Goal: Information Seeking & Learning: Compare options

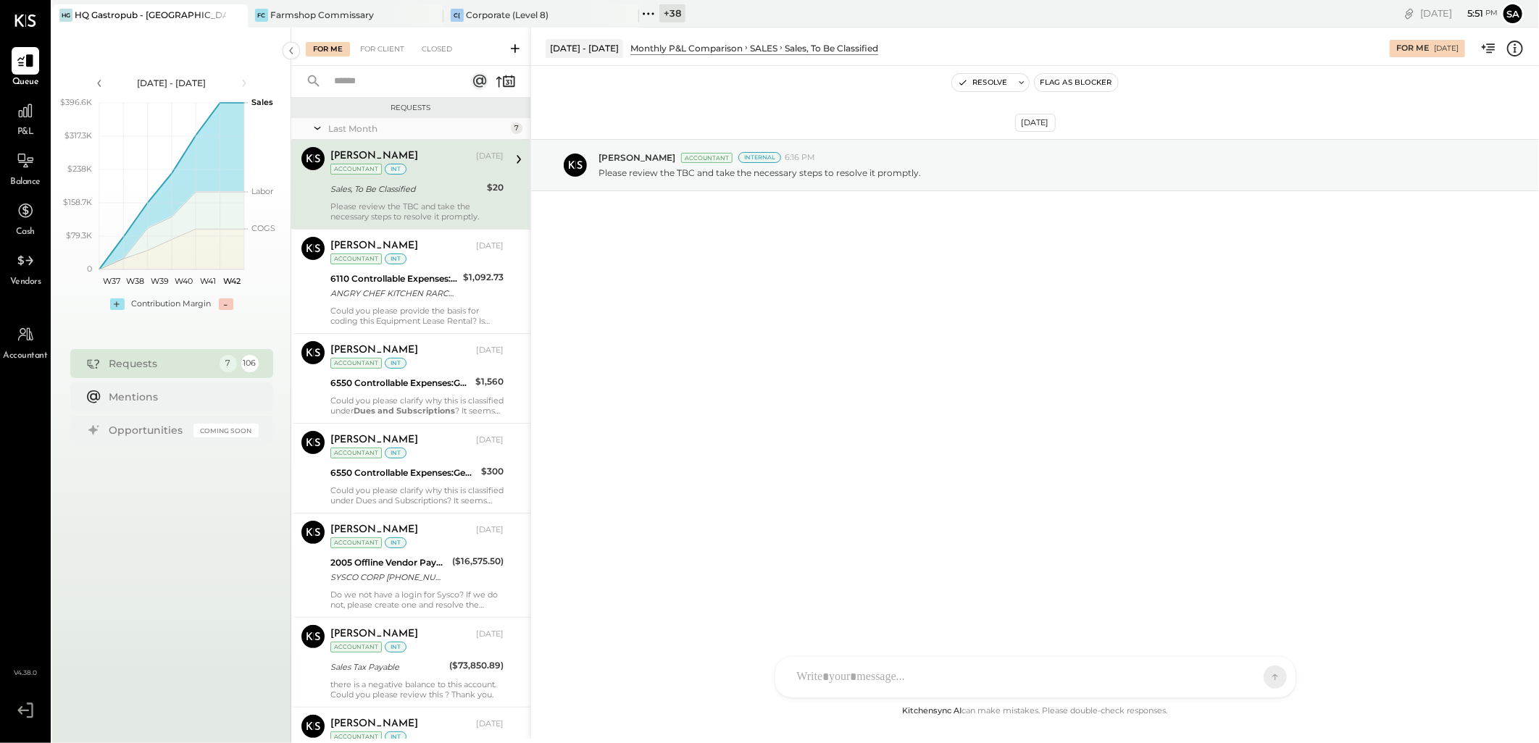
click at [672, 16] on div "+ 38" at bounding box center [672, 13] width 26 height 18
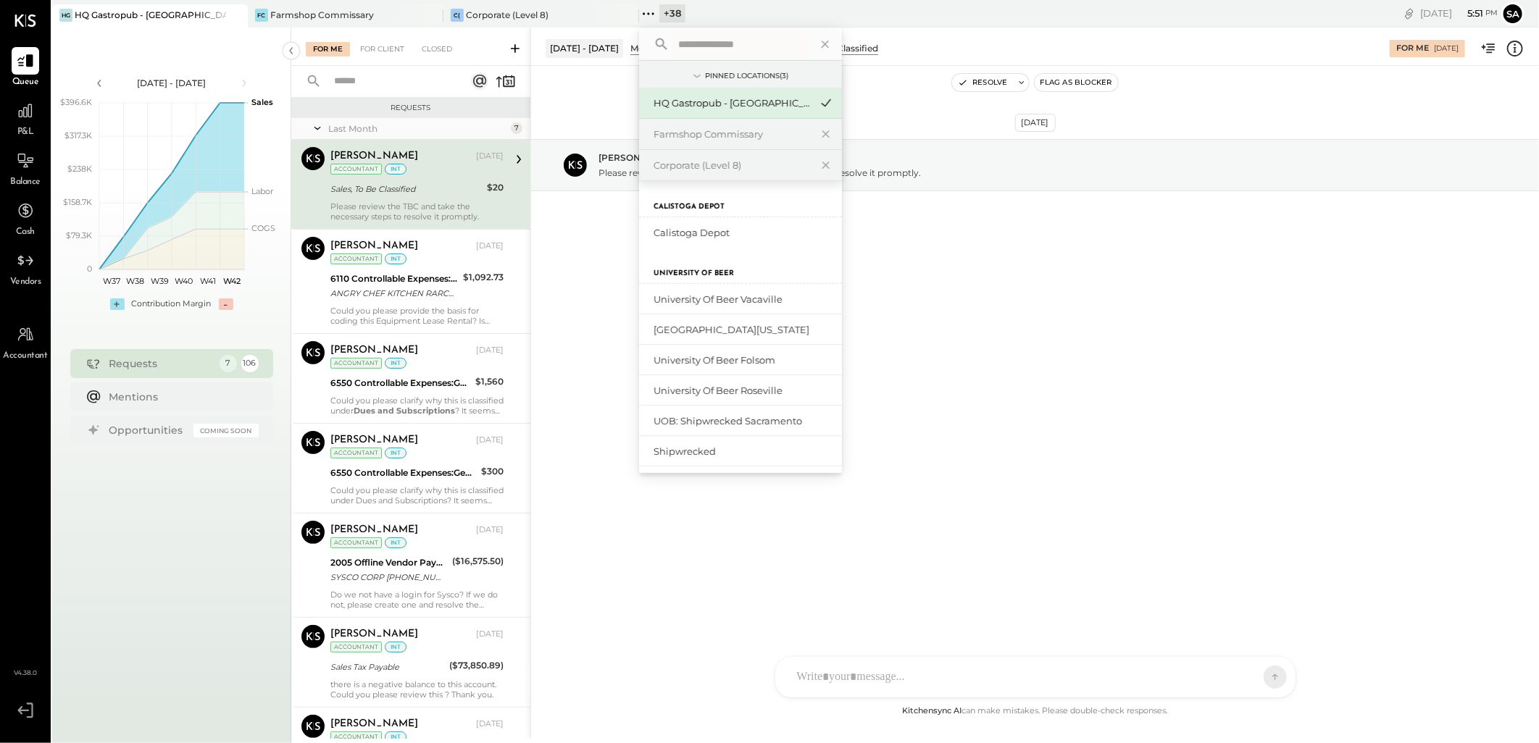
click at [698, 46] on input "text" at bounding box center [739, 44] width 135 height 26
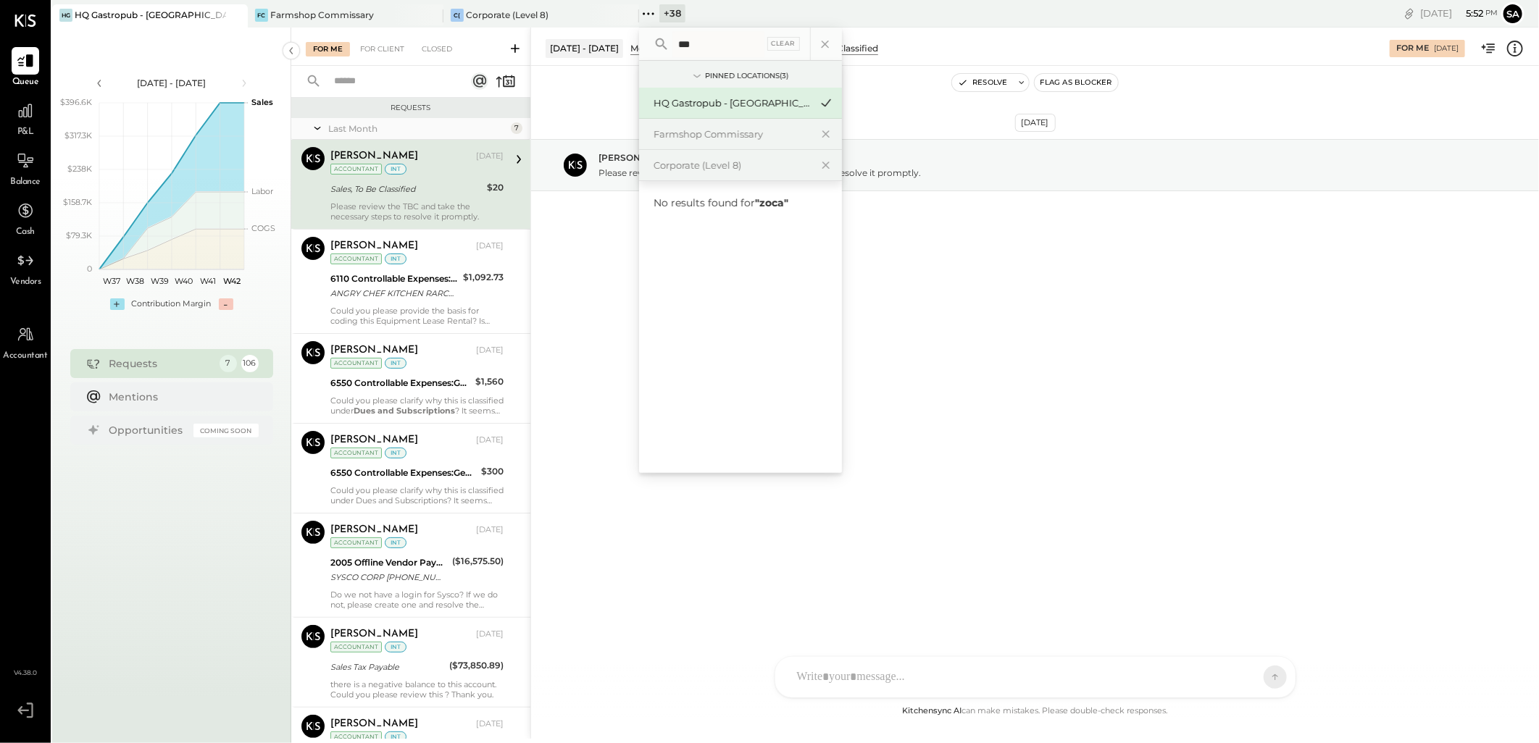
type input "****"
click at [710, 48] on input "****" at bounding box center [718, 44] width 92 height 26
click at [742, 611] on div "Sep 17th, 2025 Ajay Prajapati Accountant Internal 6:16 PM Please review the TBC…" at bounding box center [1035, 384] width 1008 height 637
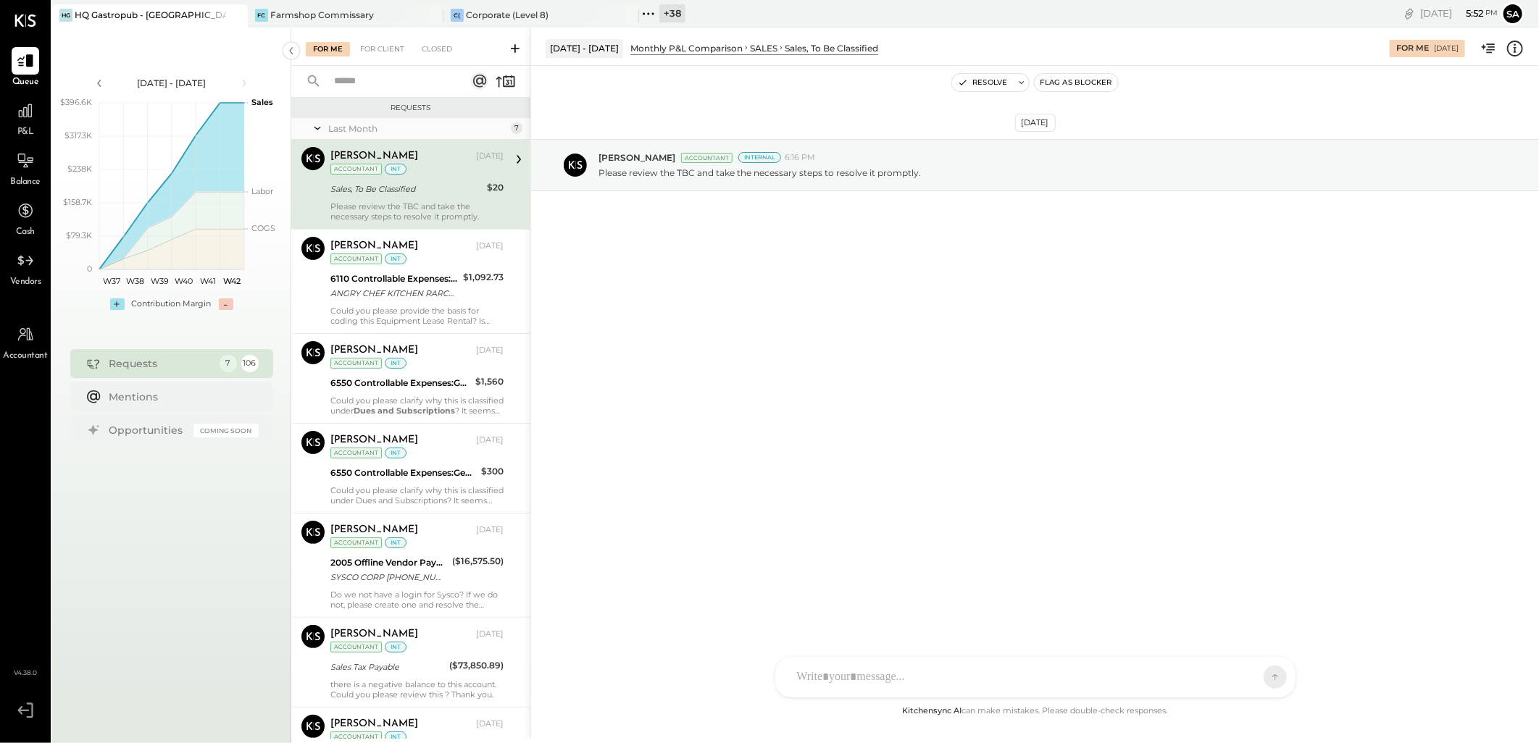
click at [235, 13] on icon at bounding box center [234, 15] width 7 height 7
click at [432, 14] on icon at bounding box center [431, 15] width 18 height 17
click at [232, 16] on icon at bounding box center [235, 15] width 18 height 17
click at [273, 13] on div "+ 44" at bounding box center [282, 13] width 28 height 18
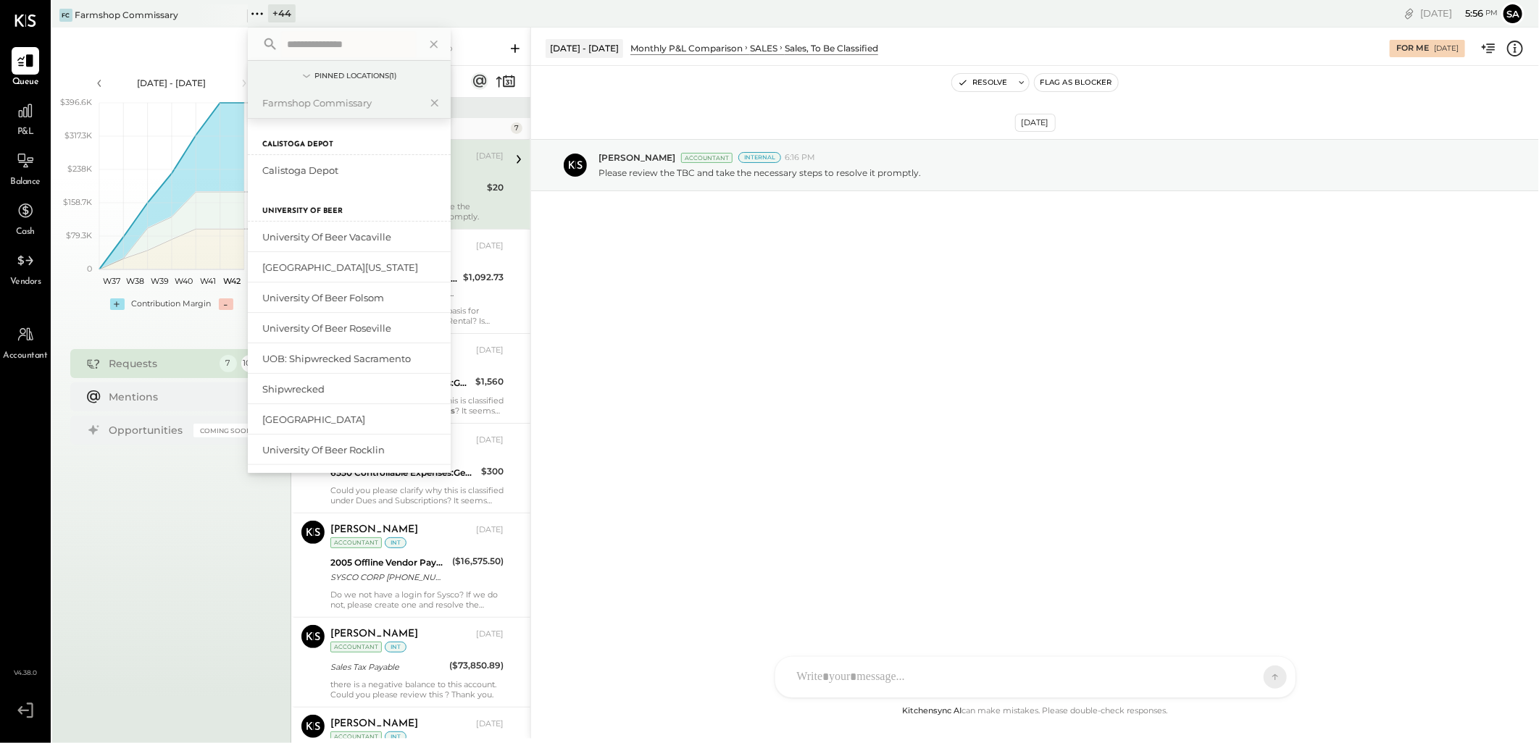
click at [306, 31] on input "text" at bounding box center [348, 44] width 135 height 26
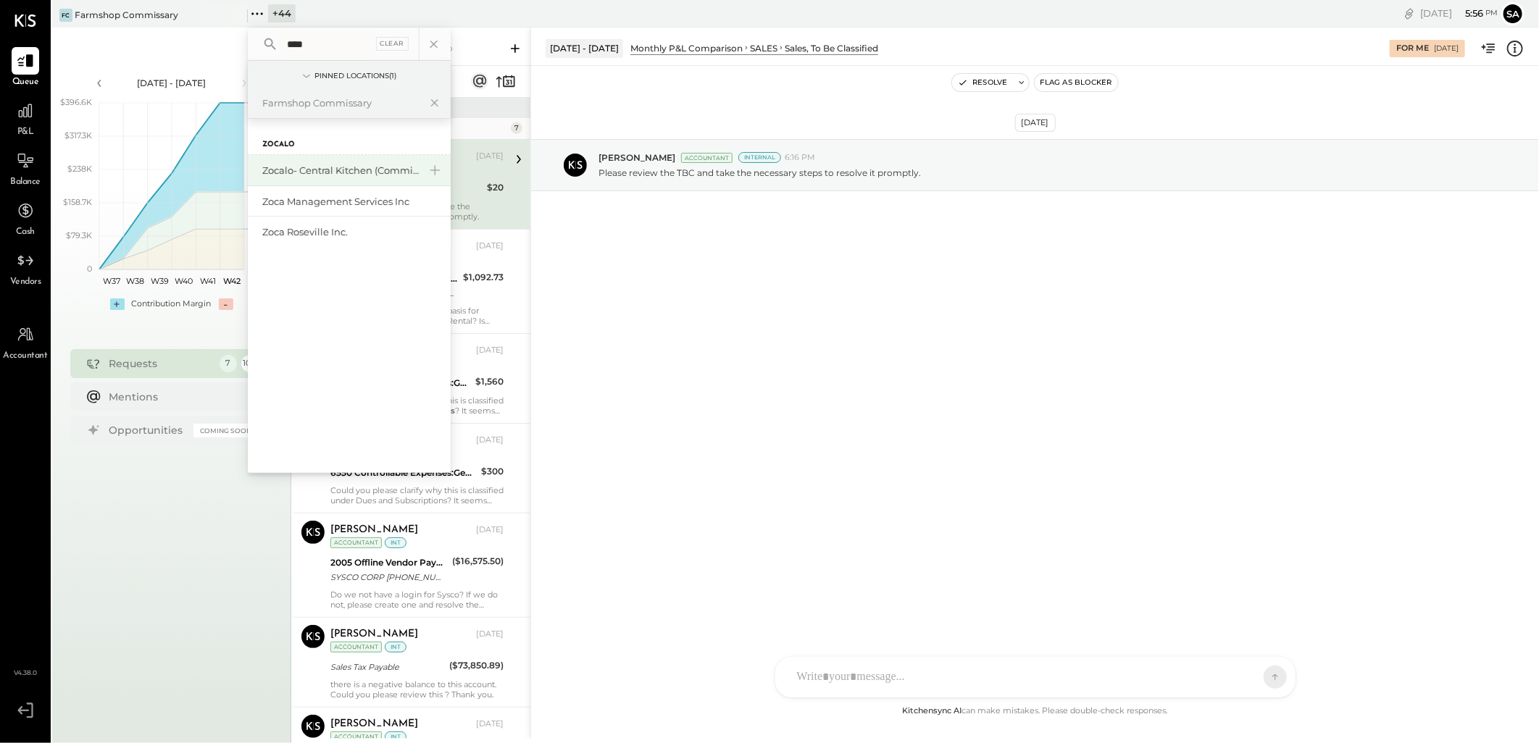
type input "****"
click at [358, 168] on div "Zocalo- Central Kitchen (Commissary)" at bounding box center [340, 171] width 156 height 14
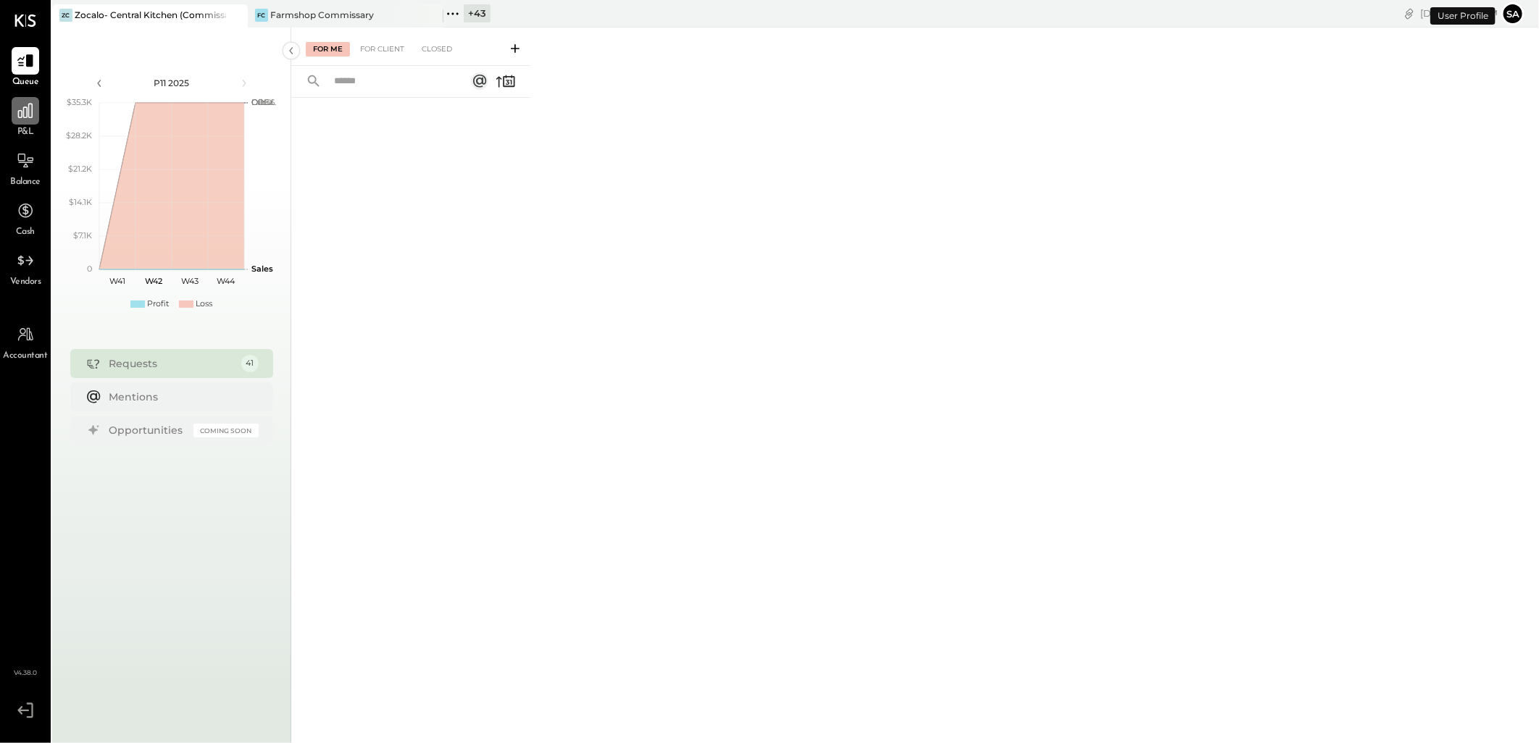
click at [23, 117] on icon at bounding box center [25, 111] width 14 height 14
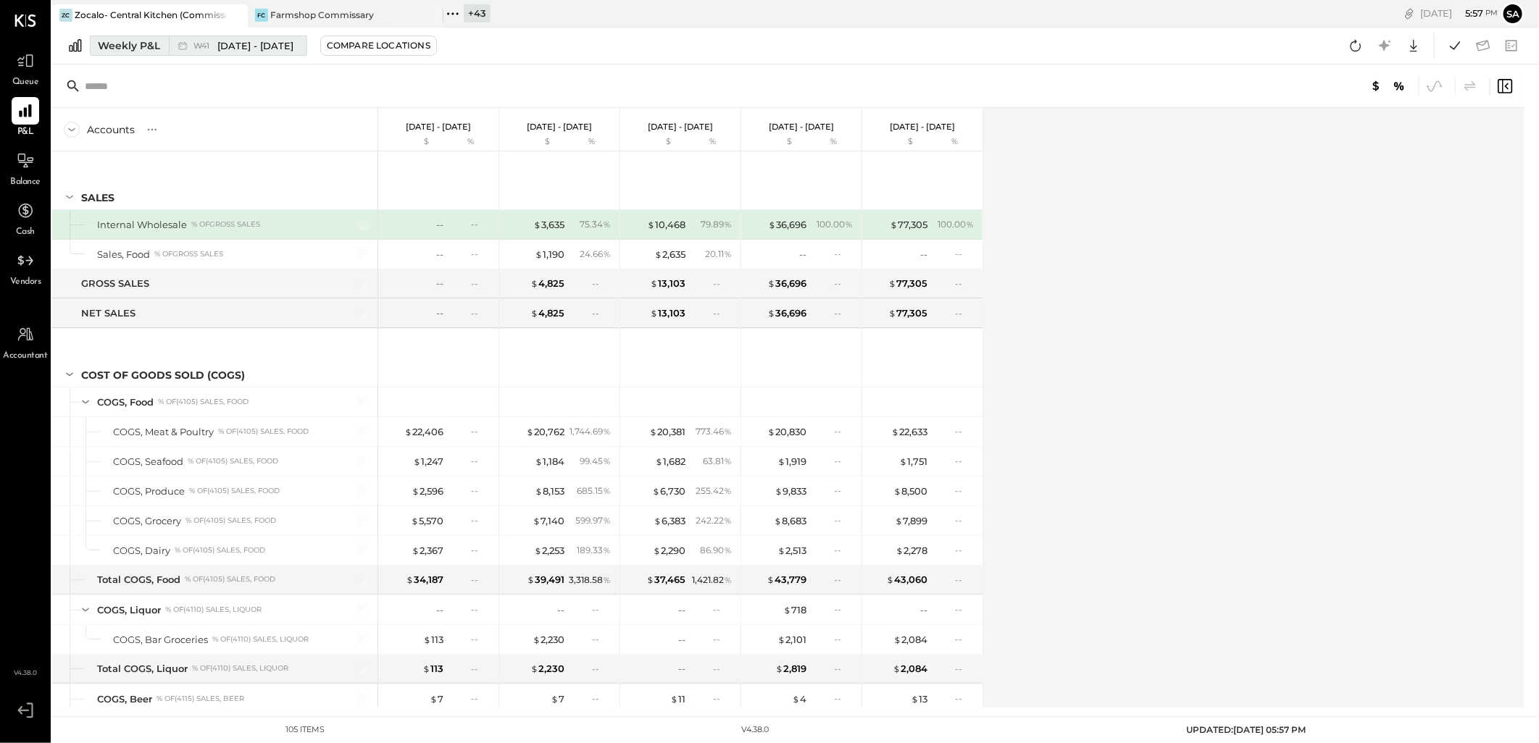
click at [114, 46] on div "Weekly P&L" at bounding box center [129, 45] width 62 height 14
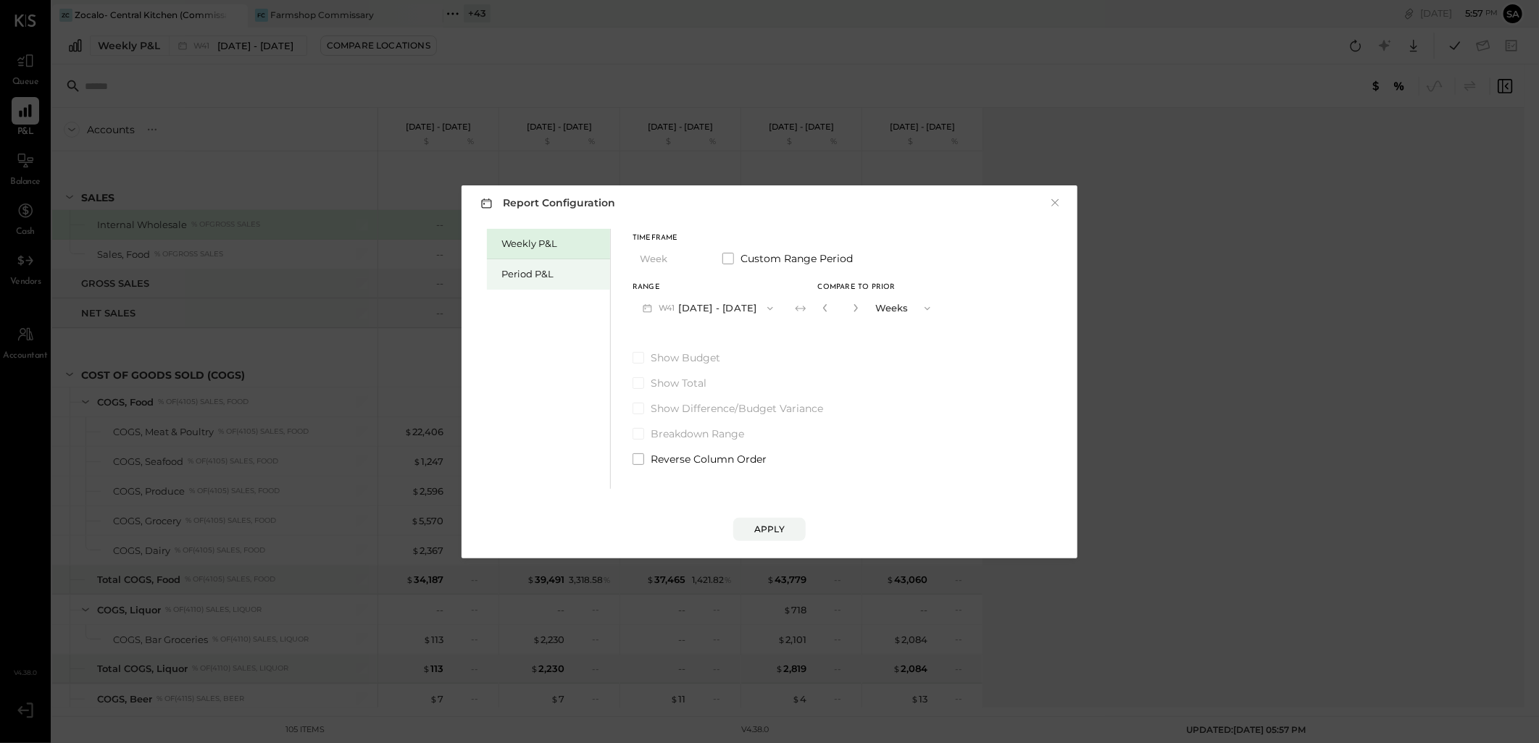
click at [510, 274] on div "Period P&L" at bounding box center [551, 274] width 101 height 14
click at [740, 306] on button "P11 [DATE] - [DATE]" at bounding box center [705, 308] width 146 height 27
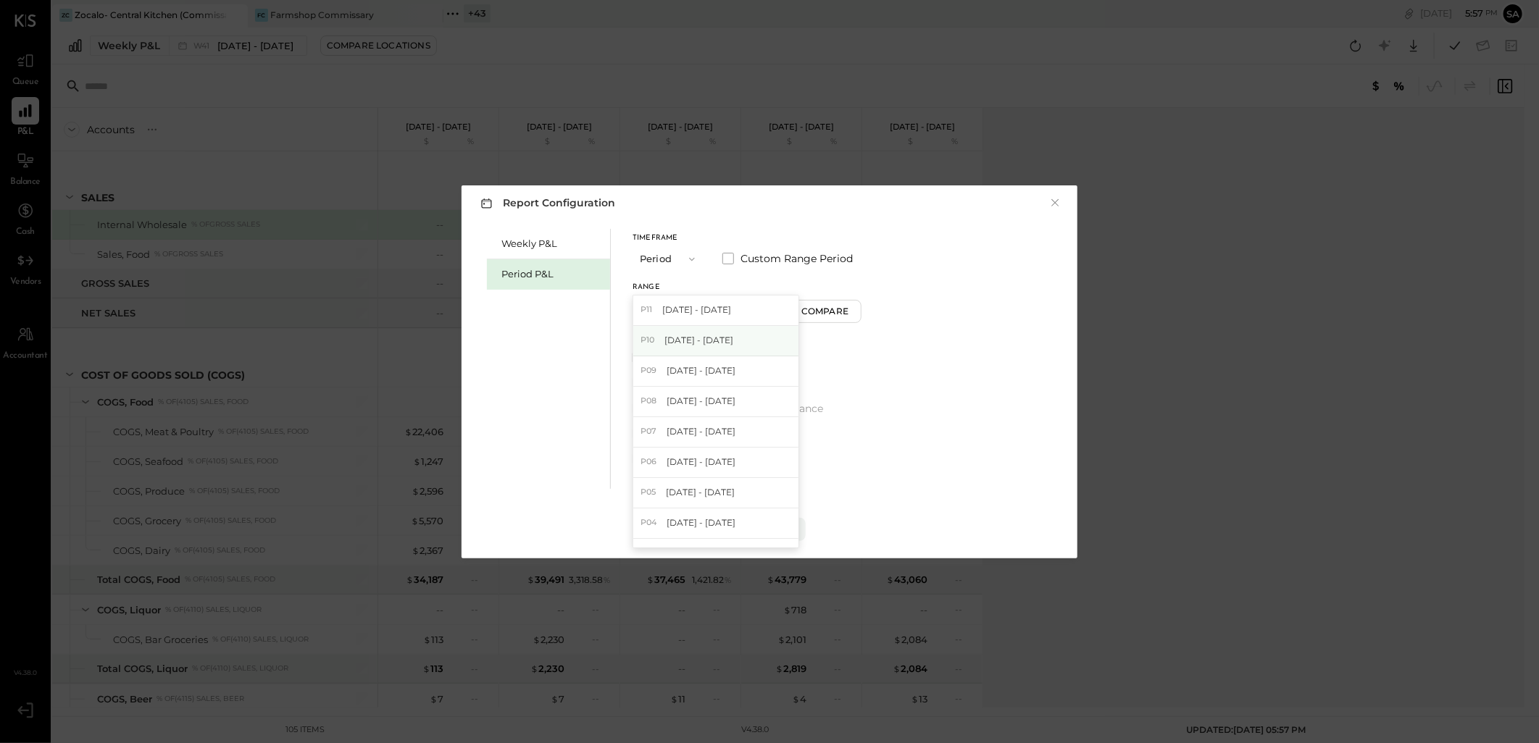
click at [730, 342] on span "[DATE] - [DATE]" at bounding box center [698, 340] width 69 height 12
click at [837, 308] on div "Compare" at bounding box center [826, 311] width 47 height 12
click at [848, 306] on input "*" at bounding box center [838, 308] width 19 height 24
click at [858, 306] on icon "button" at bounding box center [853, 308] width 9 height 9
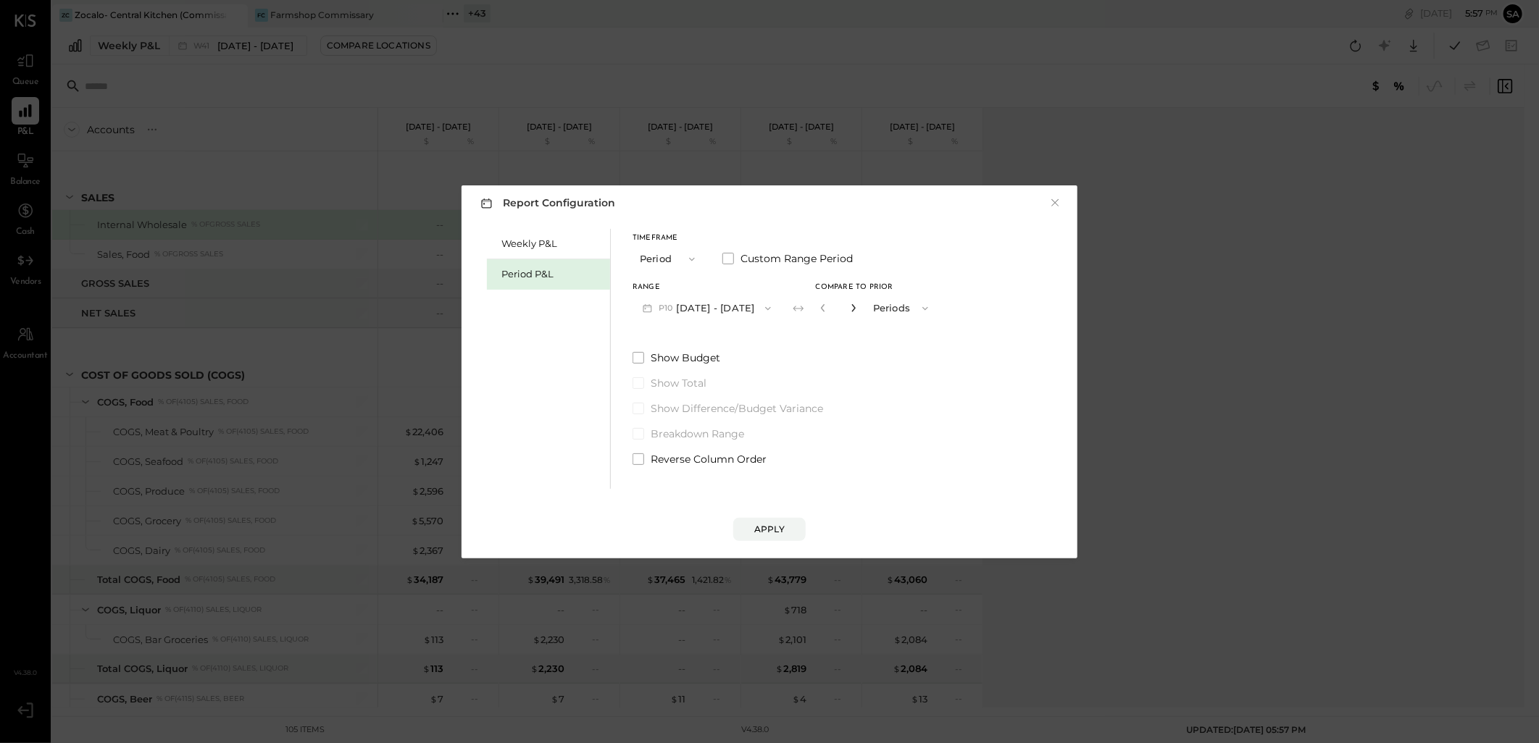
click at [858, 306] on icon "button" at bounding box center [853, 308] width 9 height 9
type input "*"
click at [776, 540] on button "Apply" at bounding box center [769, 529] width 72 height 23
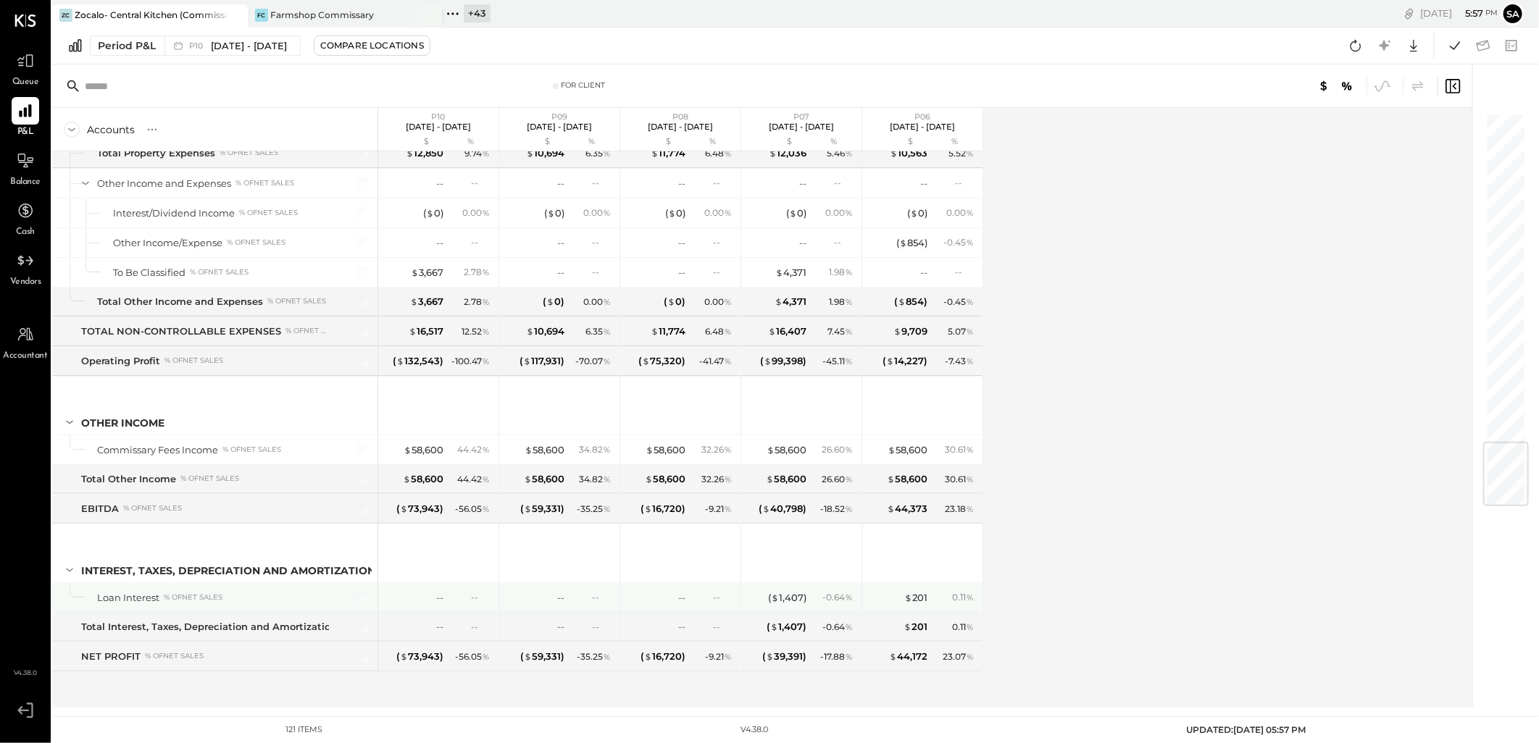
scroll to position [2756, 0]
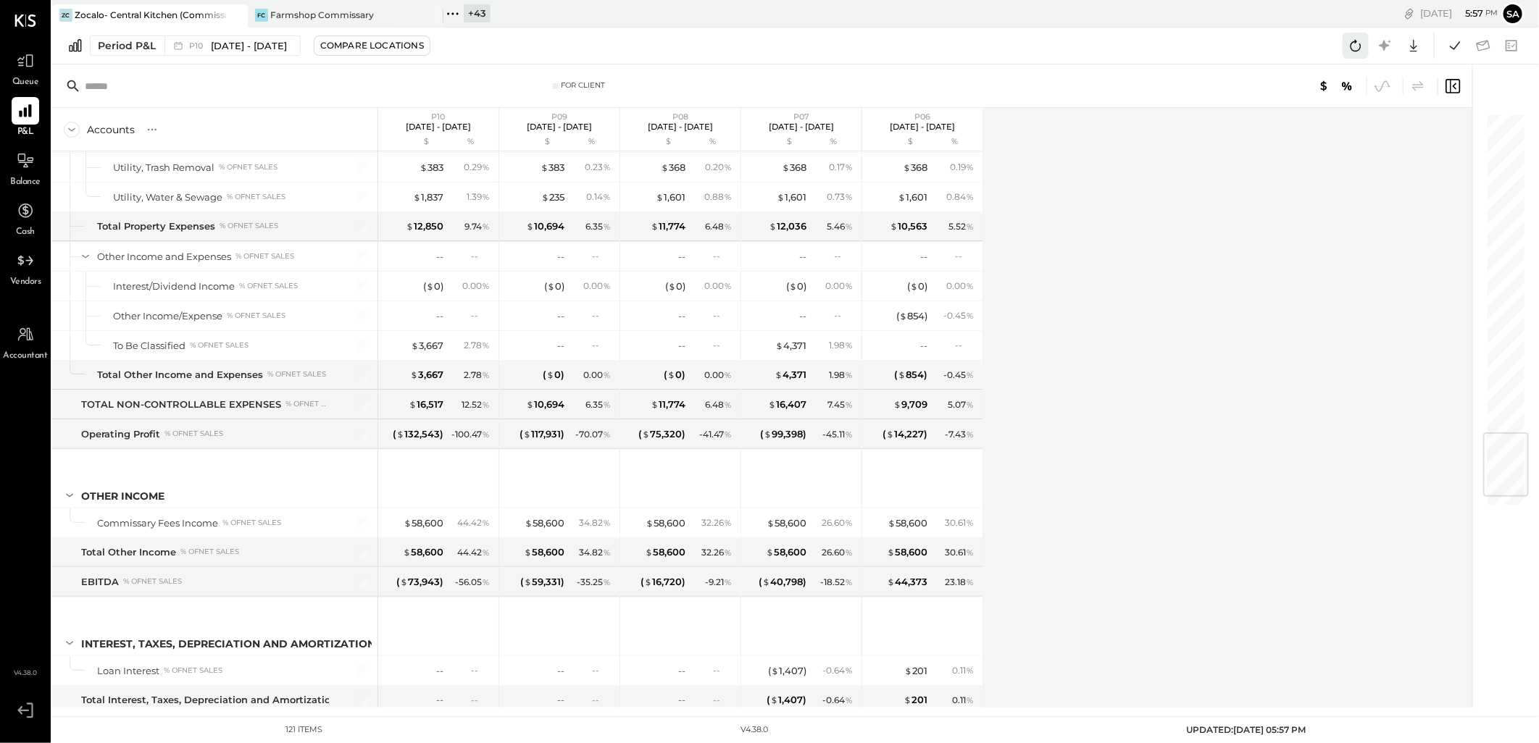
click at [1349, 46] on icon at bounding box center [1355, 45] width 19 height 19
click at [1459, 41] on icon at bounding box center [1454, 45] width 19 height 19
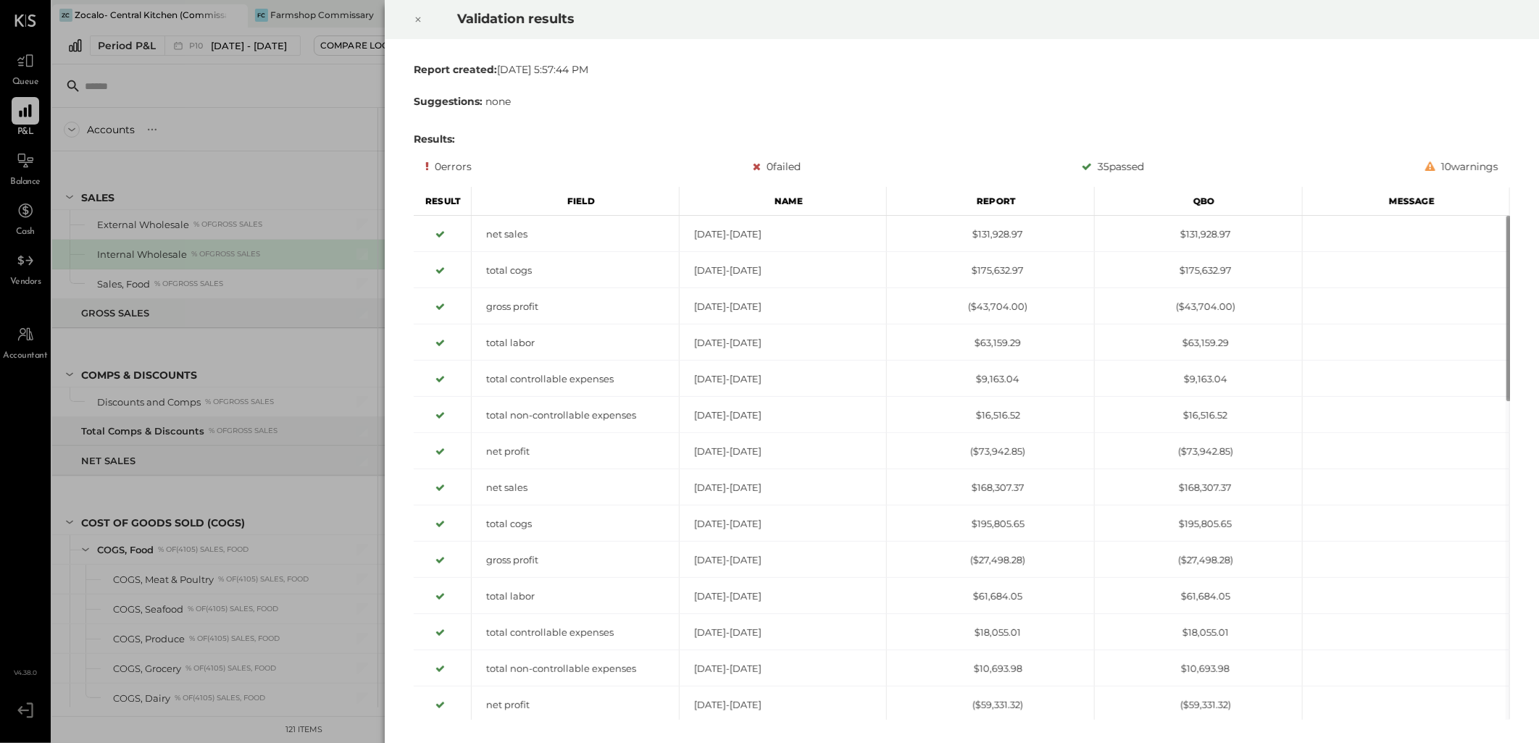
click at [417, 17] on icon at bounding box center [418, 19] width 9 height 17
click at [411, 22] on div at bounding box center [418, 19] width 32 height 41
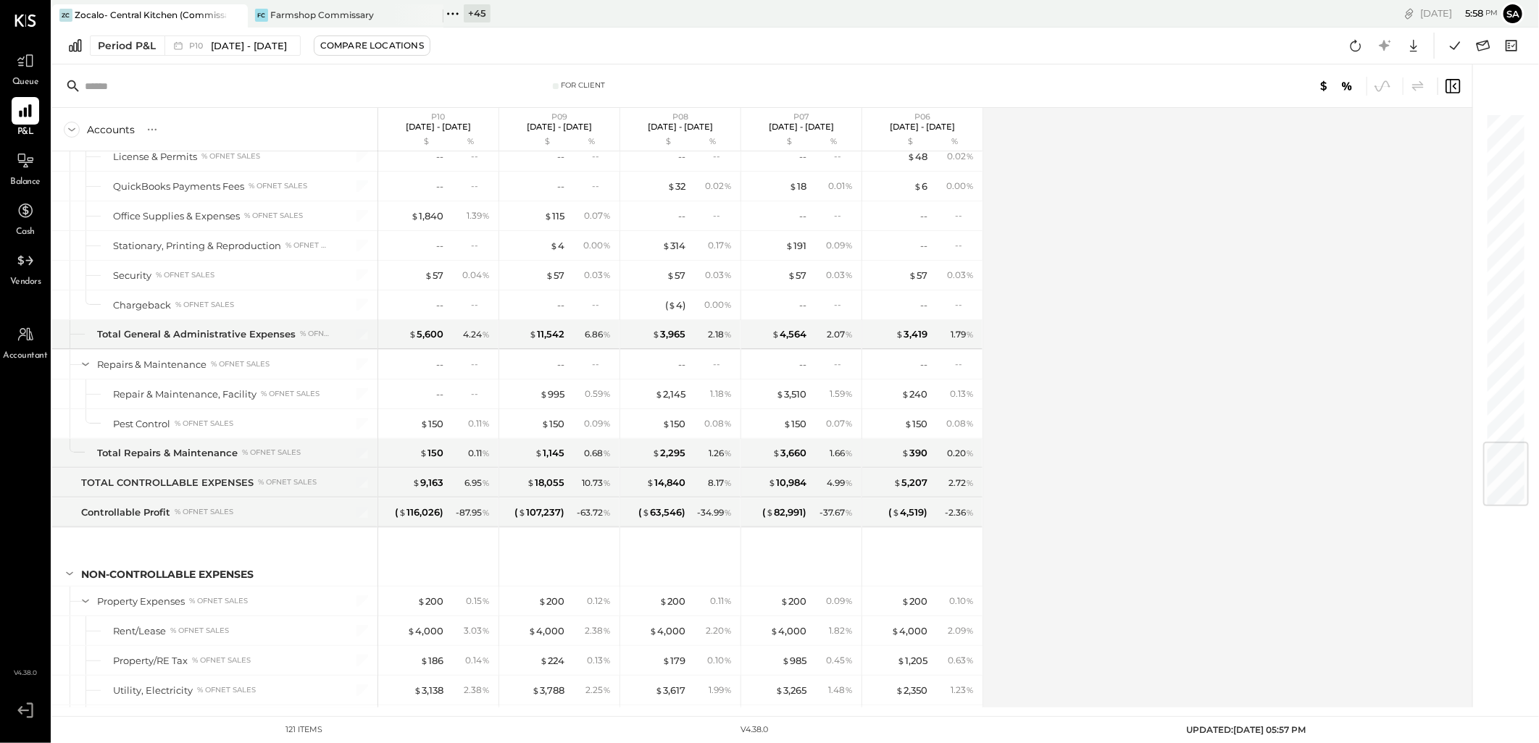
scroll to position [2836, 0]
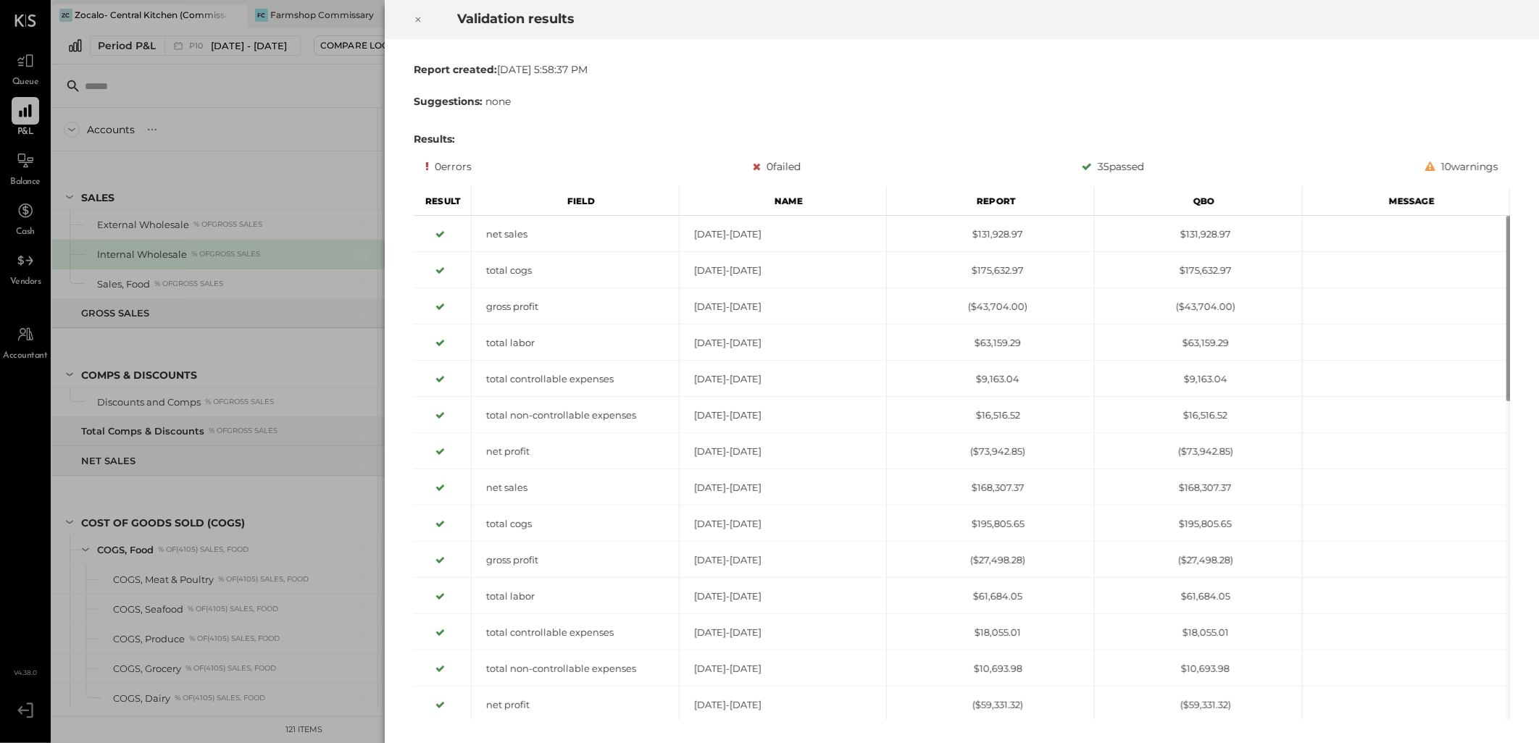
click at [408, 19] on div at bounding box center [418, 19] width 32 height 41
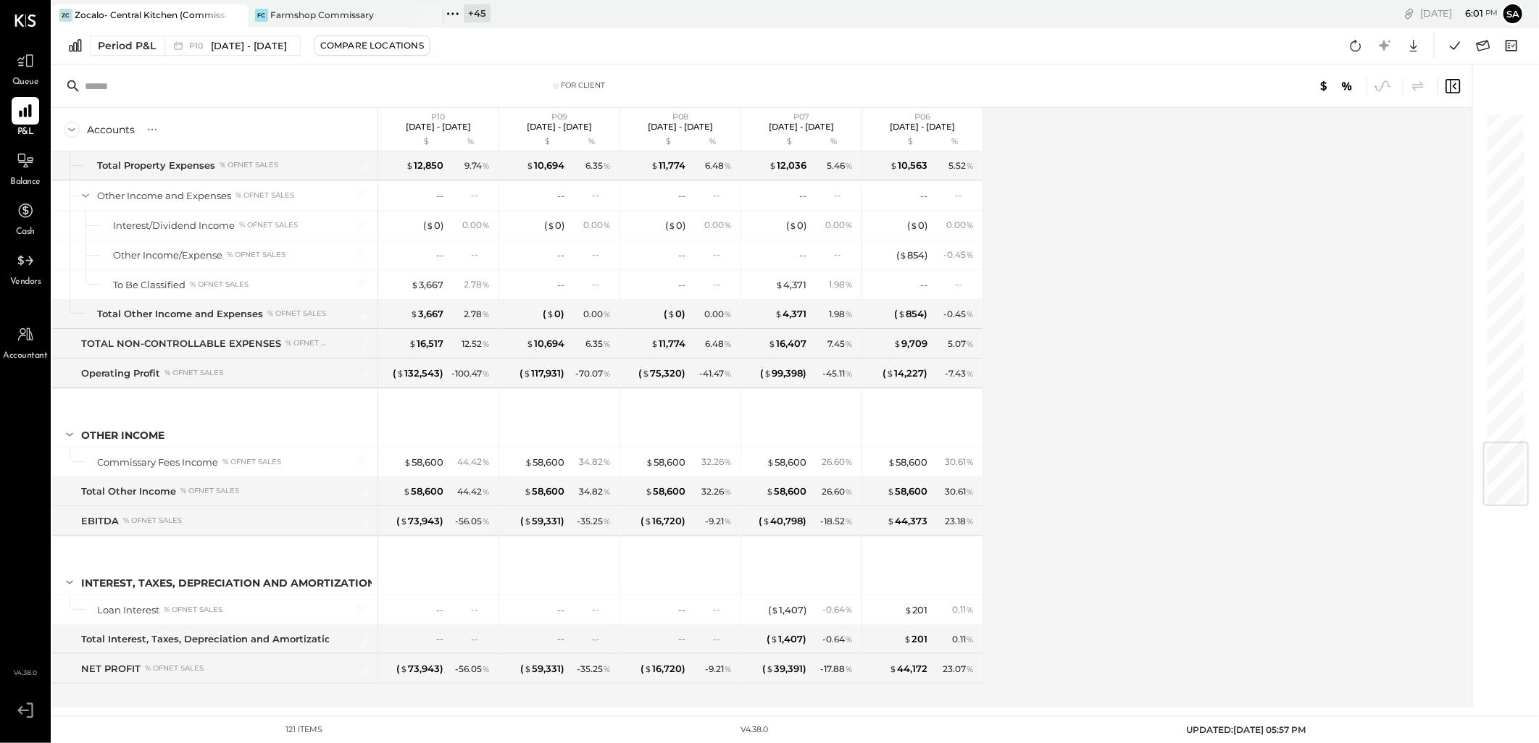
scroll to position [2836, 0]
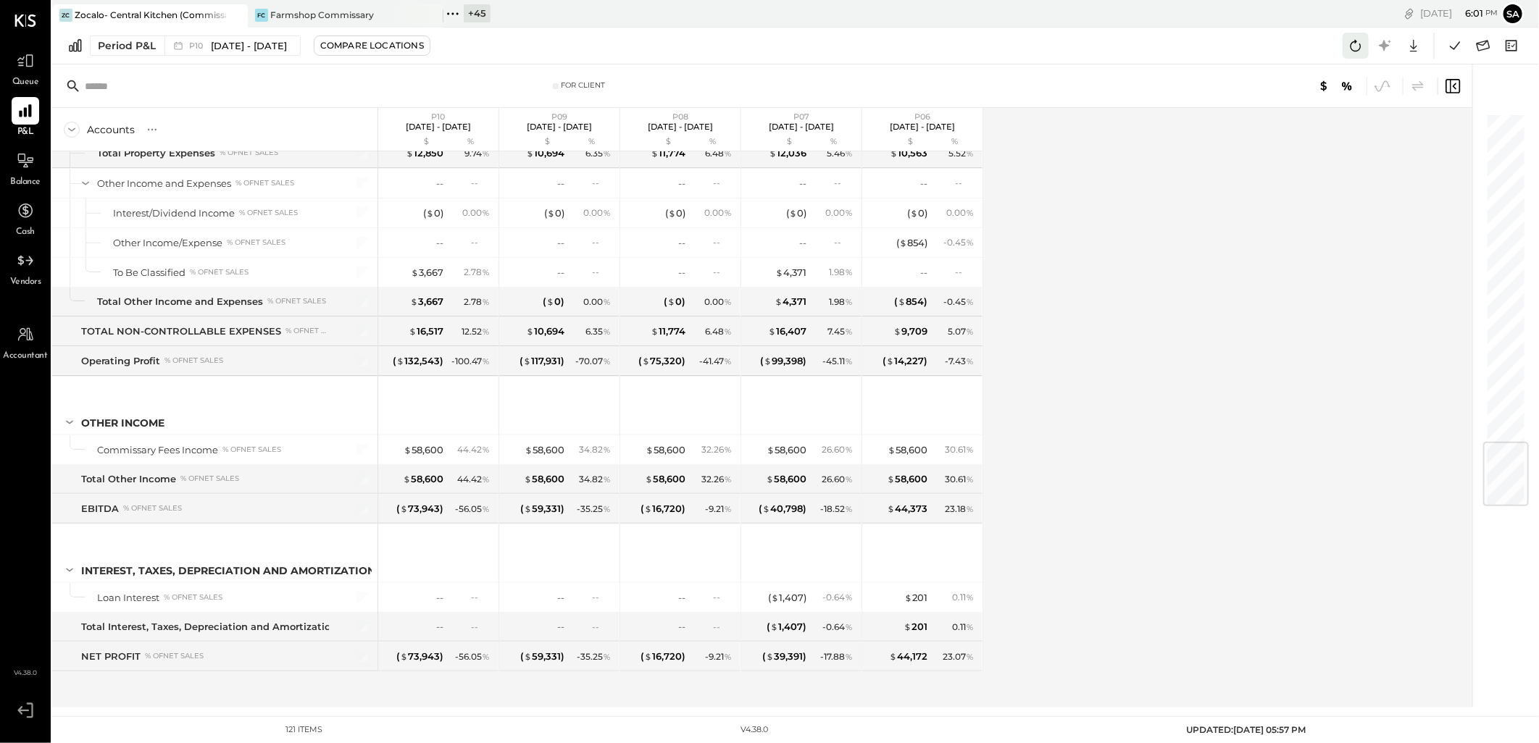
click at [1351, 49] on icon at bounding box center [1355, 46] width 11 height 12
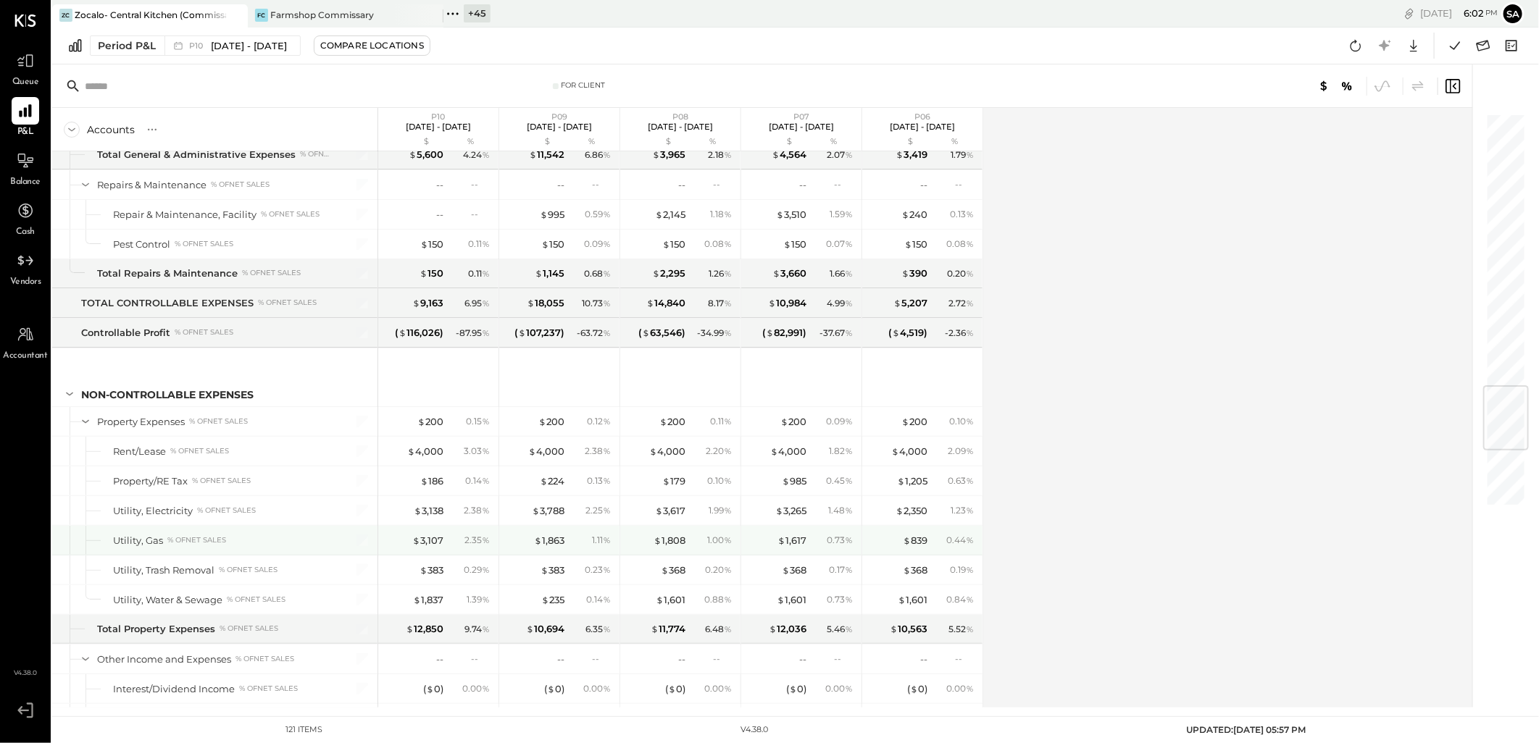
scroll to position [2273, 0]
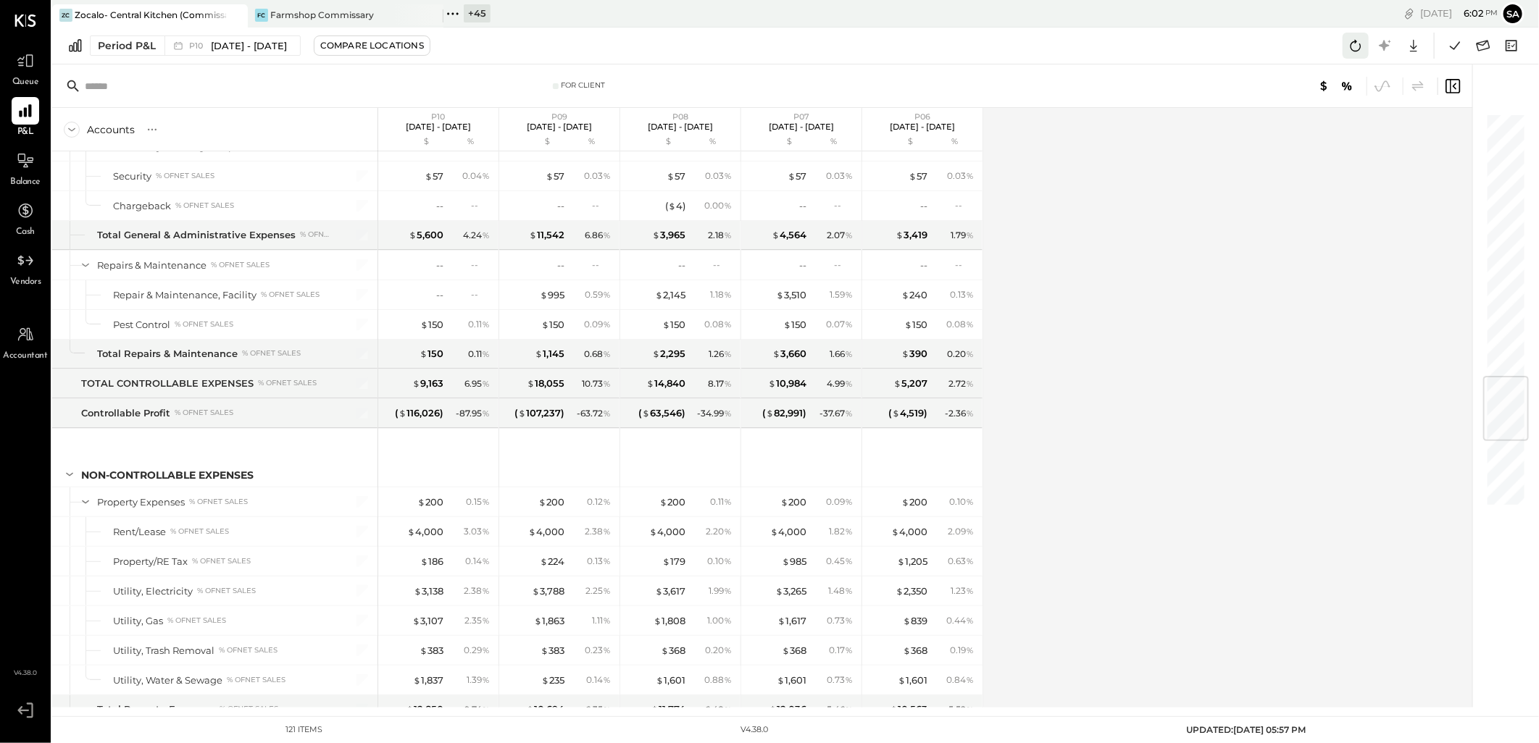
click at [1353, 38] on icon at bounding box center [1355, 45] width 19 height 19
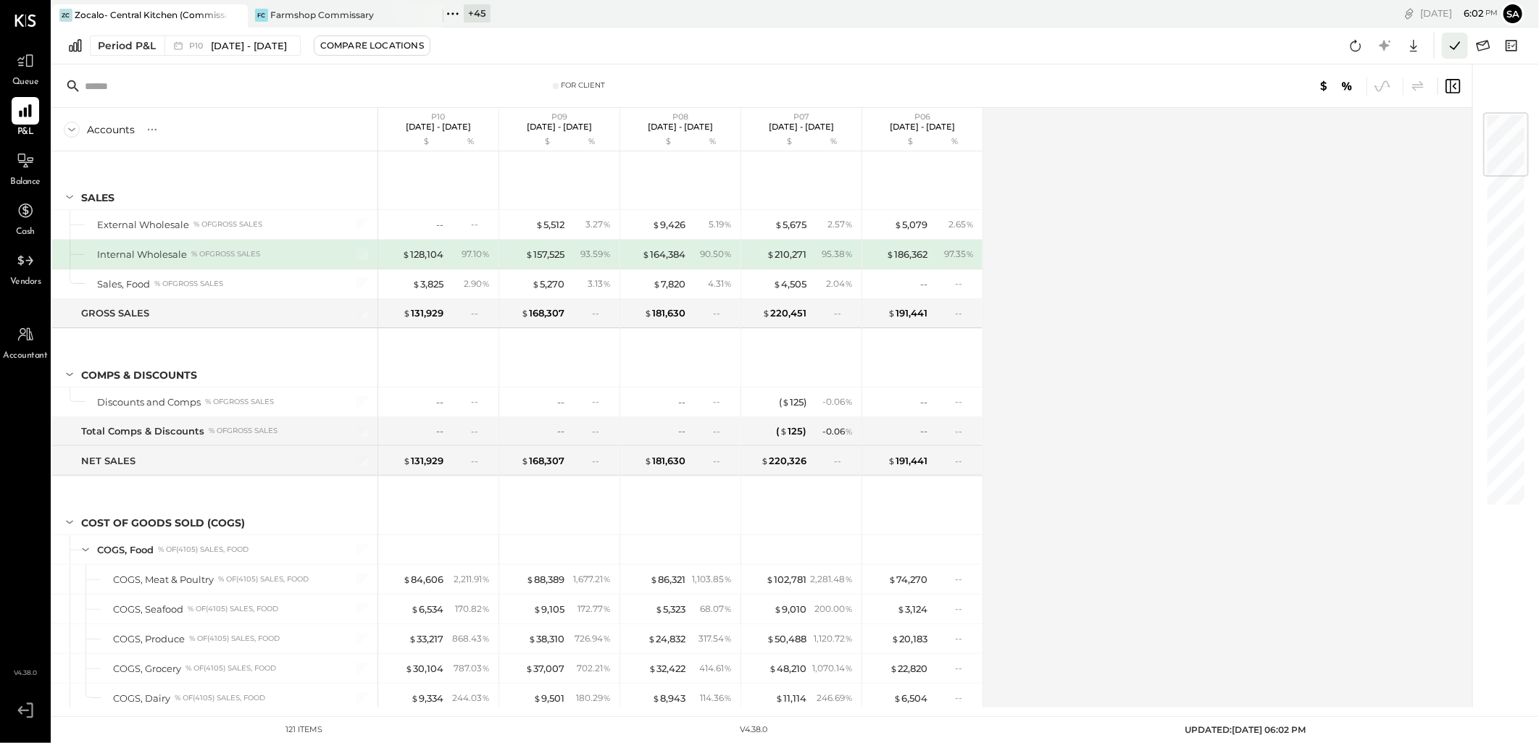
click at [1450, 43] on icon at bounding box center [1454, 45] width 19 height 19
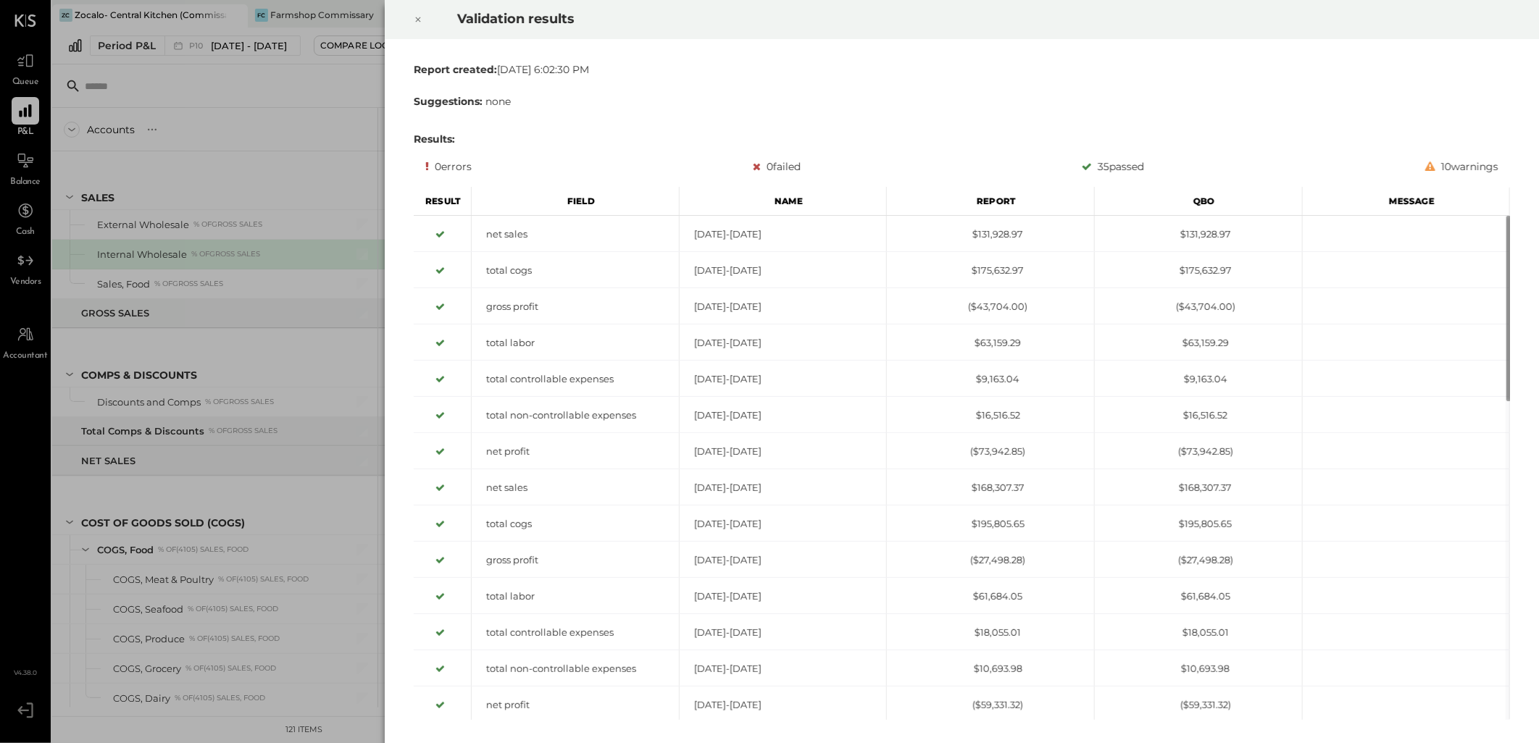
click at [422, 18] on icon at bounding box center [418, 19] width 9 height 17
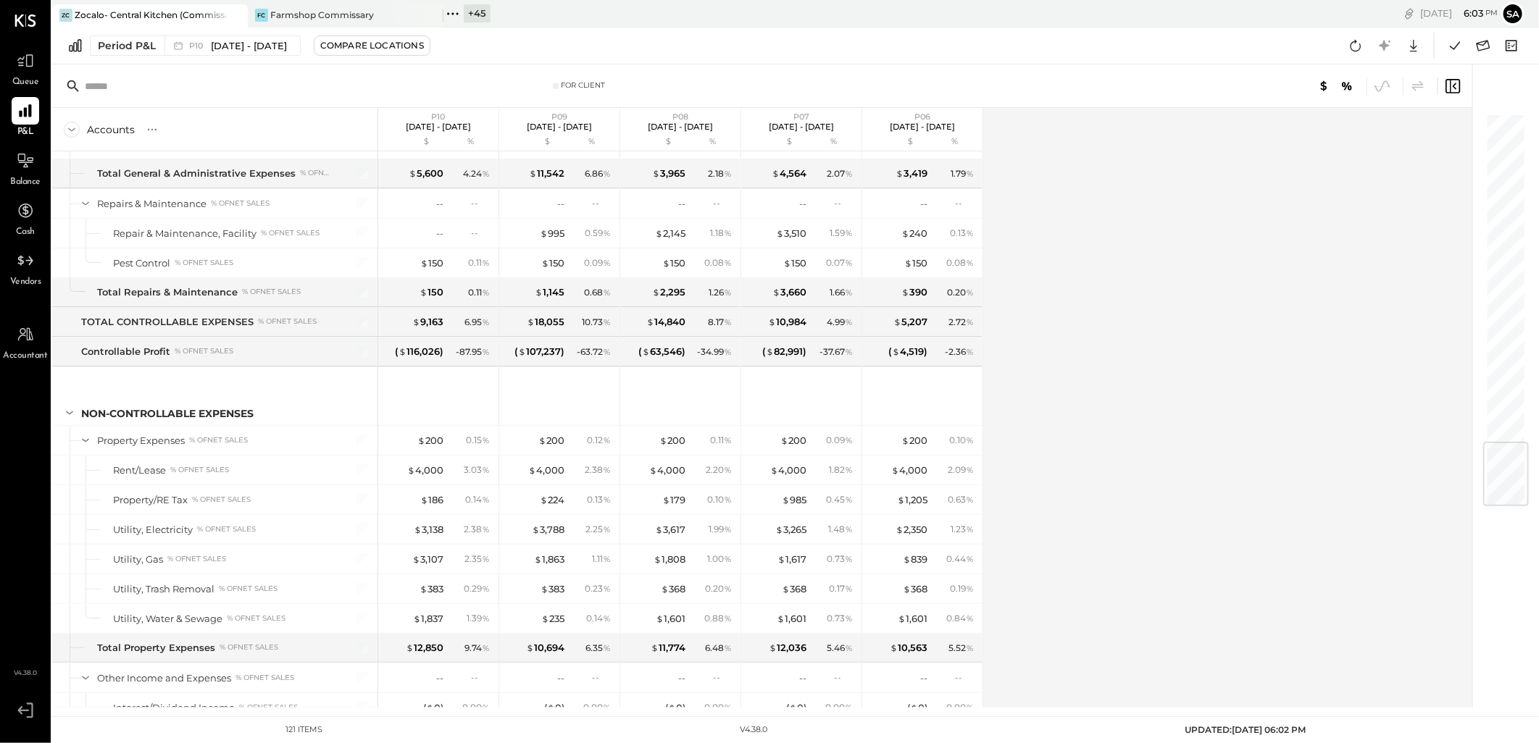
scroll to position [2836, 0]
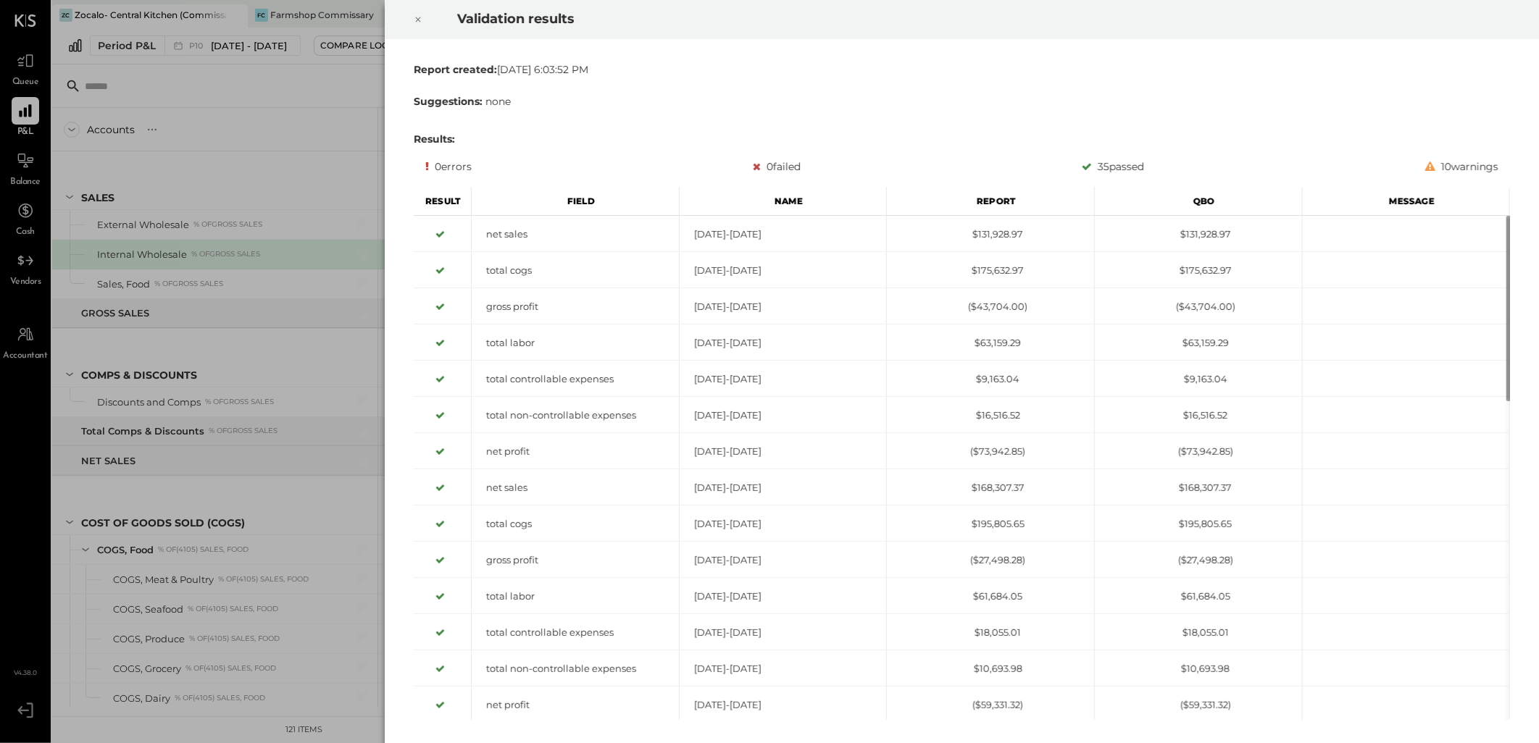
click at [417, 22] on icon at bounding box center [418, 19] width 9 height 17
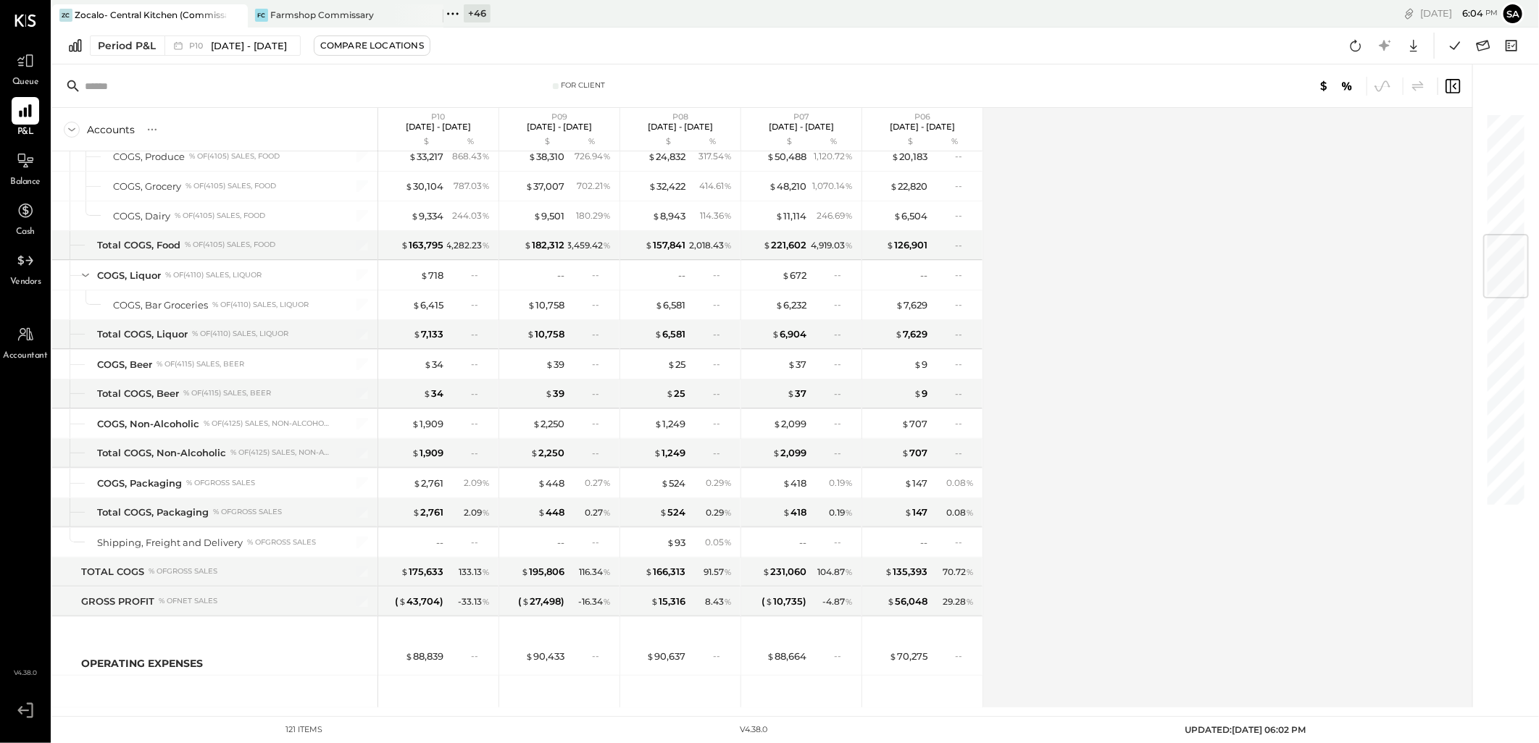
scroll to position [1046, 0]
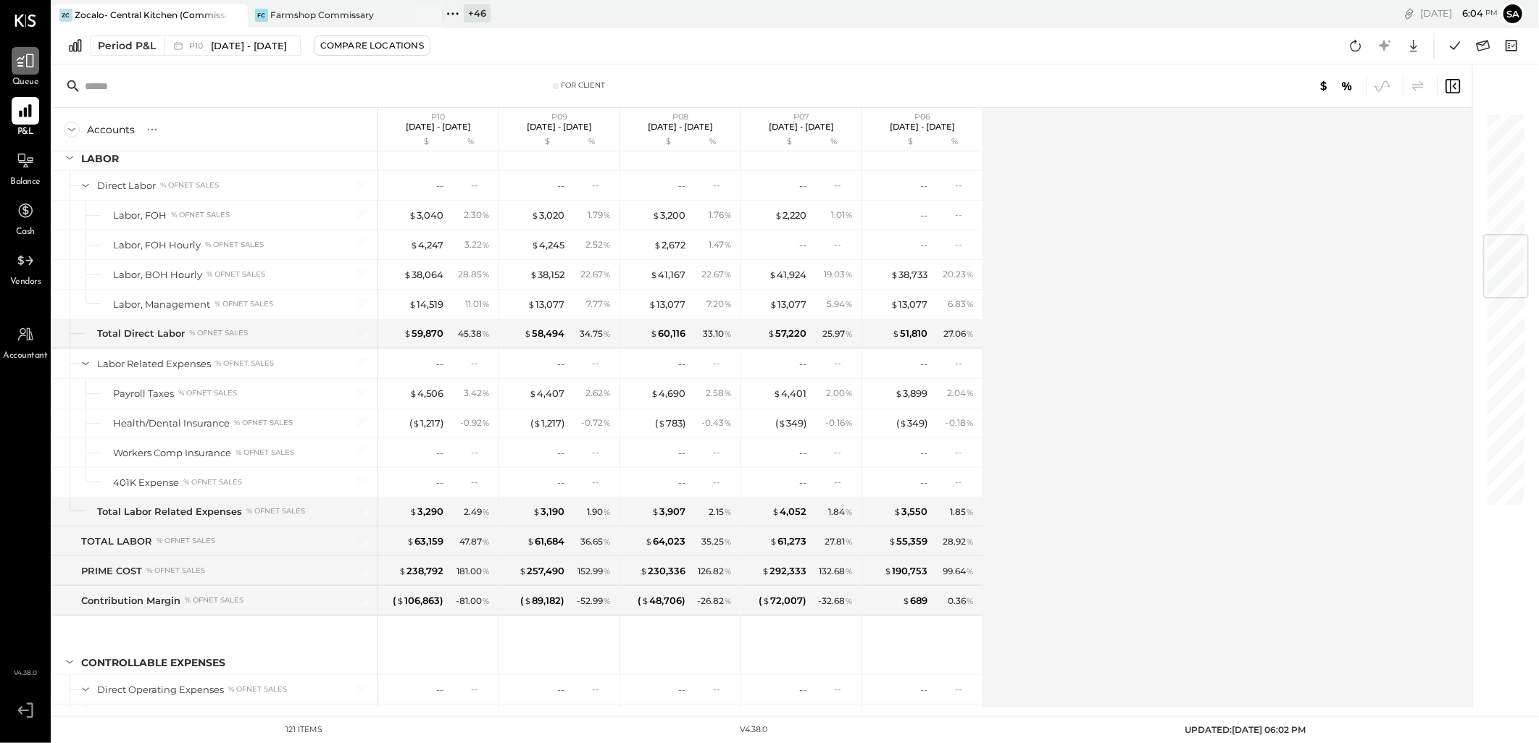
click at [31, 62] on icon at bounding box center [25, 60] width 19 height 19
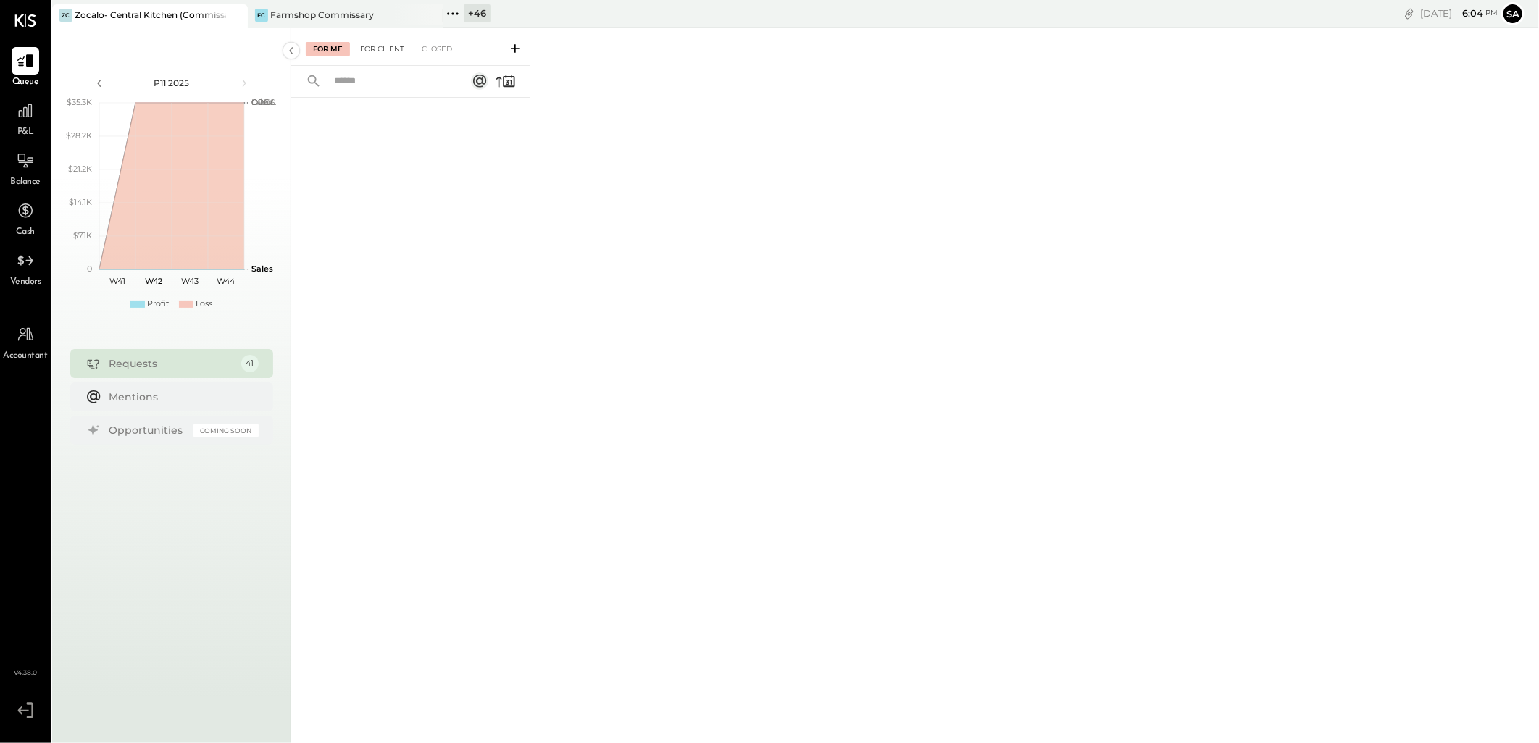
click at [372, 54] on div "For Client" at bounding box center [382, 49] width 59 height 14
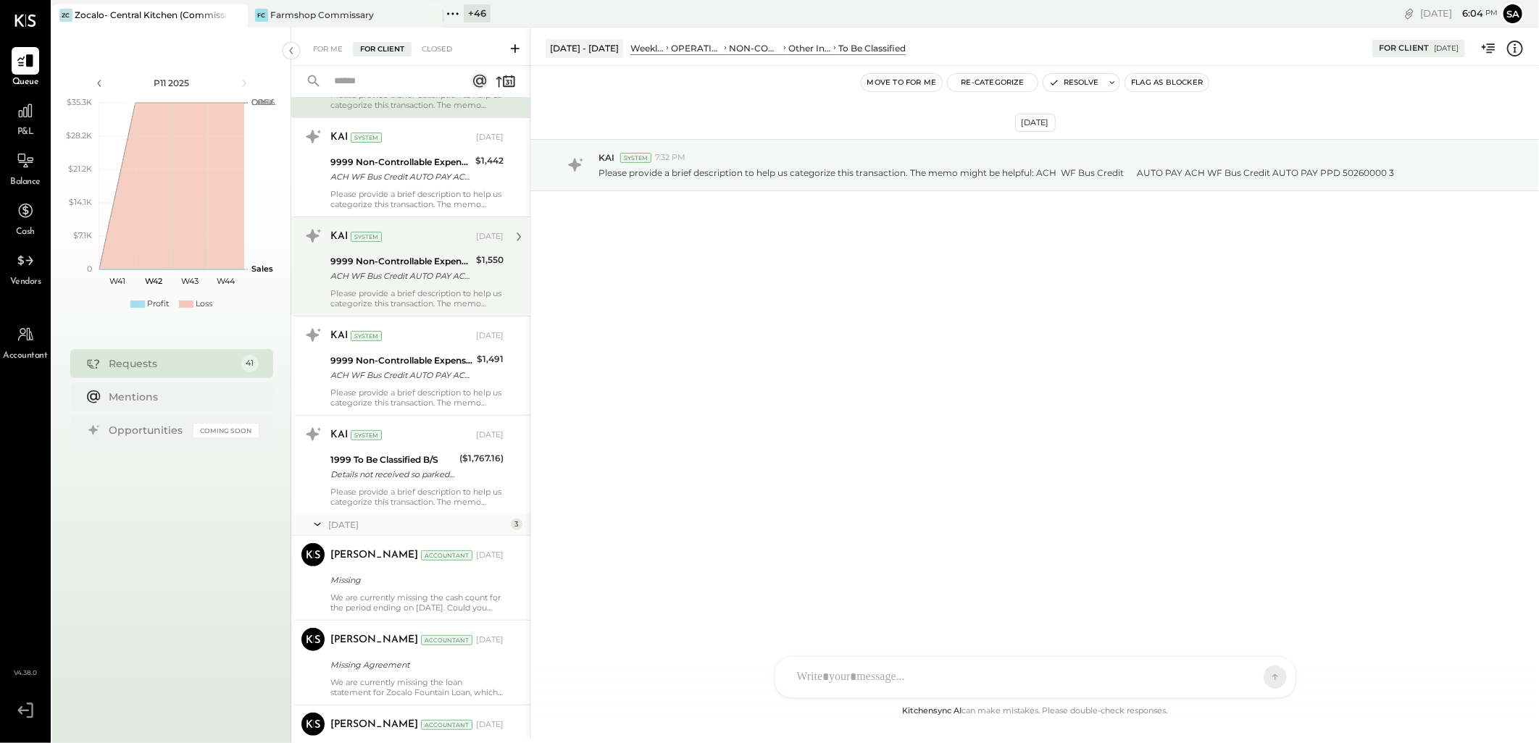
scroll to position [161, 0]
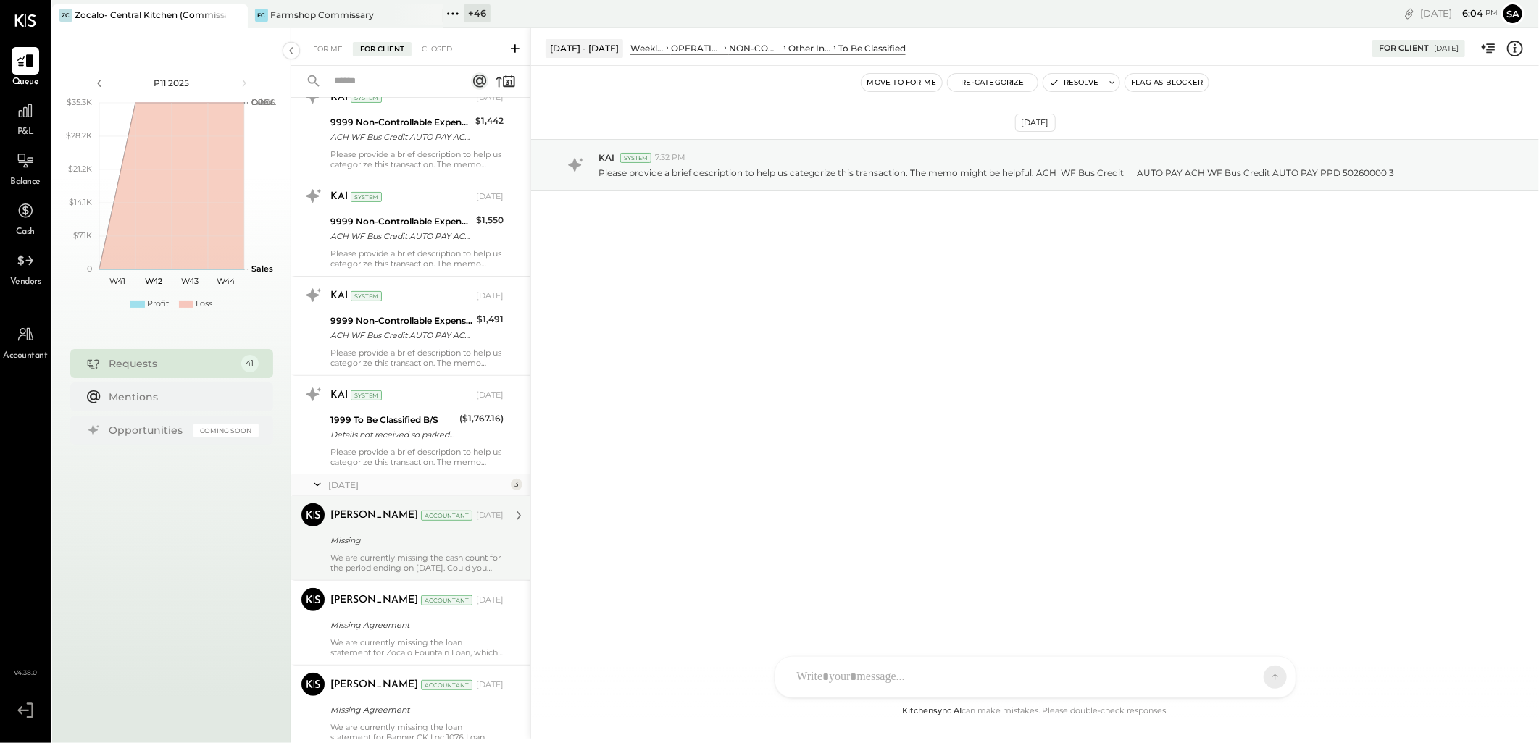
click at [363, 565] on div "We are currently missing the cash count for the period ending on July 13, 2025.…" at bounding box center [416, 563] width 173 height 20
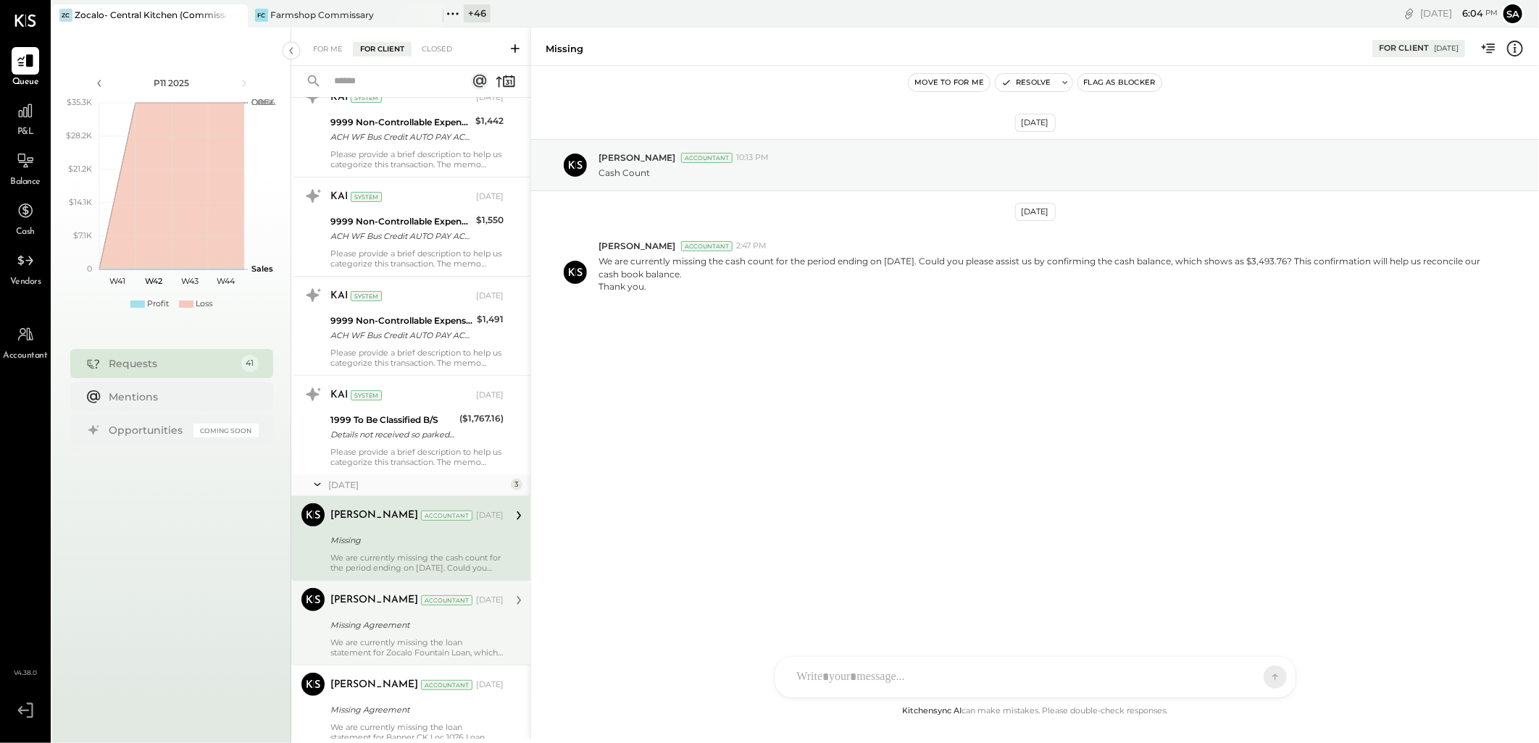
click at [380, 628] on div "Missing Agreement" at bounding box center [414, 625] width 169 height 14
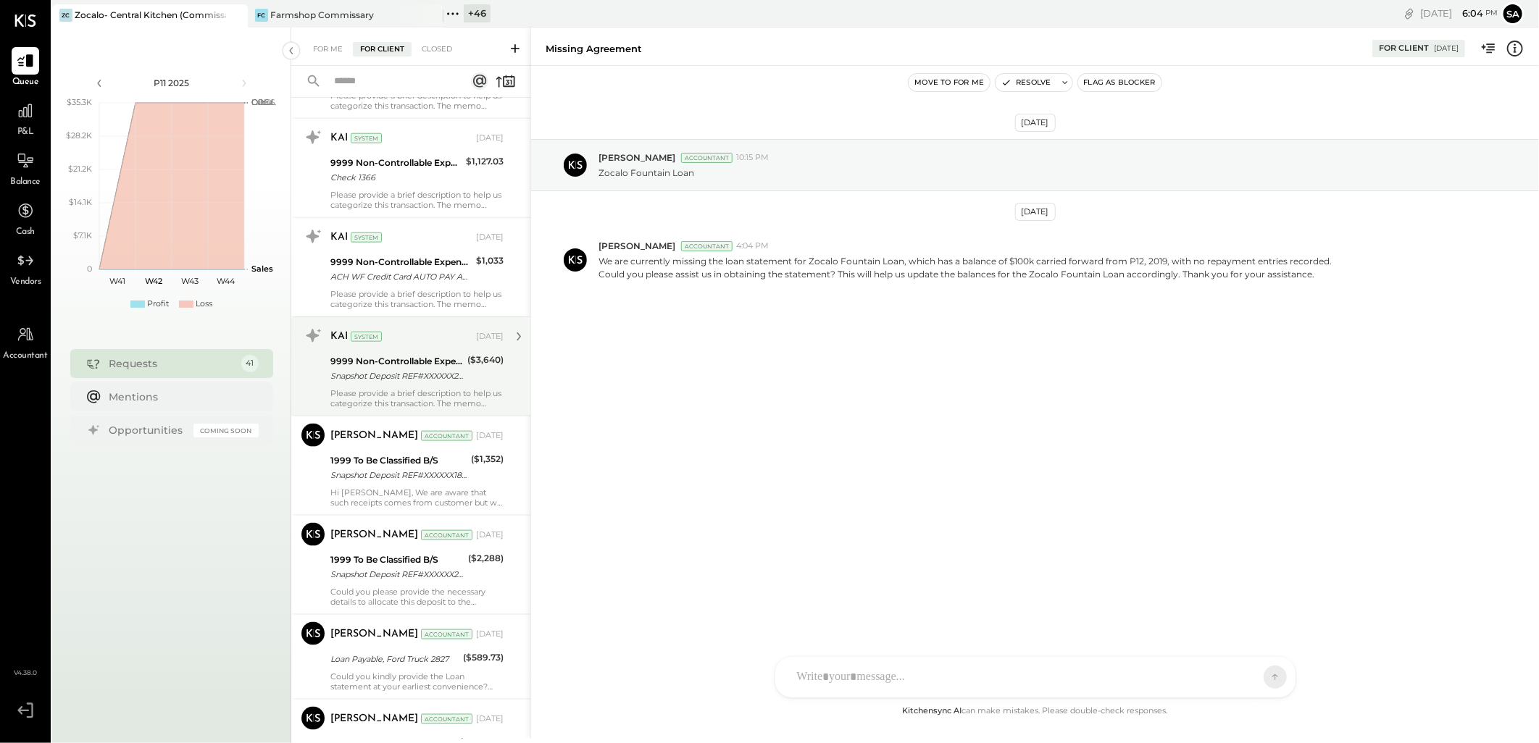
scroll to position [1046, 0]
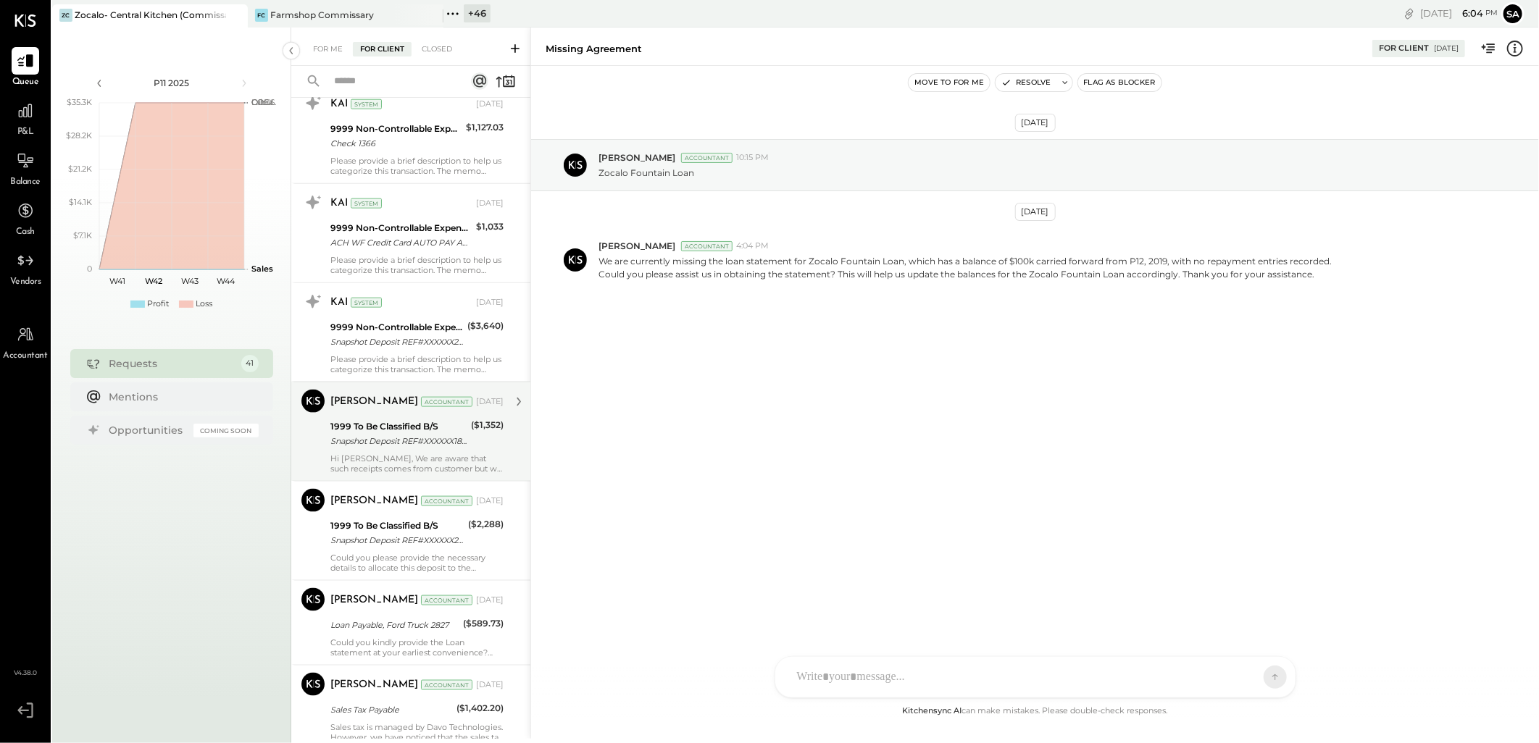
click at [379, 425] on div "1999 To Be Classified B/S" at bounding box center [398, 426] width 136 height 14
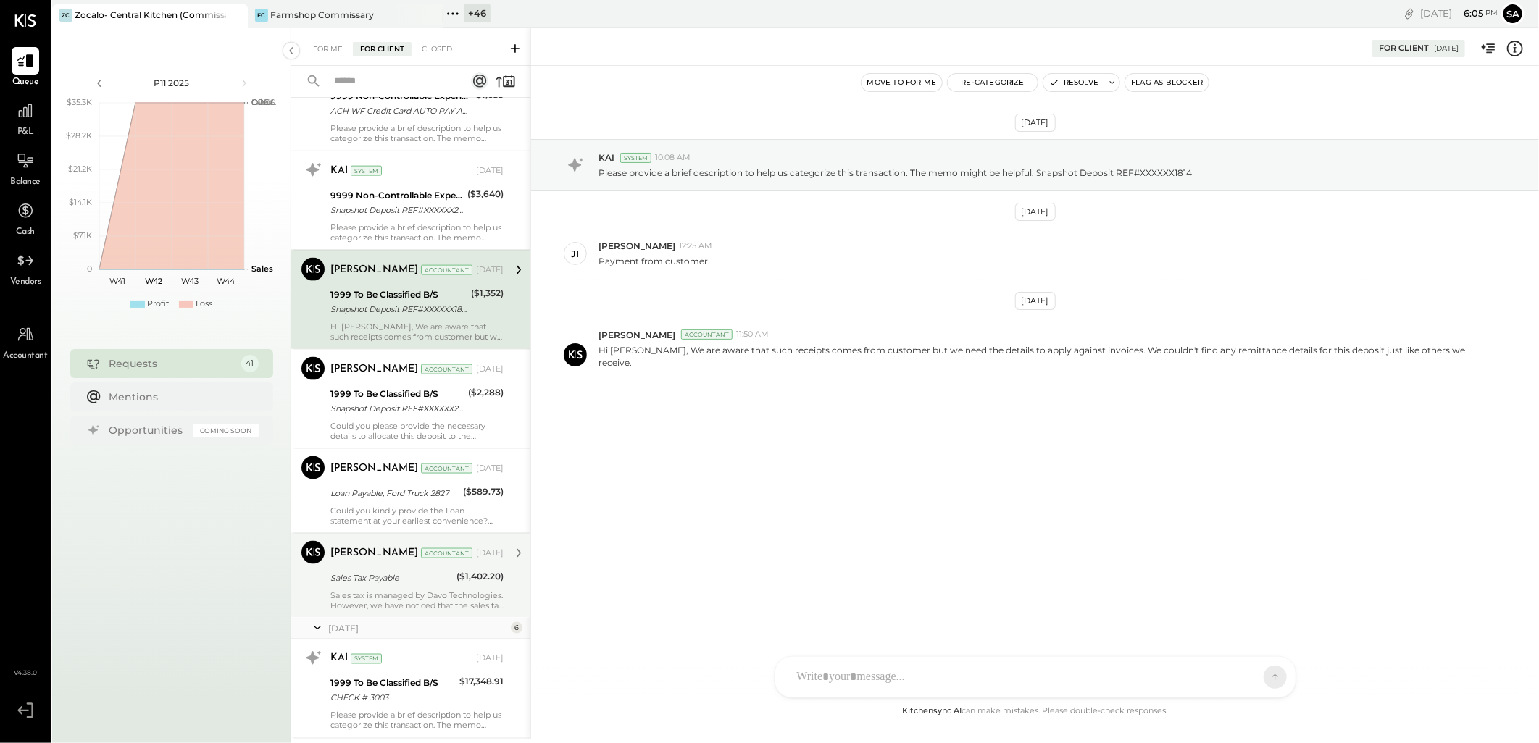
scroll to position [1207, 0]
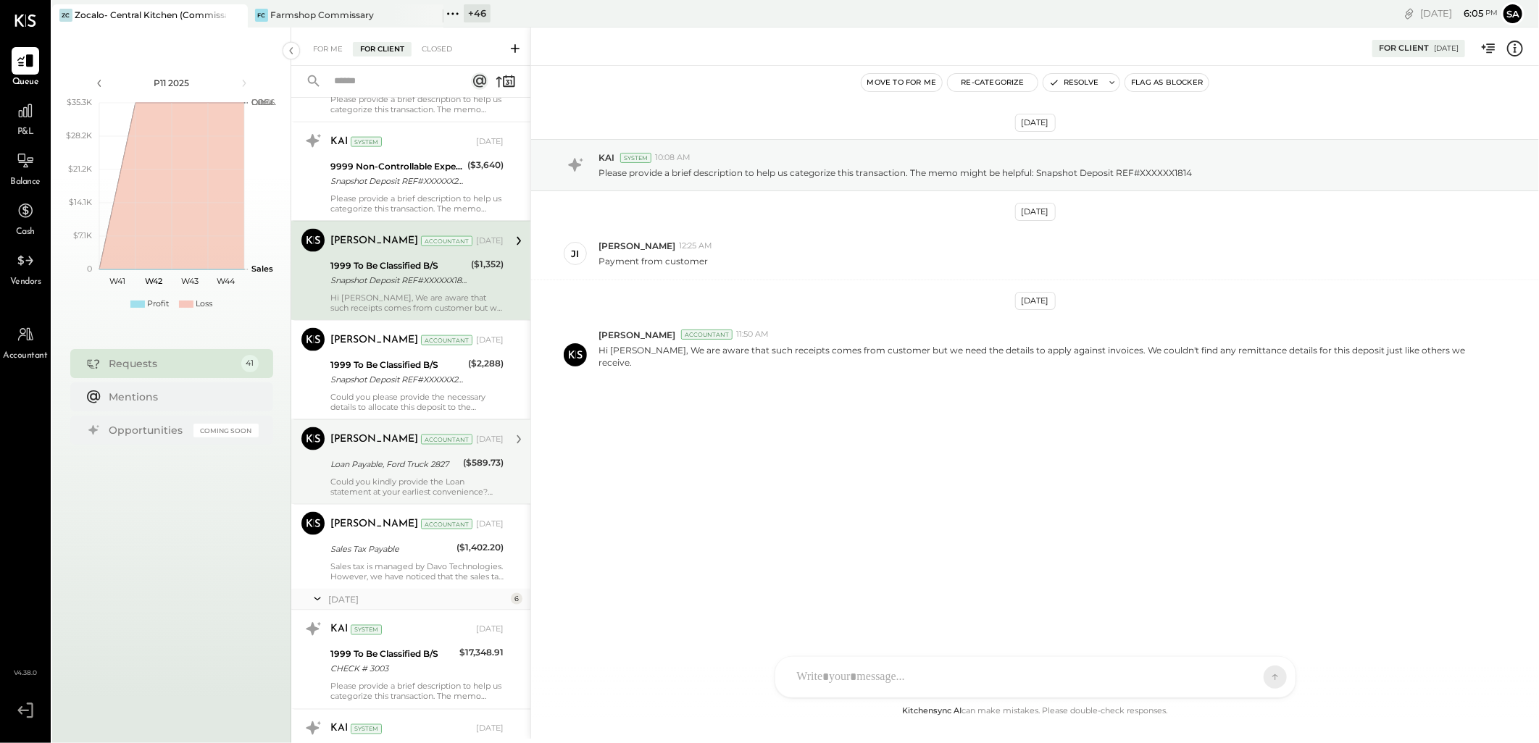
click at [380, 477] on div "Could you kindly provide the Loan statement at your earliest convenience? This …" at bounding box center [416, 487] width 173 height 20
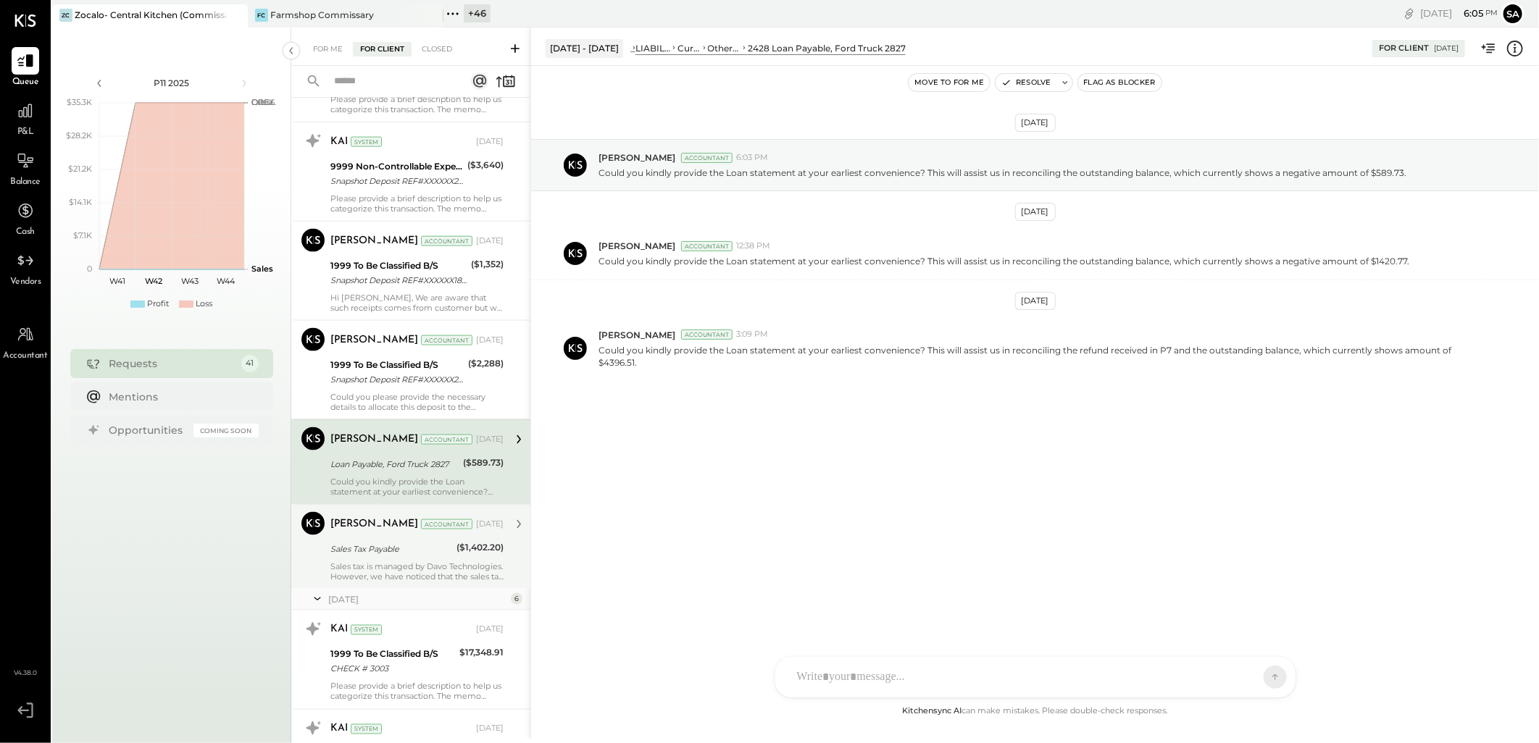
click at [367, 533] on div "Zankhana Vyas Accountant May 23, 2025" at bounding box center [416, 524] width 173 height 20
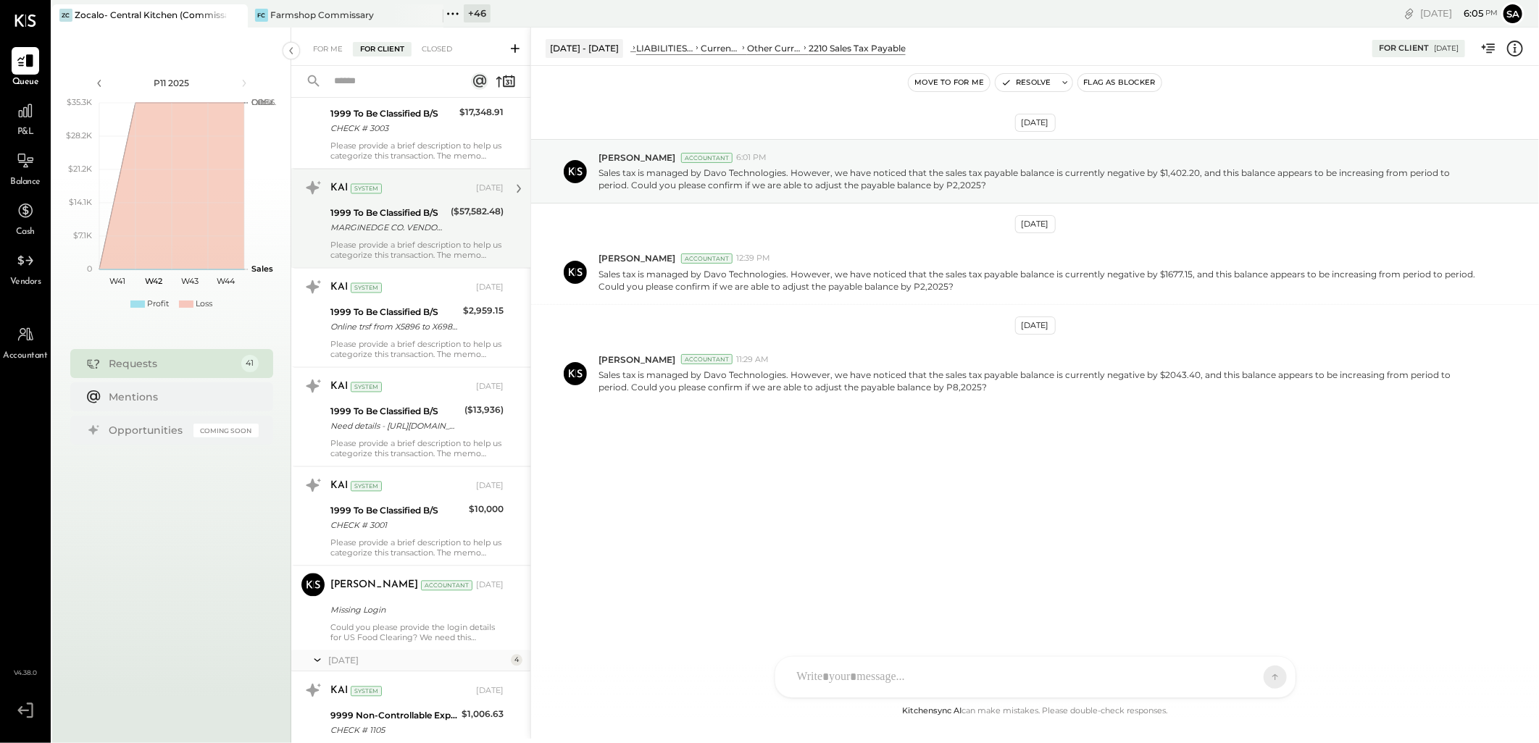
scroll to position [1851, 0]
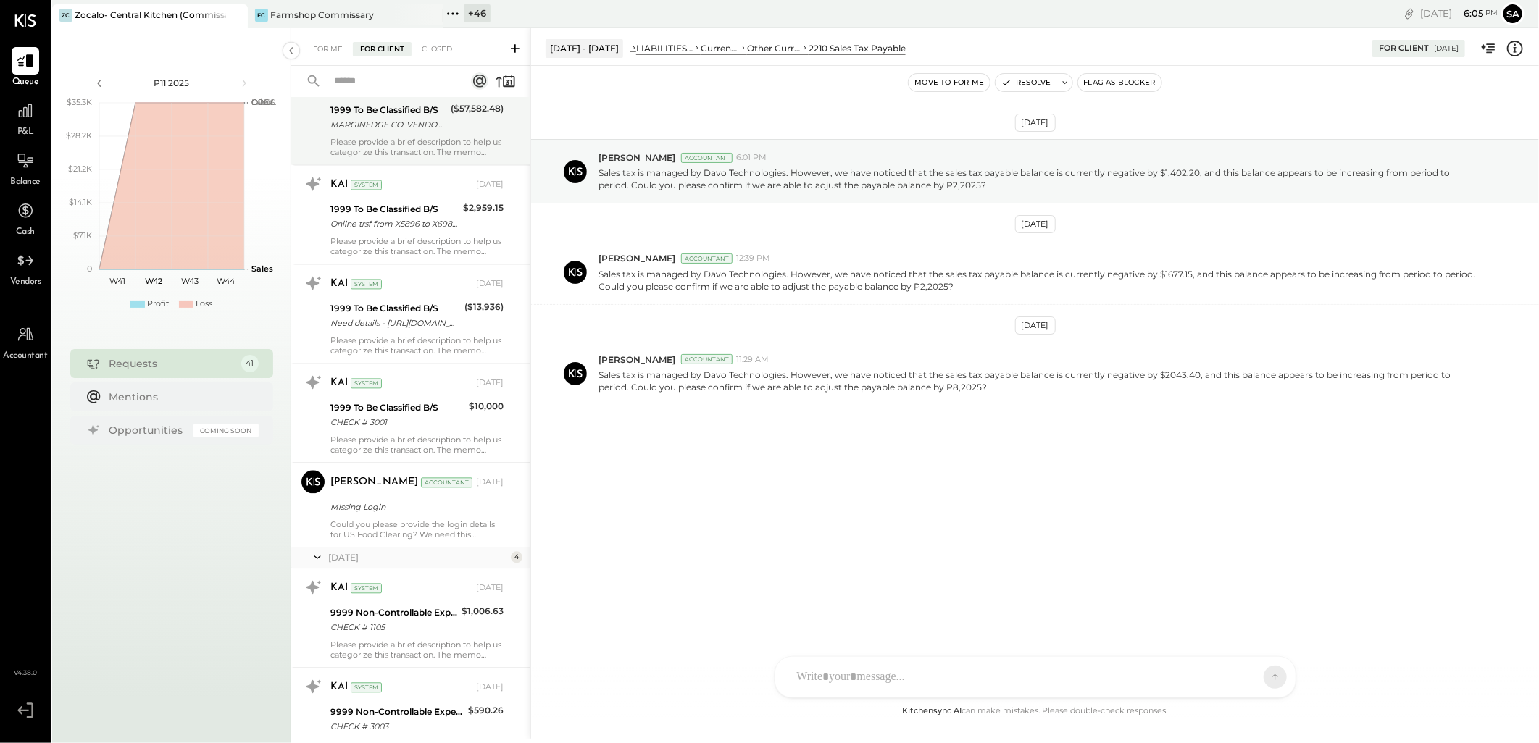
click at [368, 540] on div "Zankhana Vyas Accountant Zankhana Vyas Accountant Jun 20, 2025 Missing Login Co…" at bounding box center [410, 504] width 239 height 85
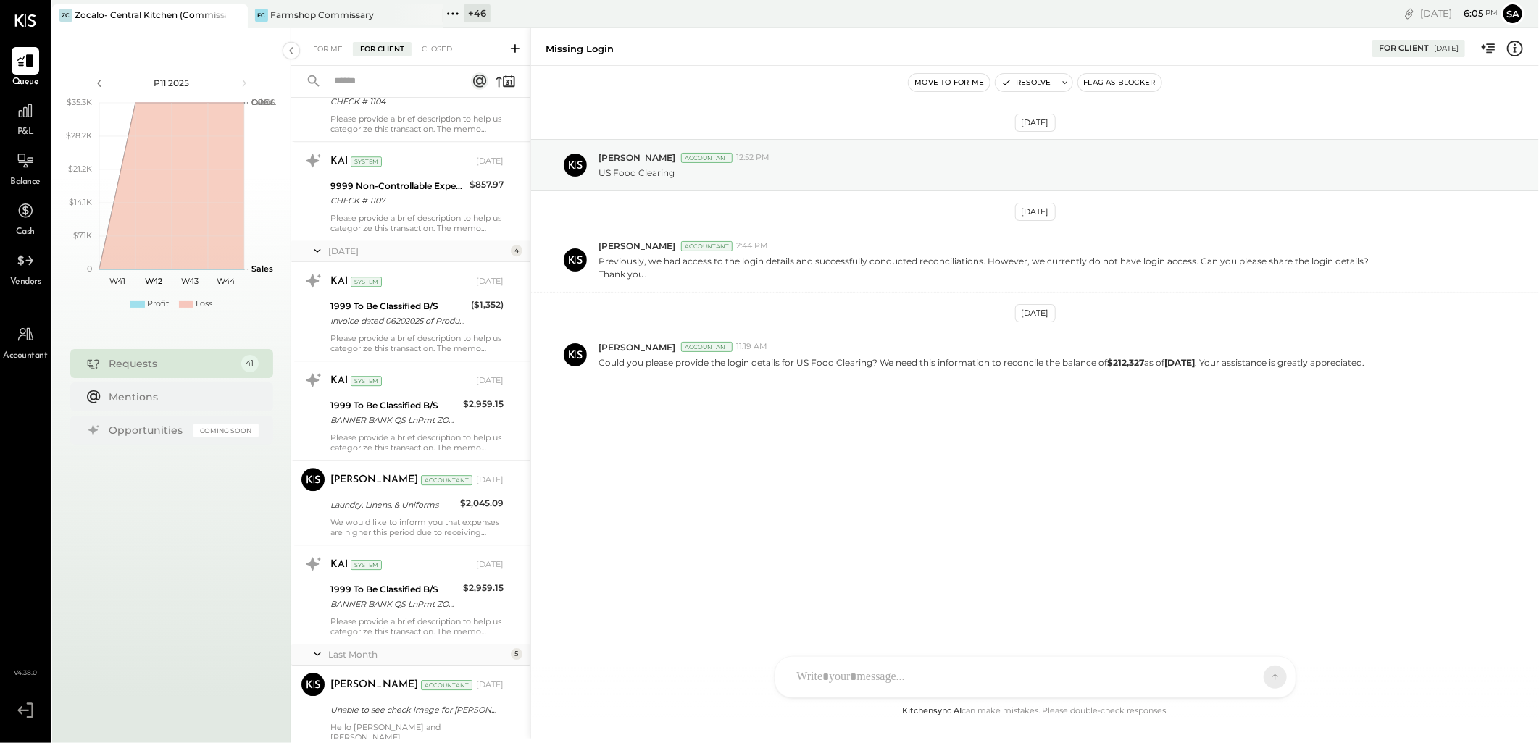
scroll to position [2656, 0]
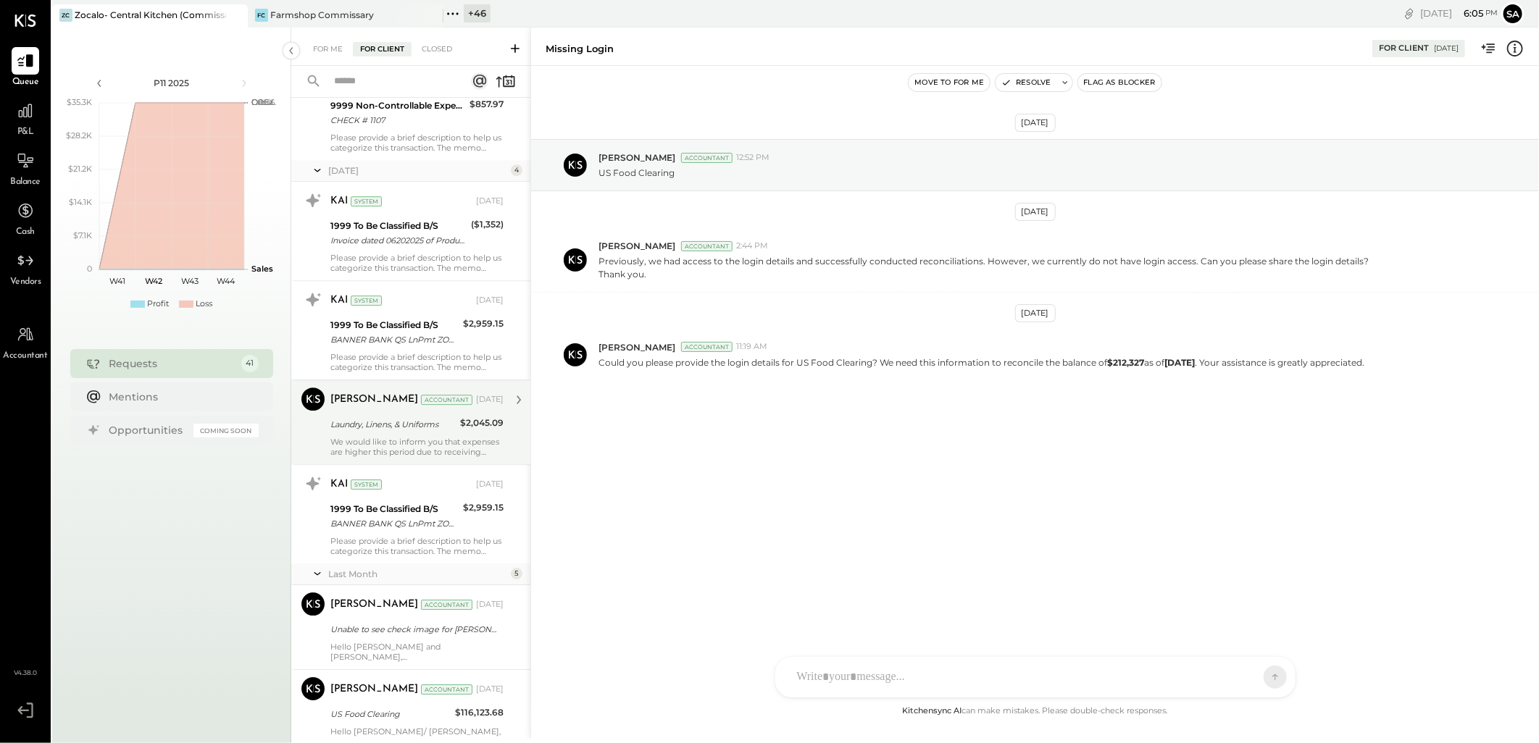
click at [358, 447] on div "We would like to inform you that expenses are higher this period due to receivi…" at bounding box center [416, 447] width 173 height 20
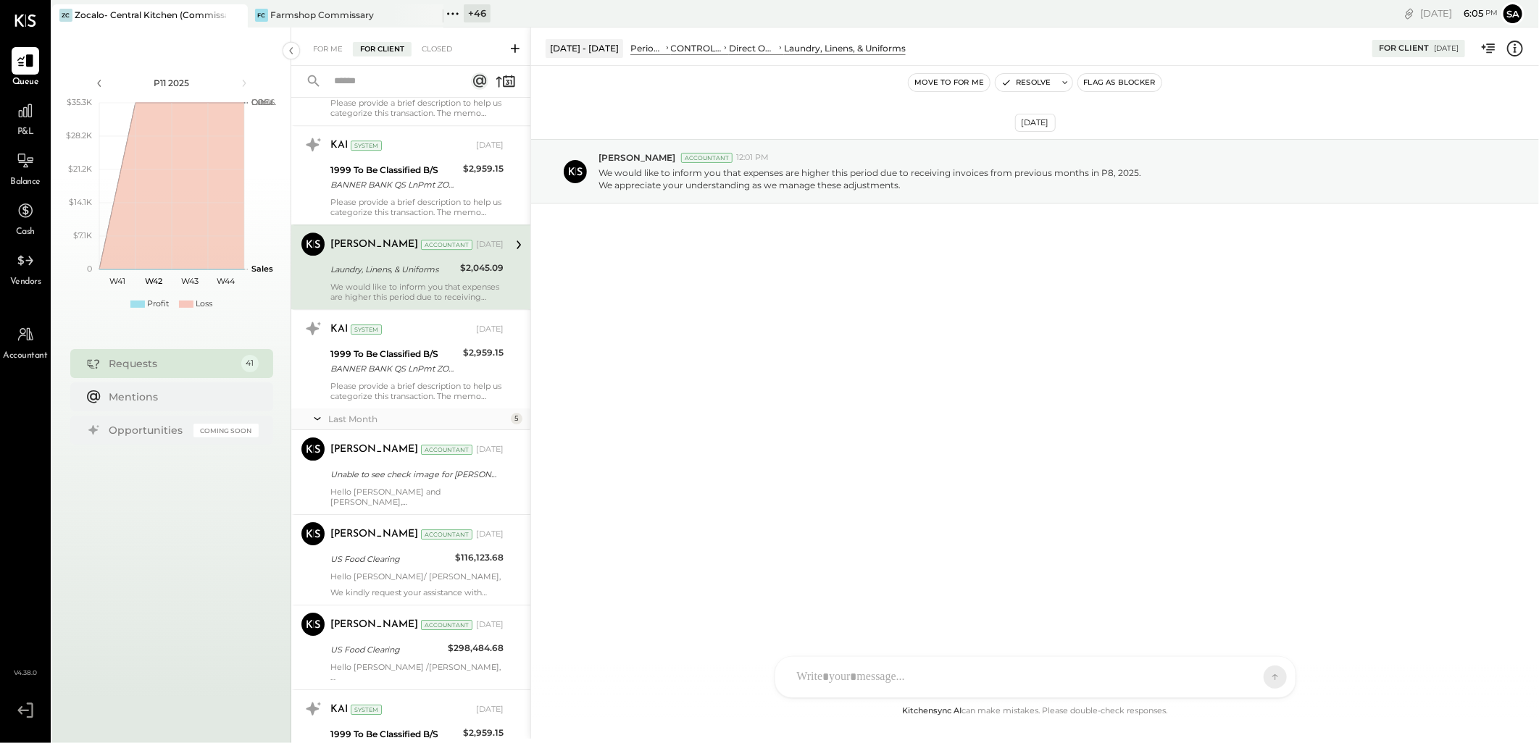
scroll to position [2817, 0]
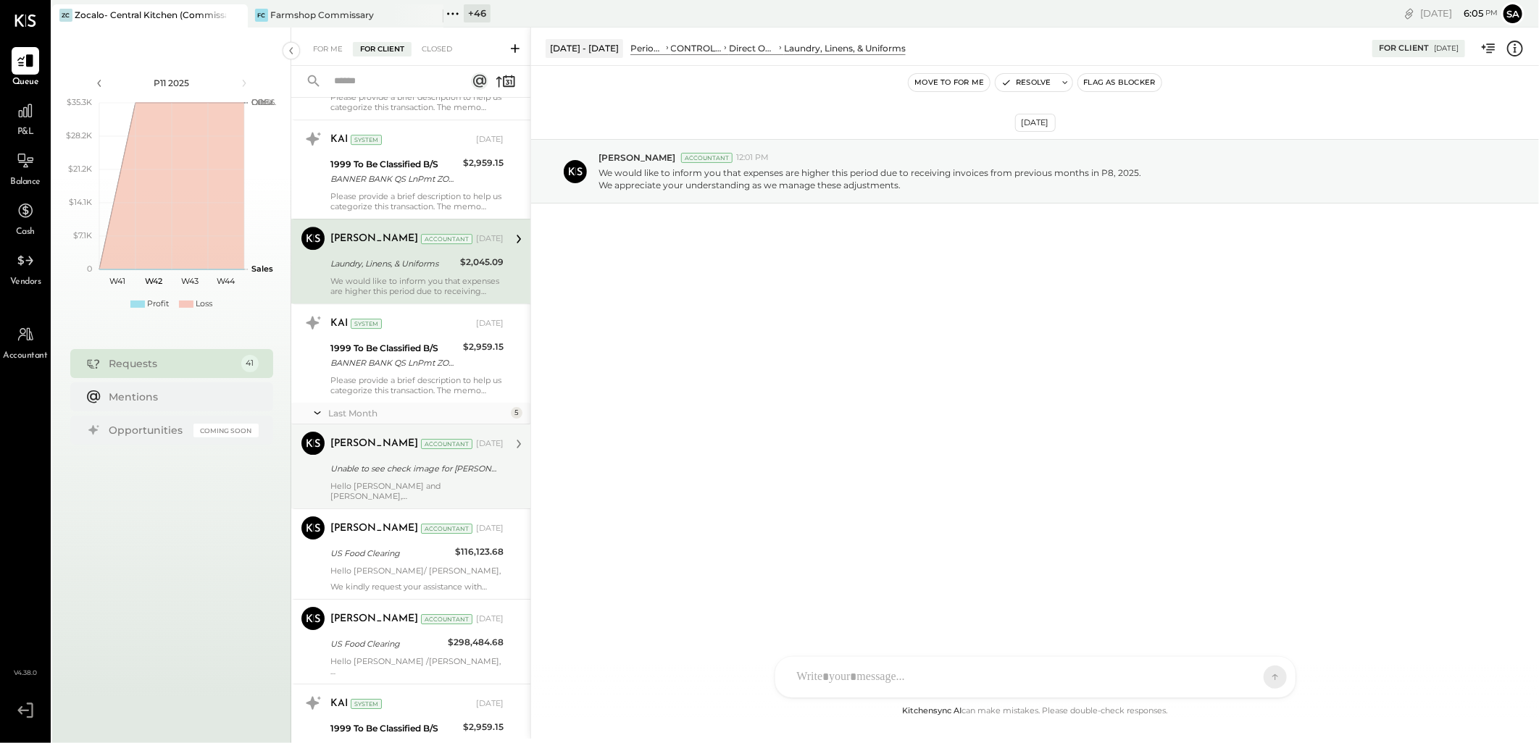
click at [387, 474] on div "Unable to see check image for Wells Fargo bank accounts" at bounding box center [414, 468] width 169 height 14
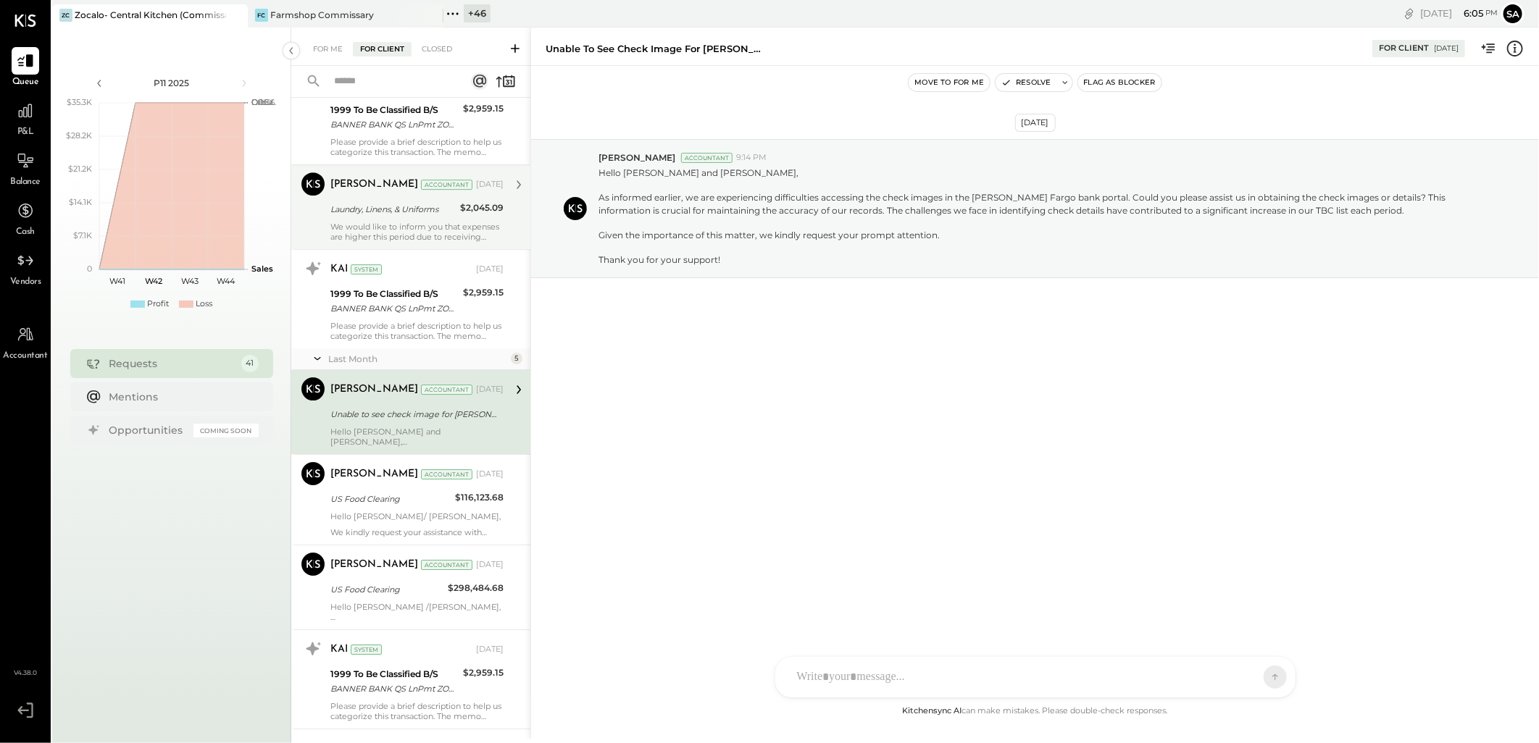
scroll to position [2898, 0]
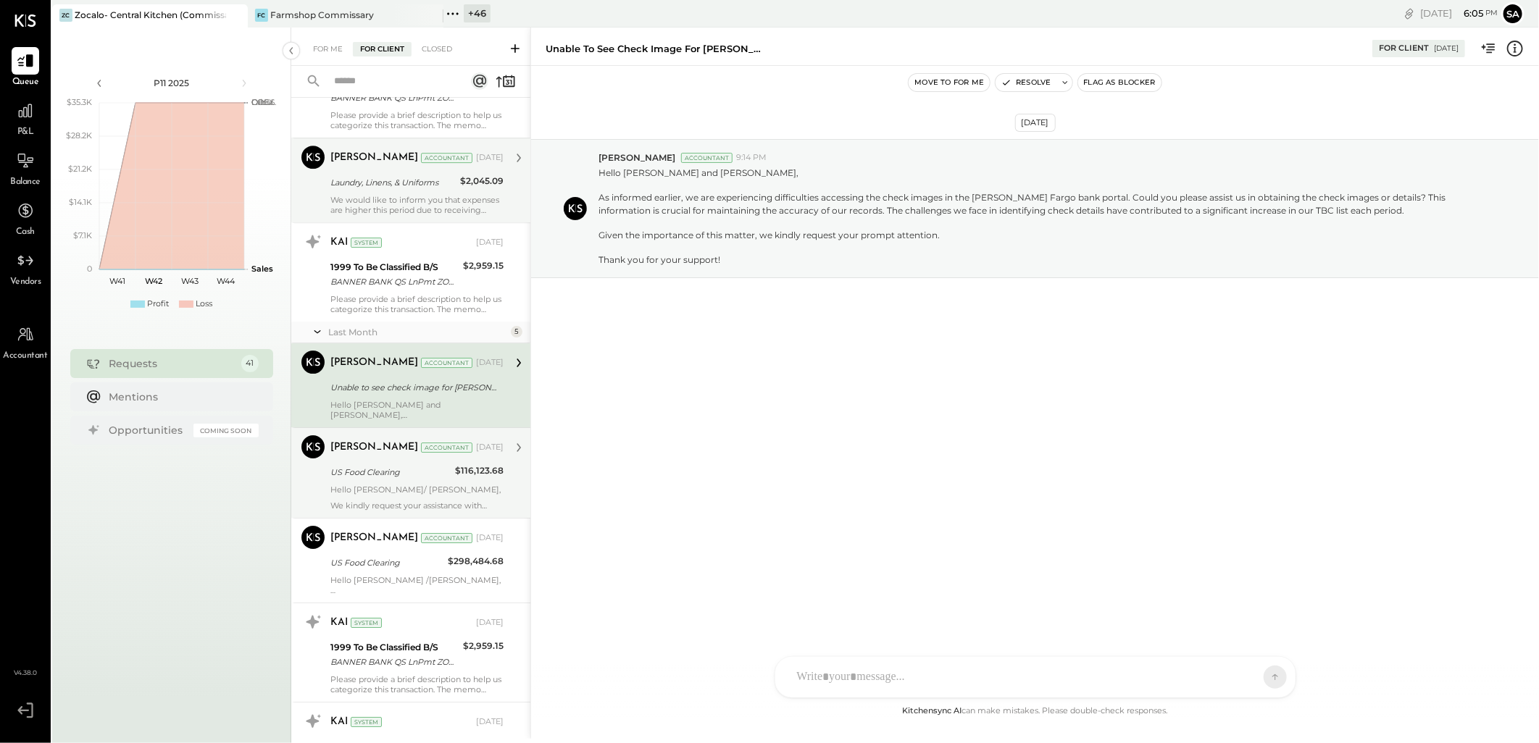
click at [375, 480] on div "US Food Clearing" at bounding box center [390, 472] width 120 height 14
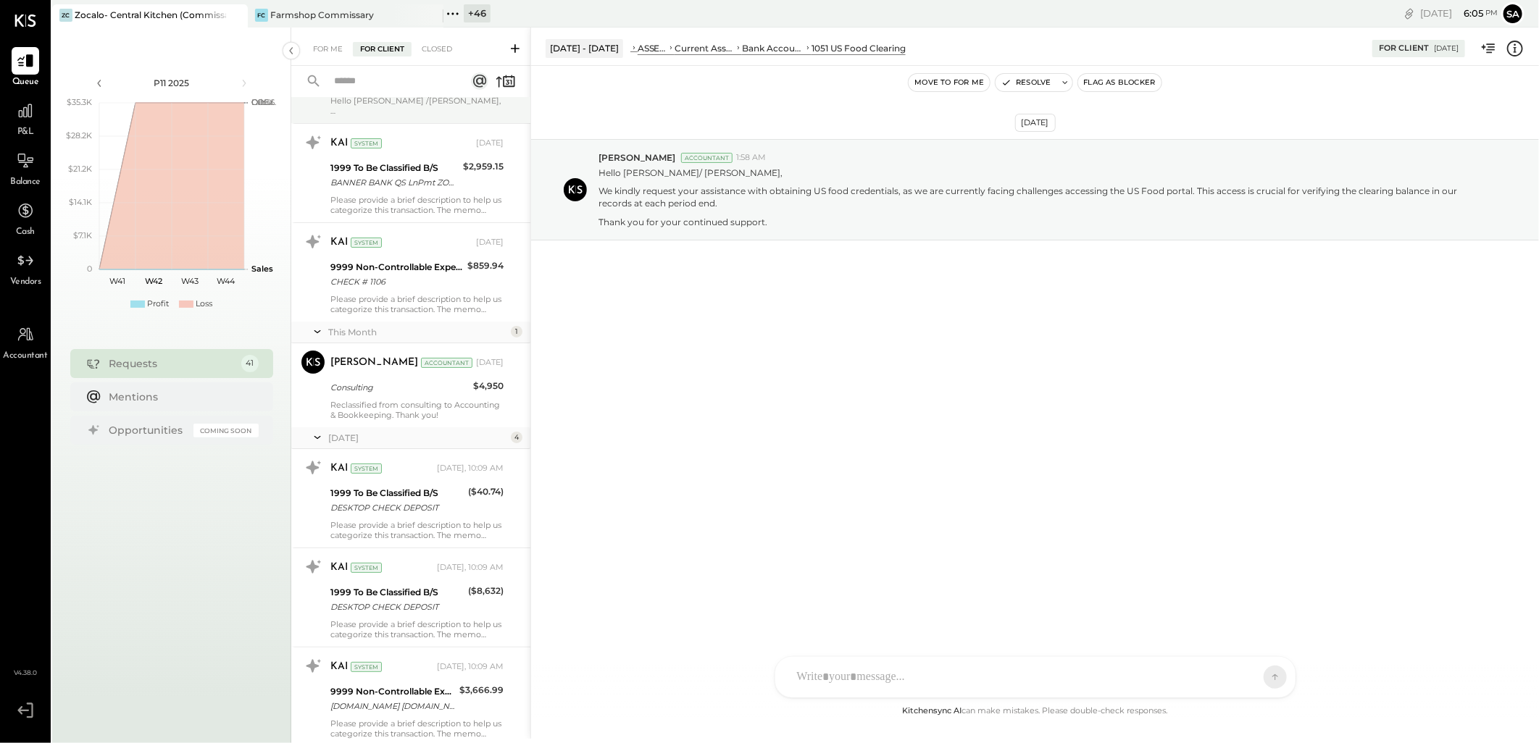
scroll to position [3380, 0]
click at [374, 401] on div "Reclassified from consulting to Accounting & Bookkeeping. Thank you!" at bounding box center [416, 407] width 173 height 20
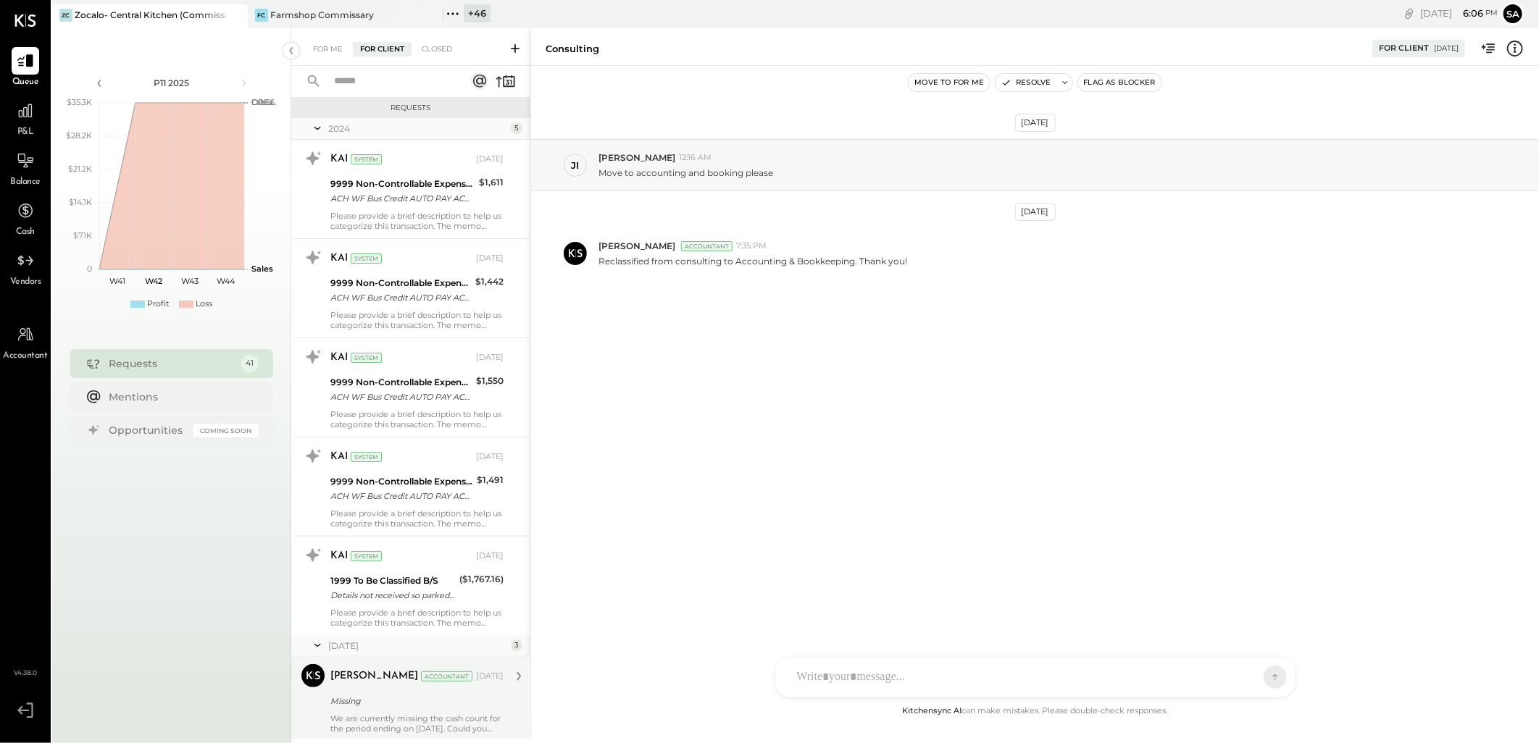
click at [512, 48] on icon at bounding box center [515, 48] width 9 height 9
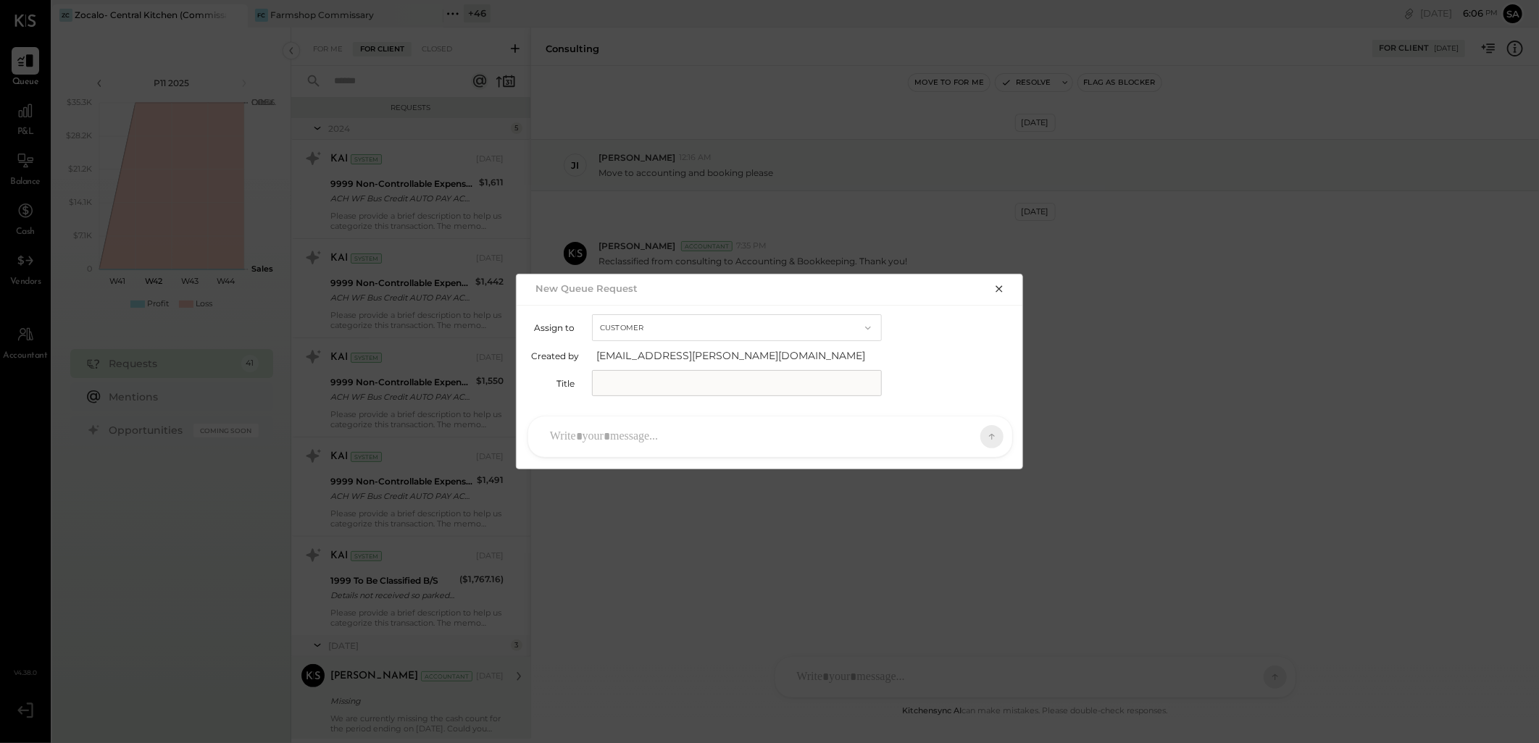
click at [653, 328] on button "Customer" at bounding box center [737, 327] width 290 height 27
click at [663, 319] on div "Customer" at bounding box center [737, 328] width 288 height 26
click at [630, 380] on input "text" at bounding box center [737, 383] width 290 height 26
type input "**********"
click at [765, 427] on div at bounding box center [757, 437] width 429 height 32
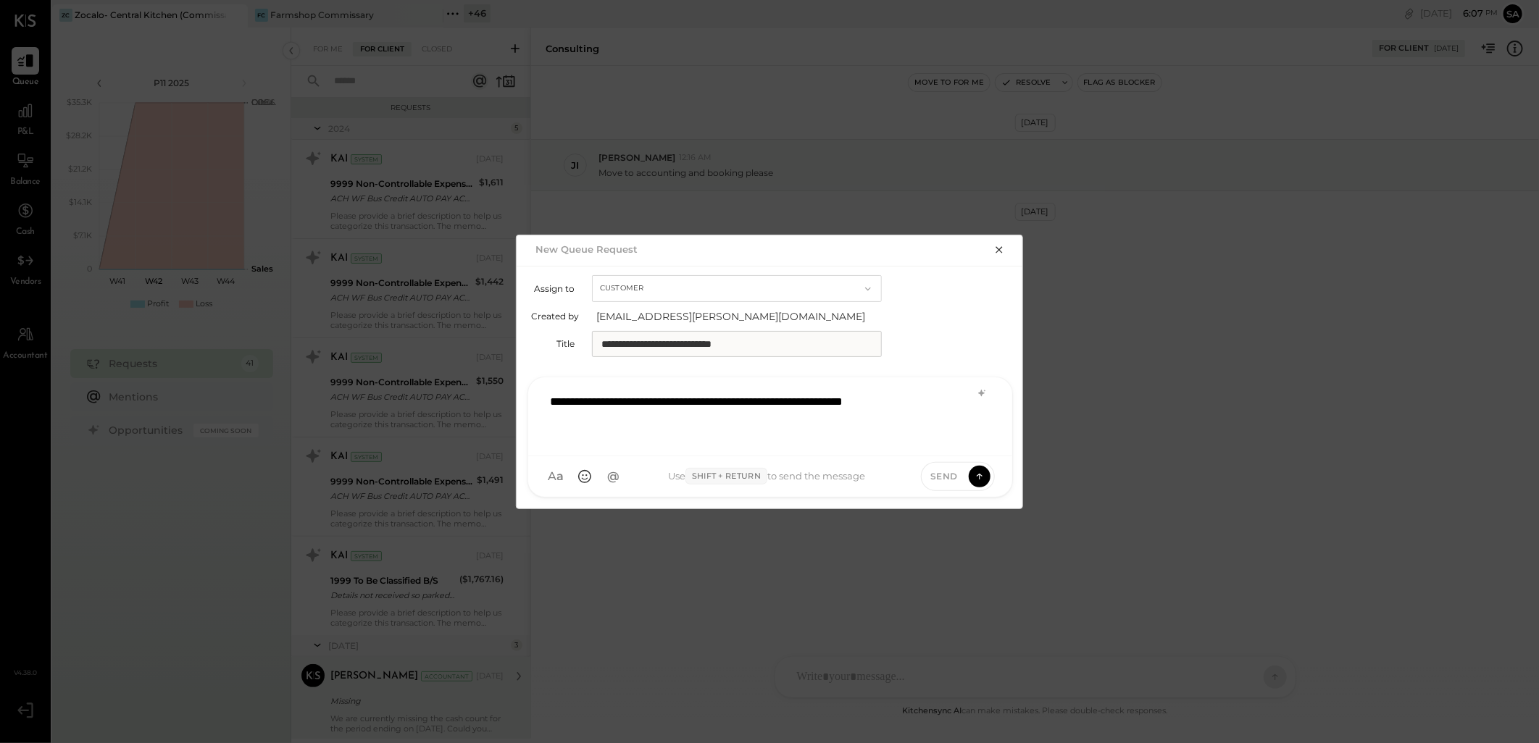
click at [953, 396] on div "**********" at bounding box center [770, 415] width 455 height 58
click at [979, 389] on icon at bounding box center [982, 394] width 12 height 12
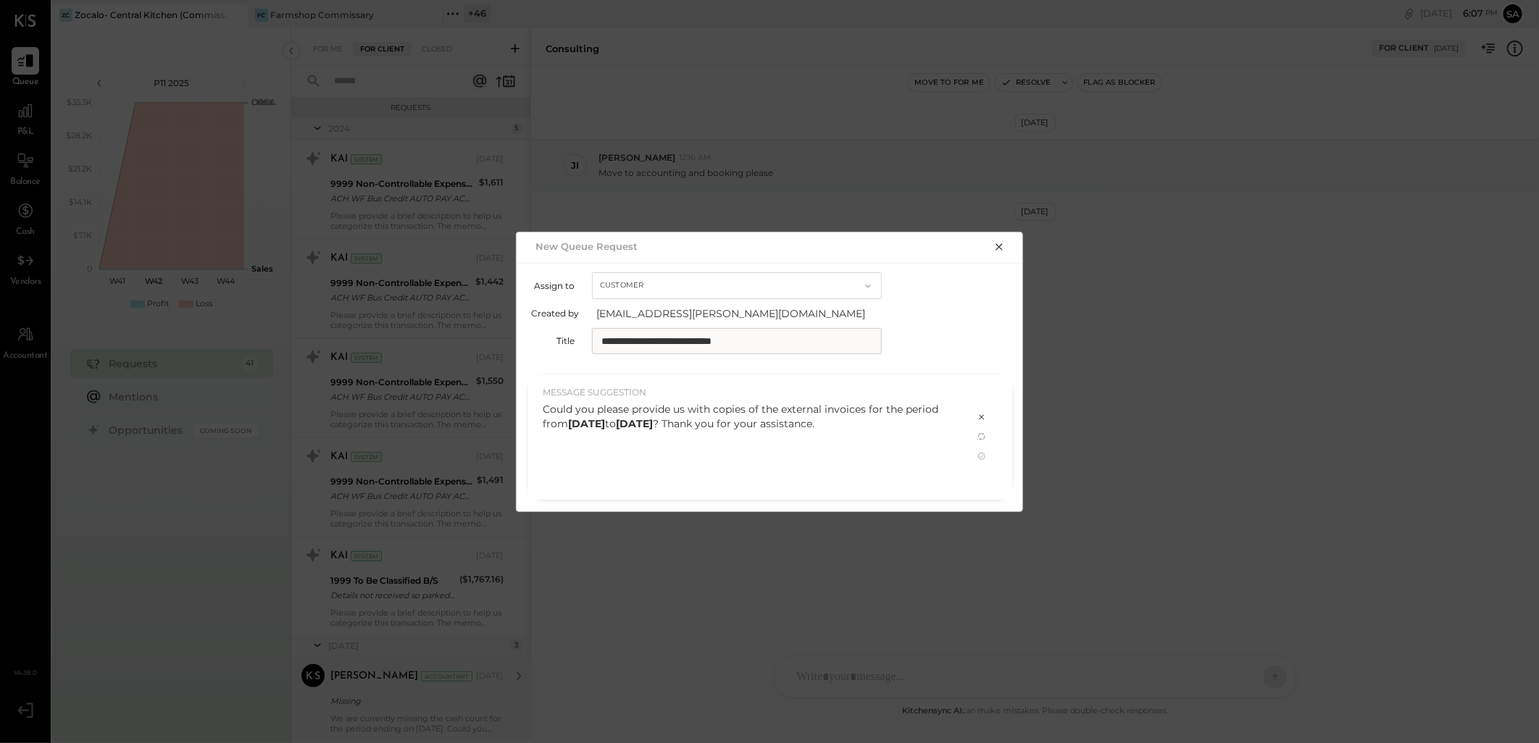
click at [790, 468] on div "Could you please provide us with copies of the external invoices for the period…" at bounding box center [751, 447] width 416 height 91
click at [979, 461] on icon at bounding box center [982, 457] width 12 height 12
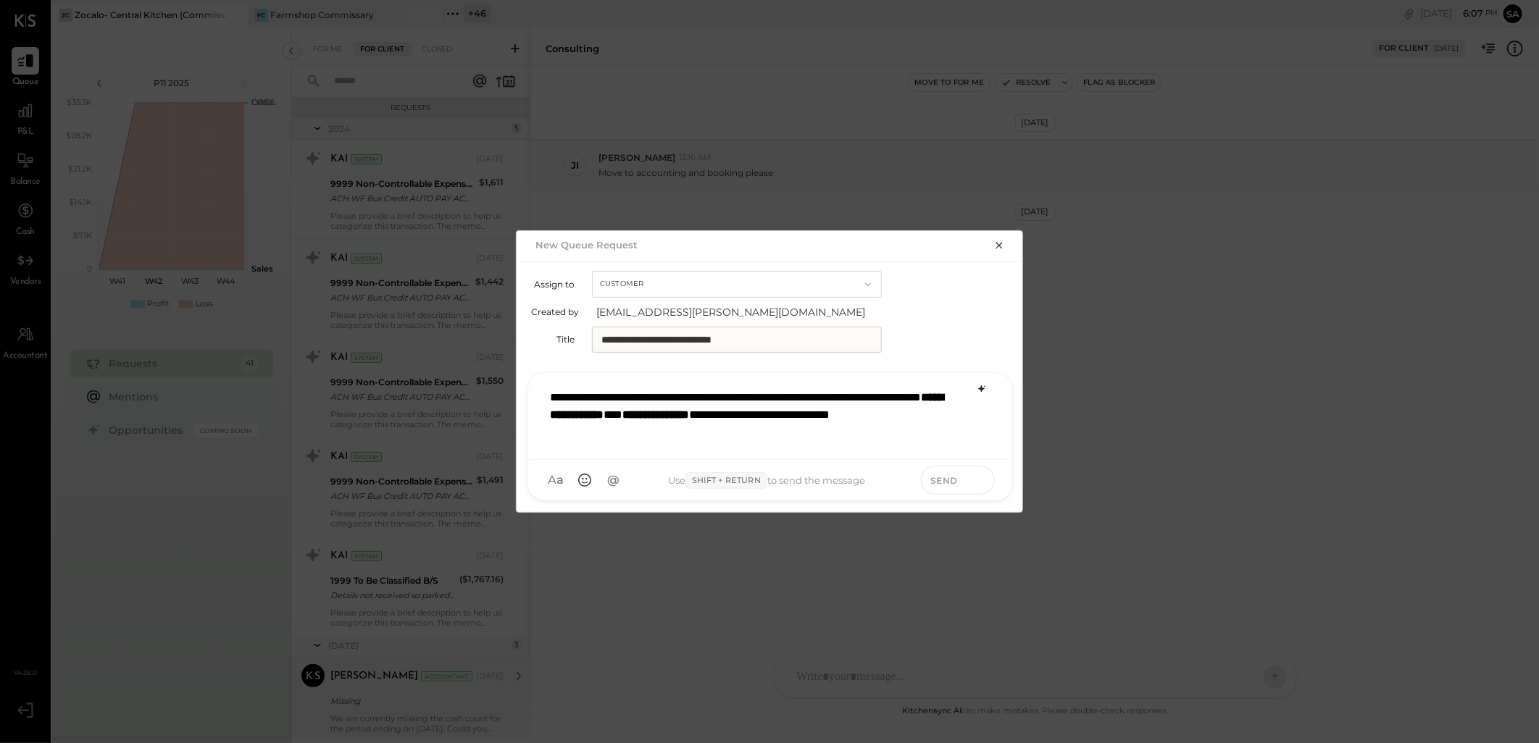
click at [980, 478] on icon at bounding box center [980, 478] width 6 height 3
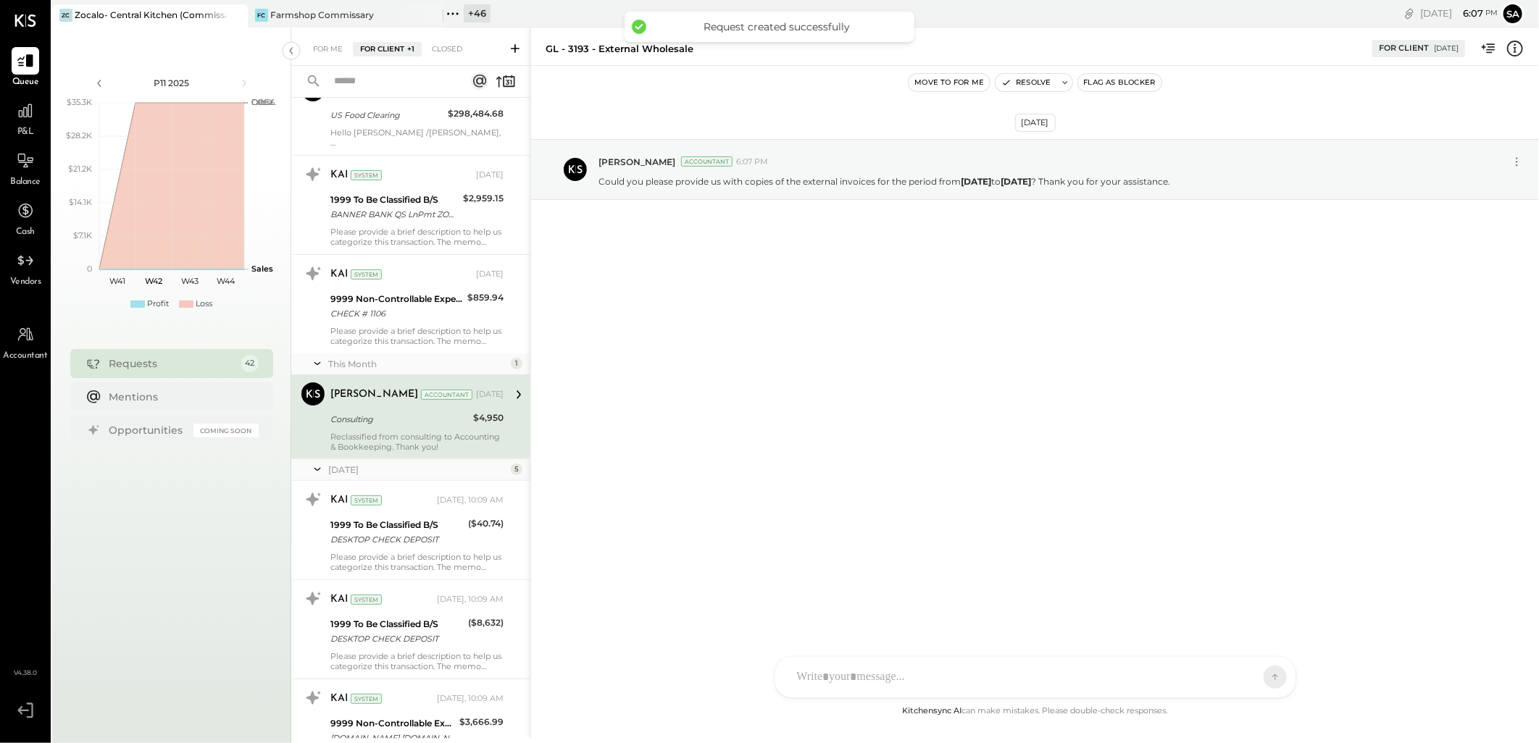
scroll to position [3613, 0]
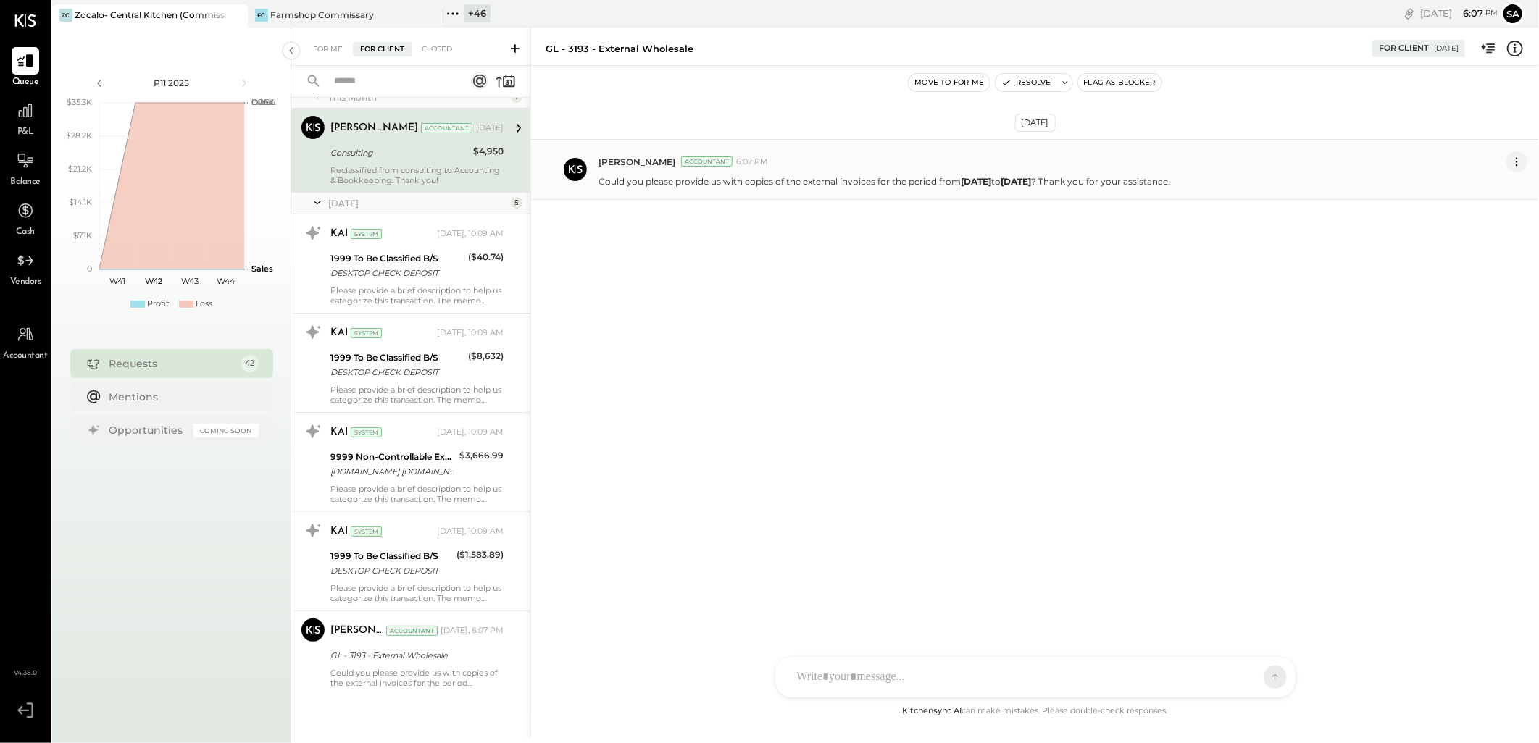
click at [1519, 159] on icon at bounding box center [1516, 161] width 15 height 15
click at [1479, 188] on button "Edit Message" at bounding box center [1480, 187] width 93 height 24
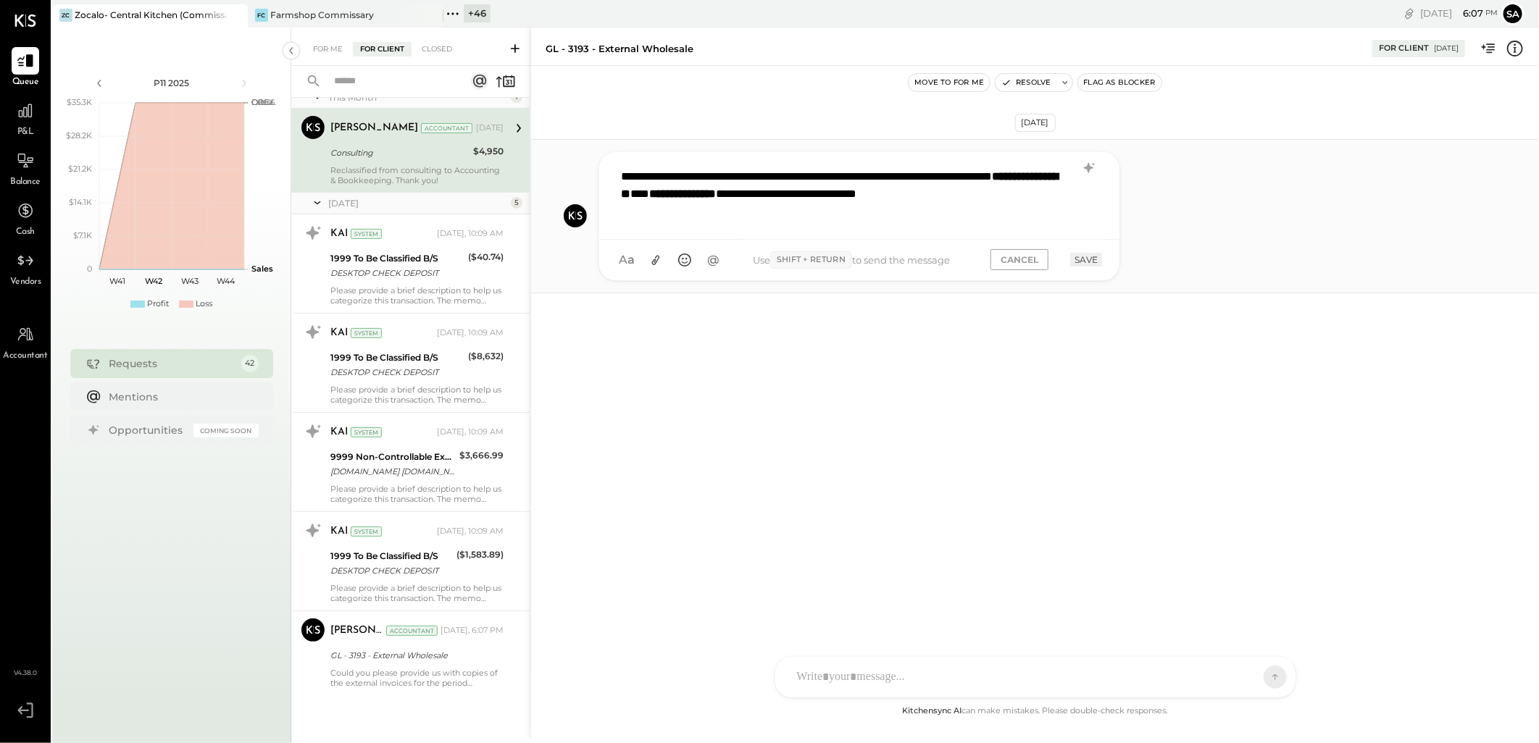
click at [723, 219] on div "**********" at bounding box center [859, 194] width 491 height 67
click at [1019, 262] on button "CANCEL" at bounding box center [1019, 259] width 58 height 21
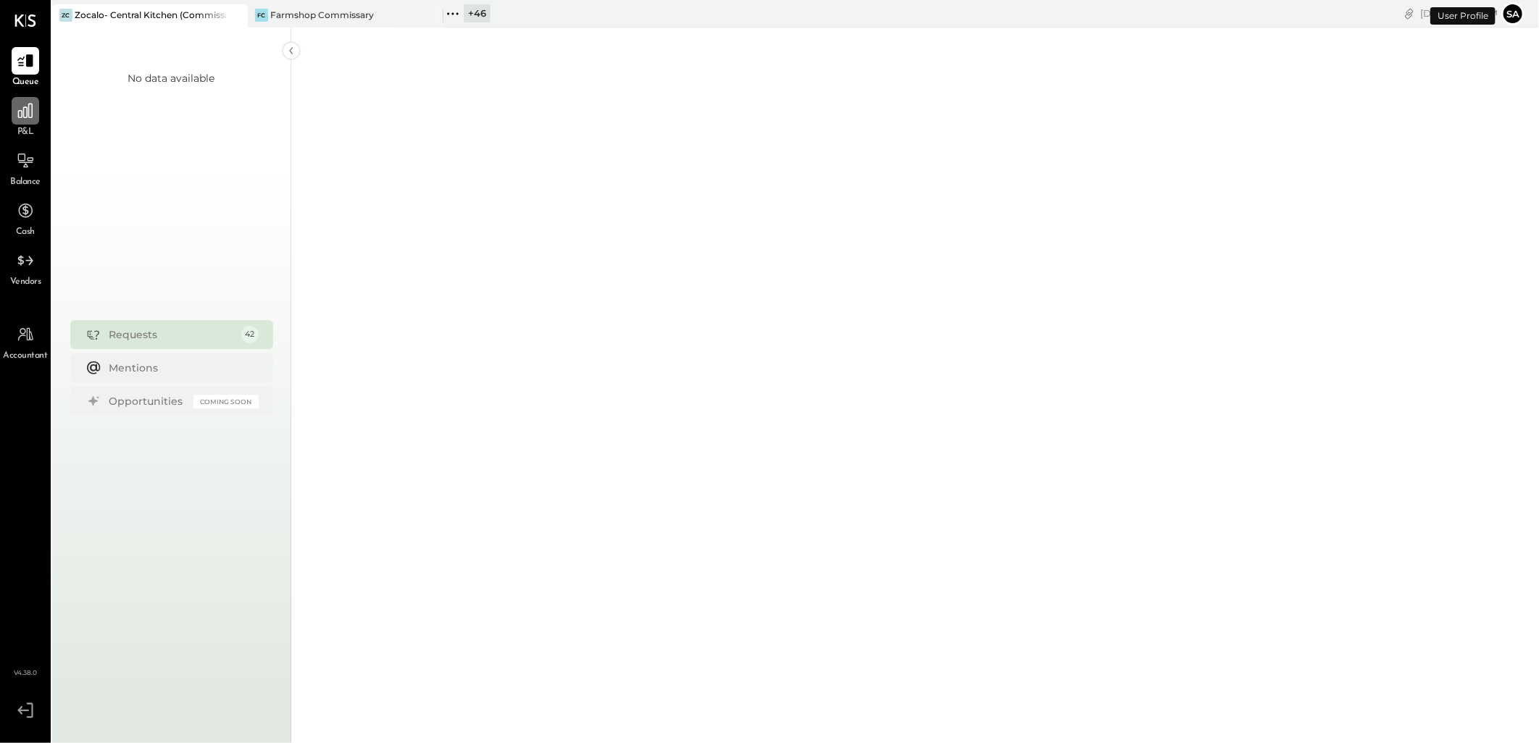
click at [20, 112] on icon at bounding box center [25, 110] width 19 height 19
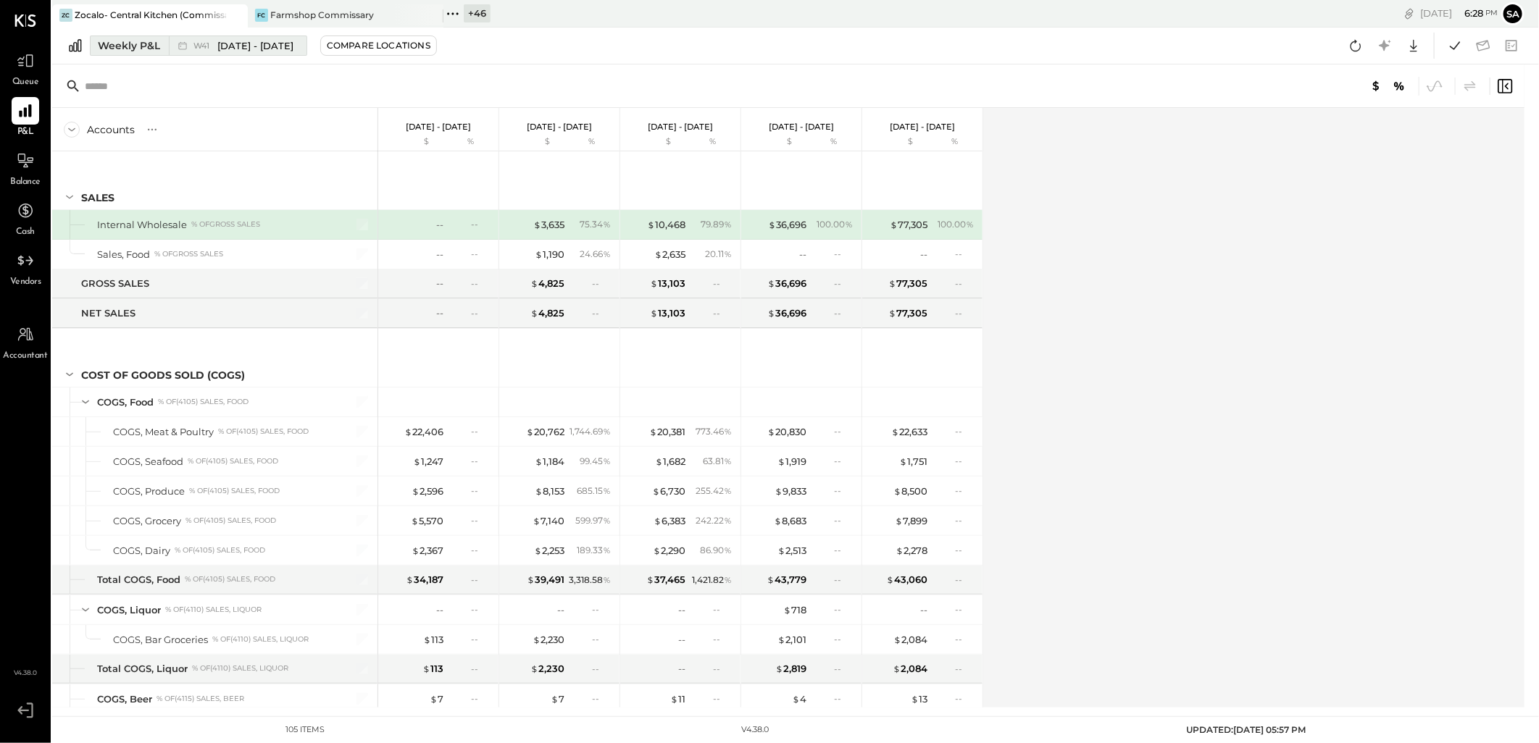
click at [126, 51] on div "Weekly P&L" at bounding box center [129, 45] width 62 height 14
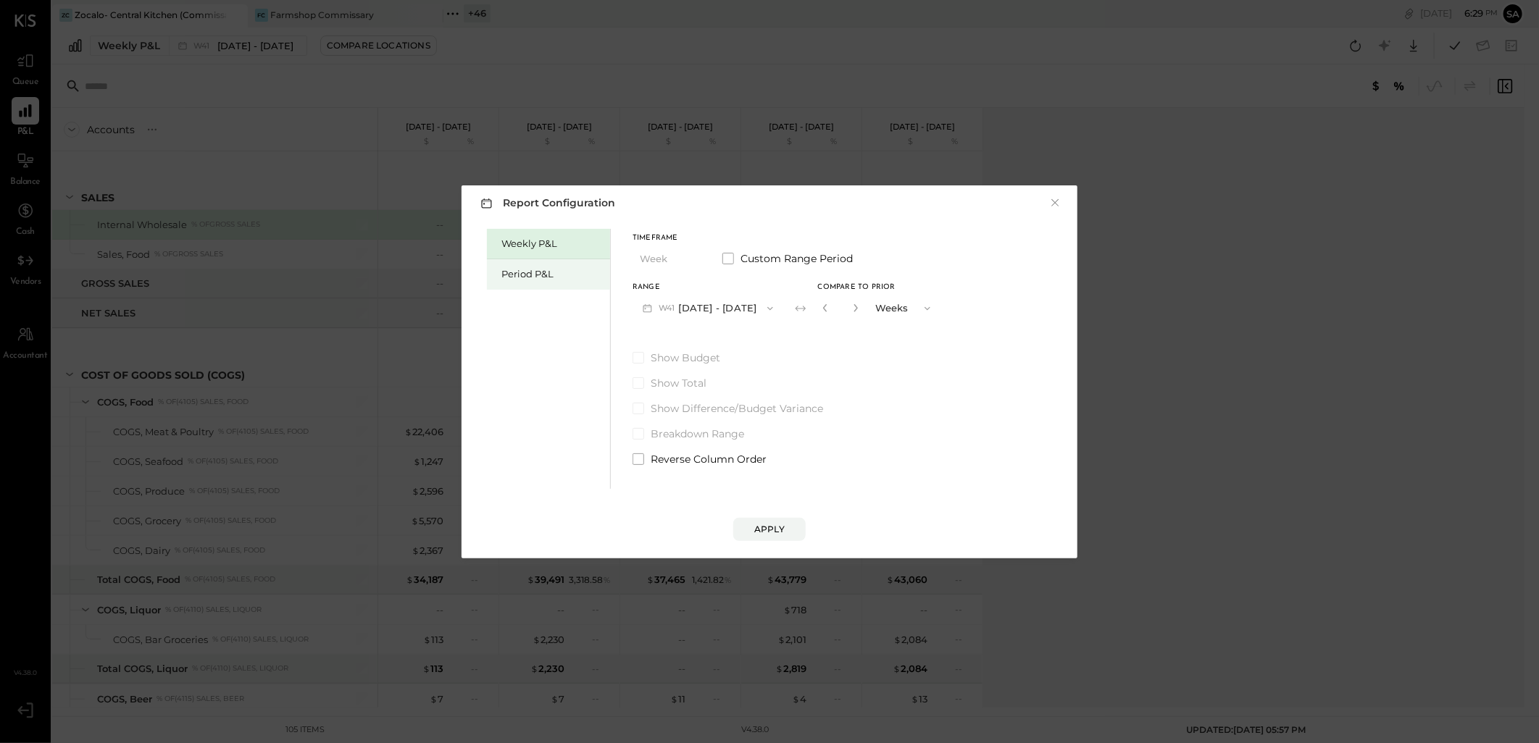
click at [505, 272] on div "Period P&L" at bounding box center [551, 274] width 101 height 14
click at [729, 308] on button "P11 [DATE] - [DATE]" at bounding box center [705, 308] width 146 height 27
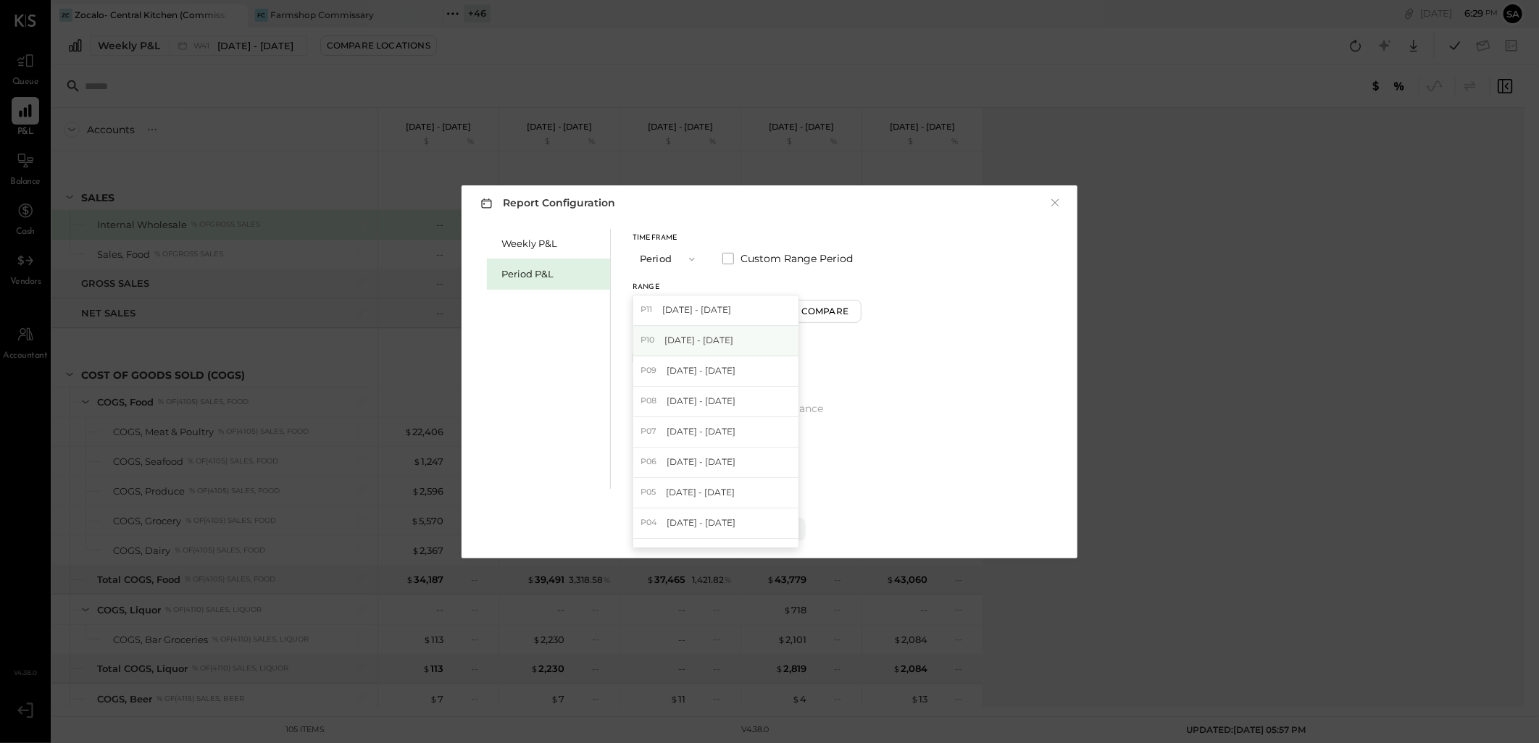
click at [709, 338] on span "[DATE] - [DATE]" at bounding box center [698, 340] width 69 height 12
click at [772, 524] on div "Apply" at bounding box center [769, 529] width 30 height 12
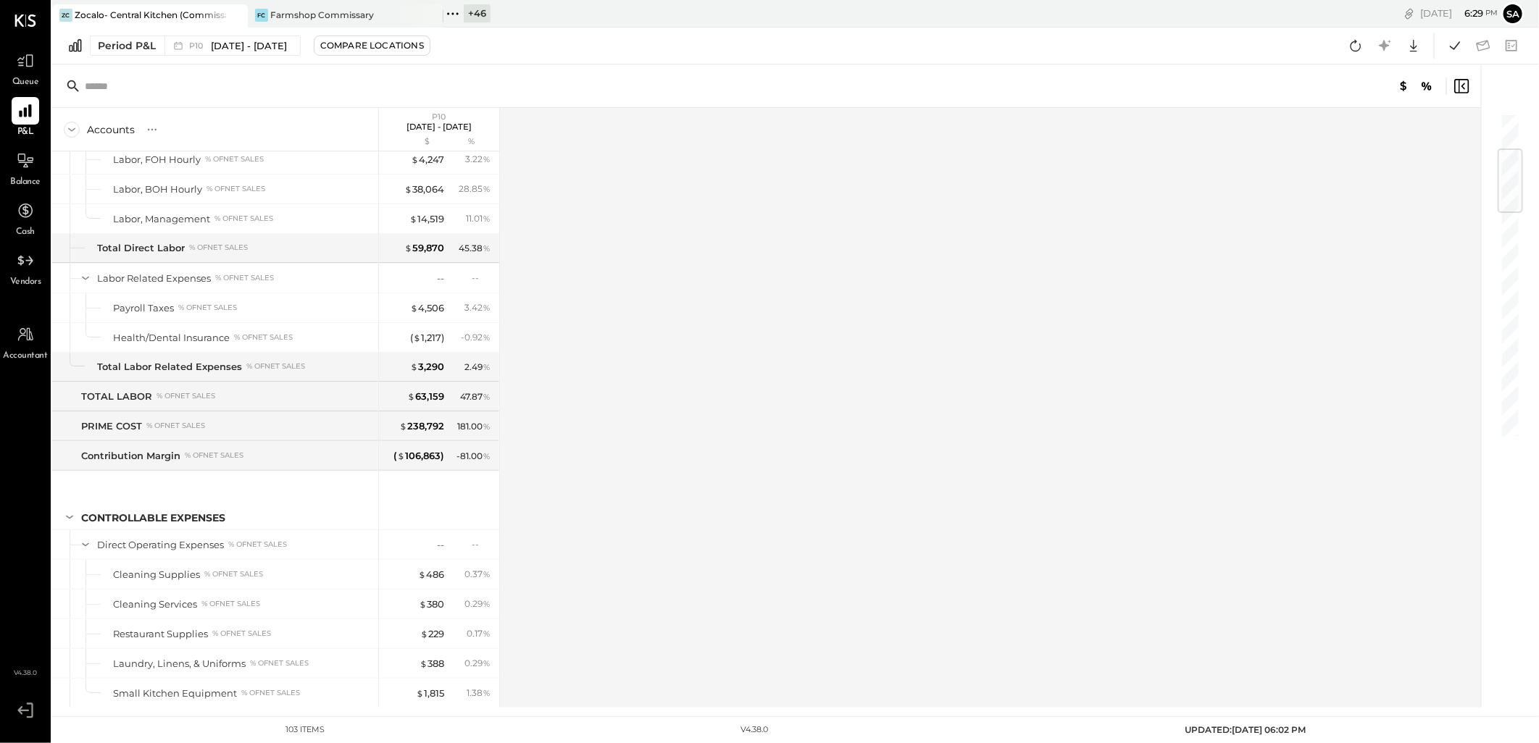
scroll to position [310, 0]
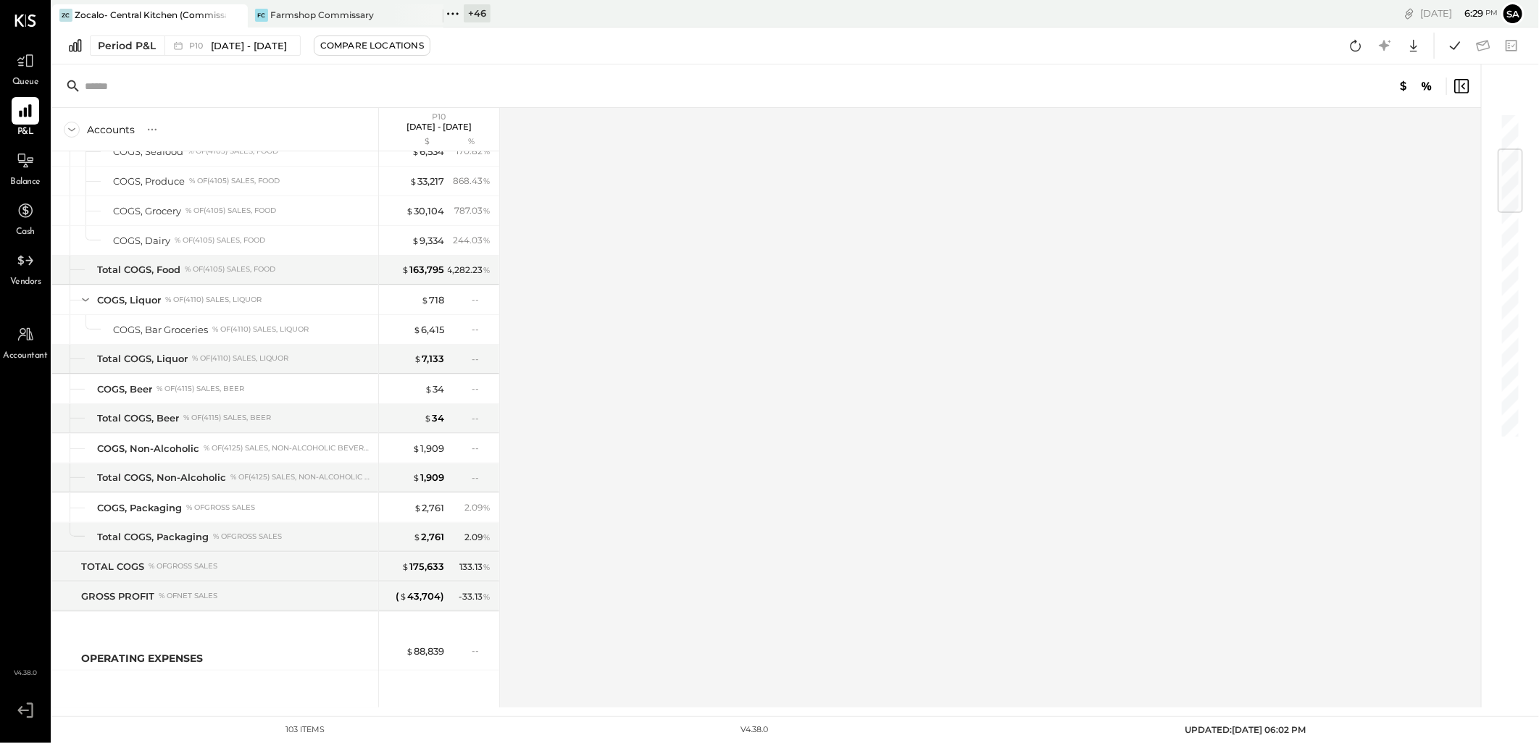
drag, startPoint x: 1362, startPoint y: 49, endPoint x: 1372, endPoint y: 128, distance: 79.6
click at [1362, 49] on icon at bounding box center [1355, 45] width 19 height 19
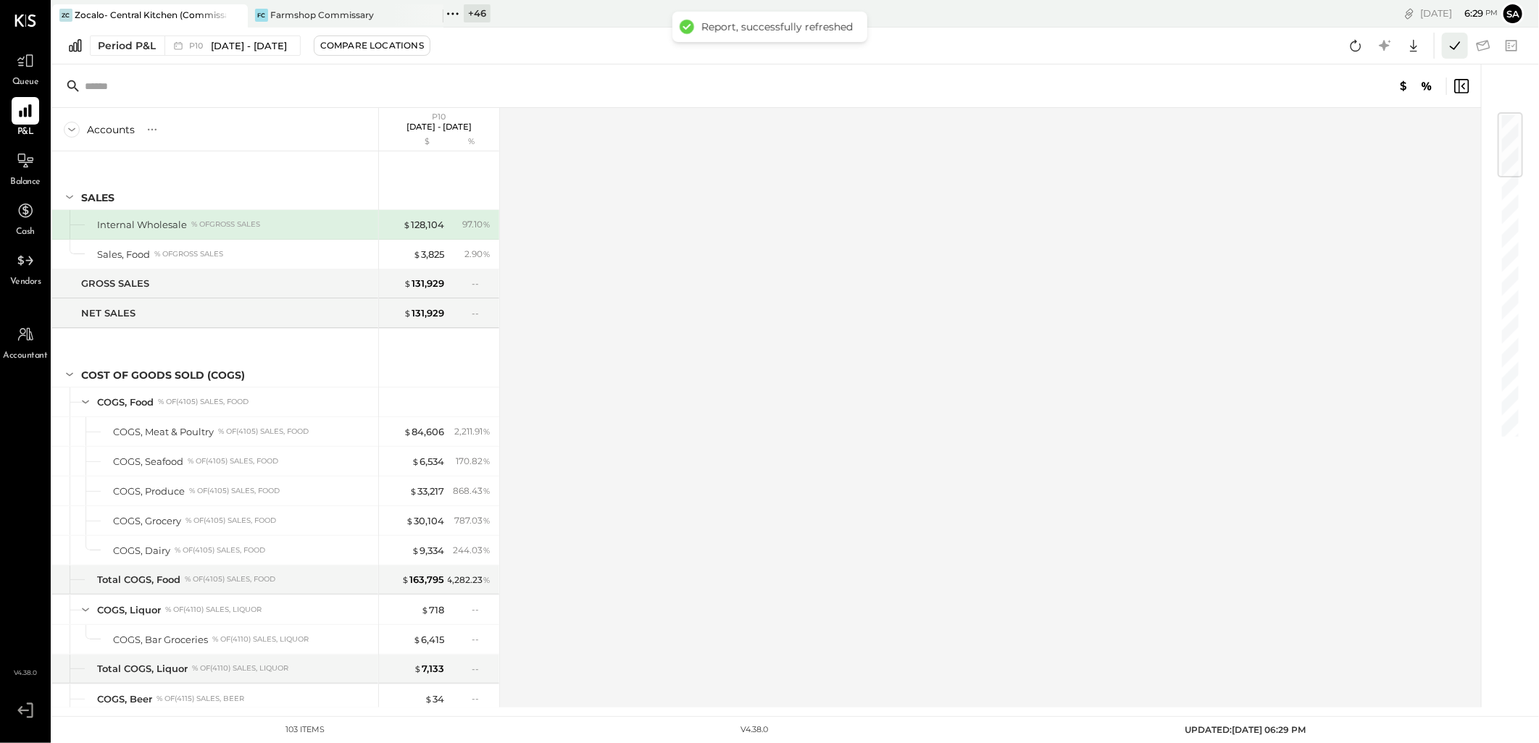
click at [1454, 52] on icon at bounding box center [1454, 45] width 19 height 19
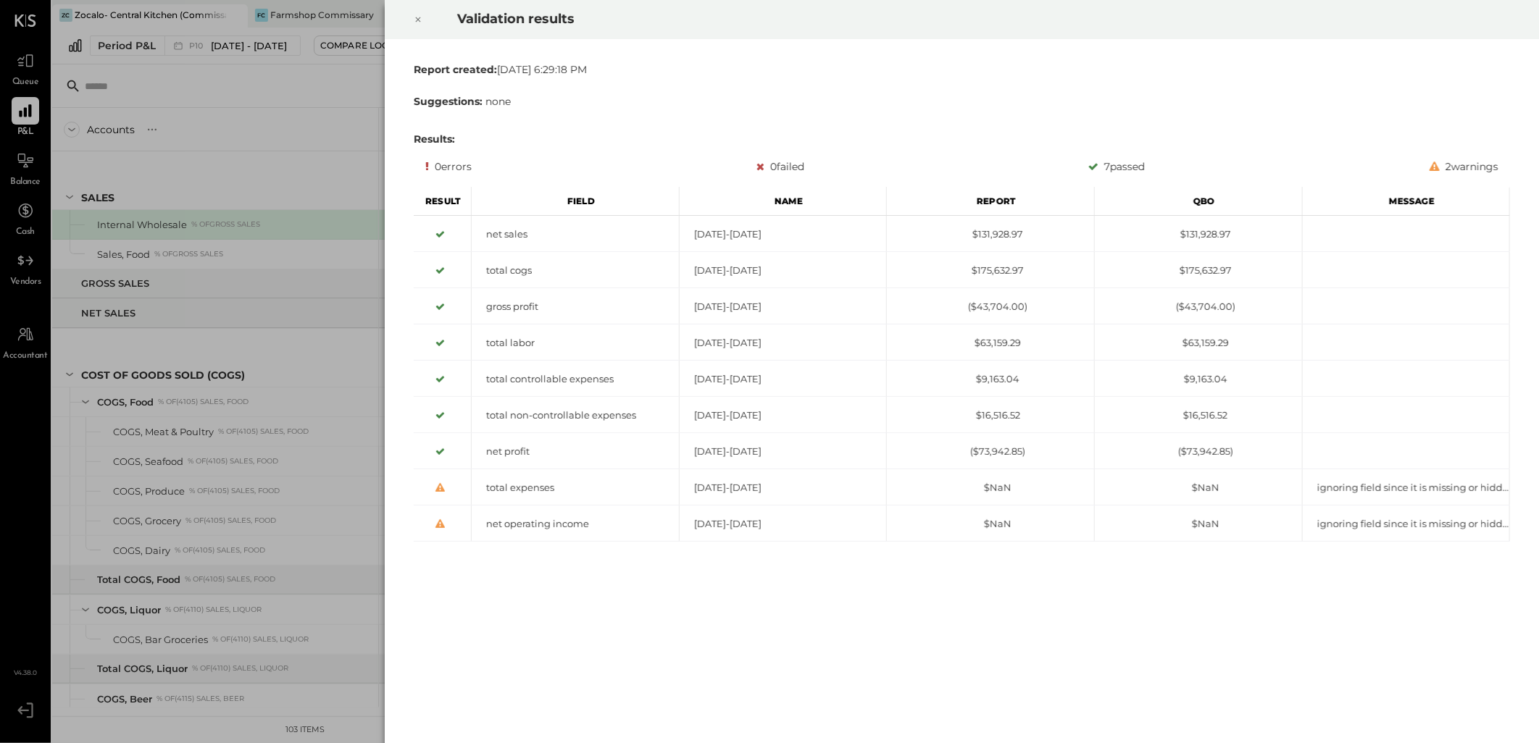
click at [410, 20] on div at bounding box center [418, 19] width 32 height 41
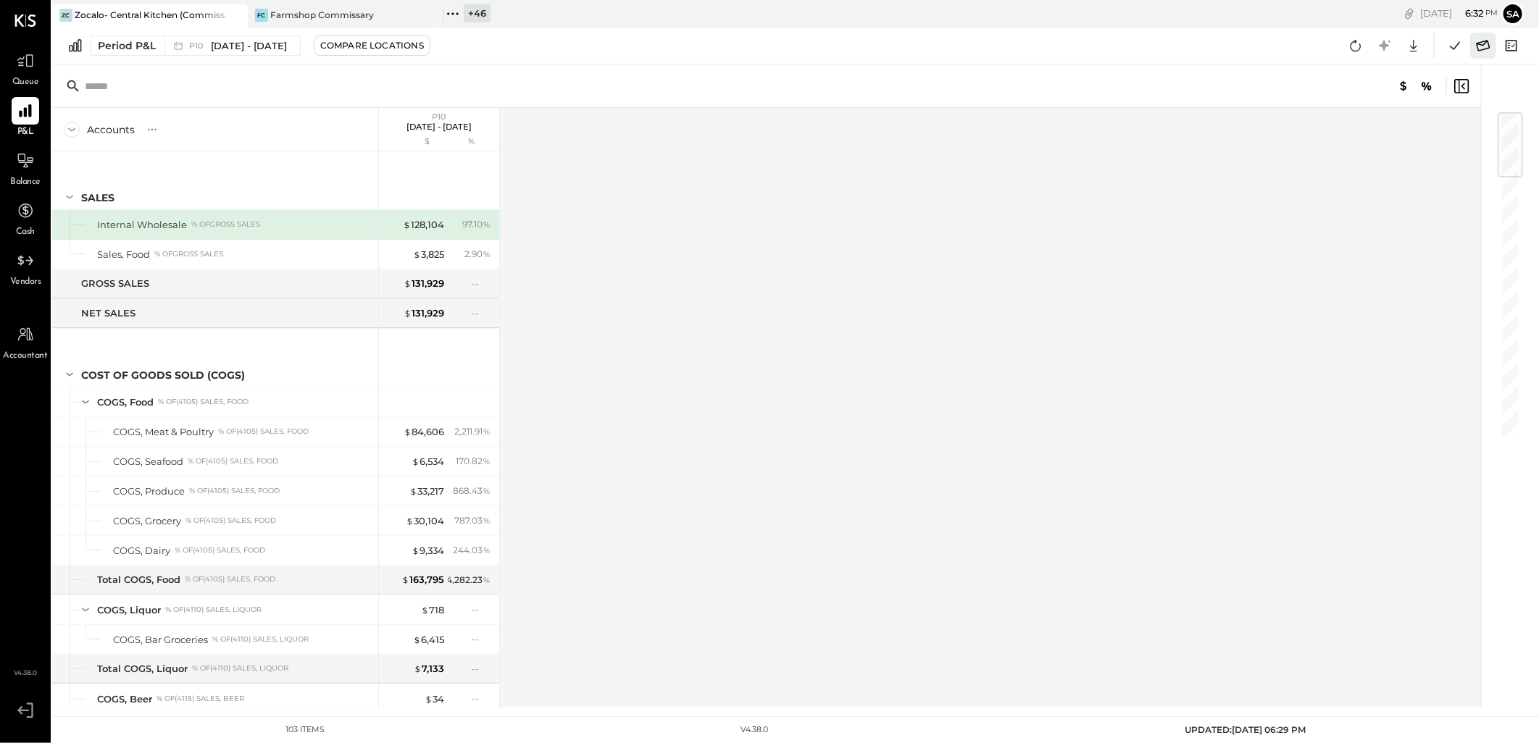
click at [1486, 42] on icon at bounding box center [1483, 45] width 14 height 11
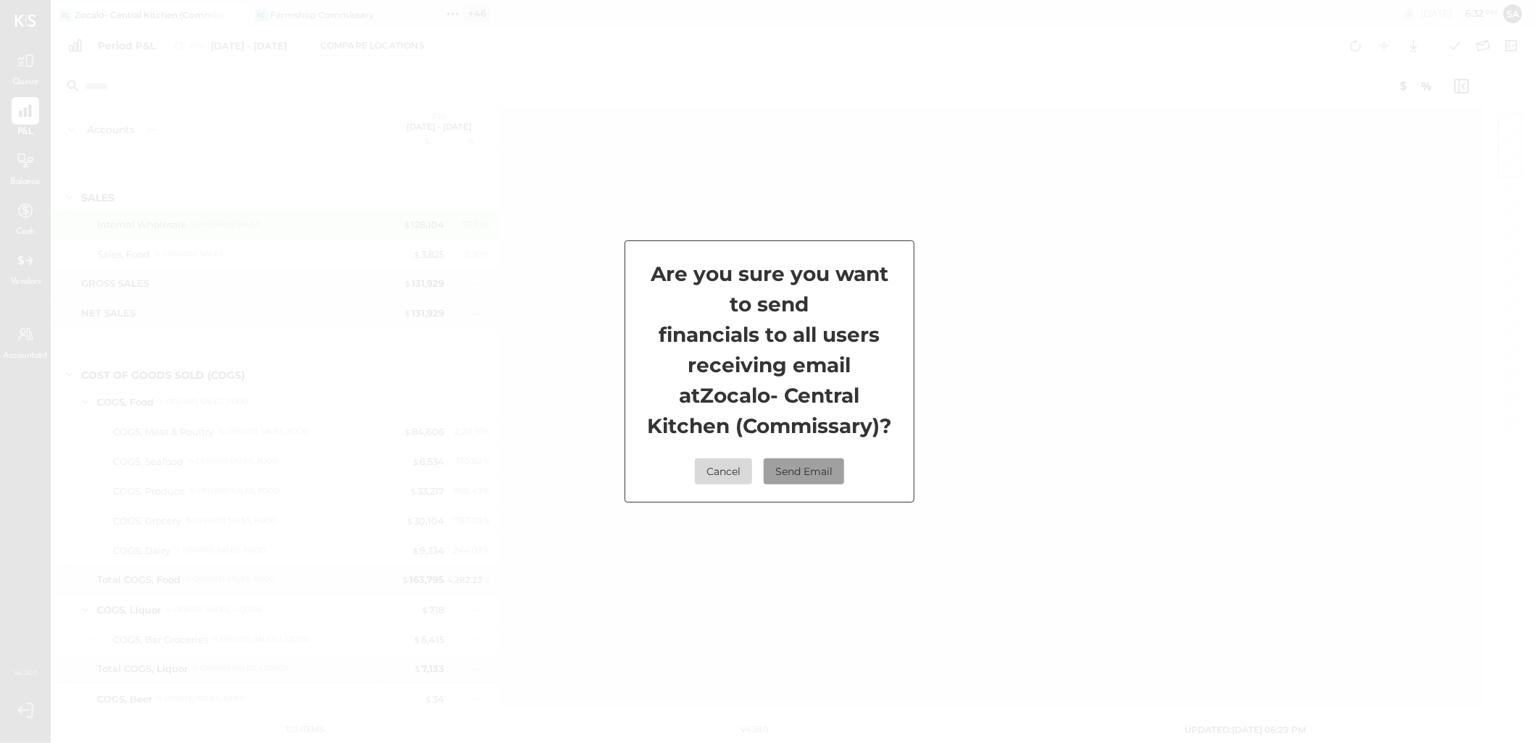
click at [821, 469] on button "Send Email" at bounding box center [804, 472] width 80 height 26
